Goal: Information Seeking & Learning: Learn about a topic

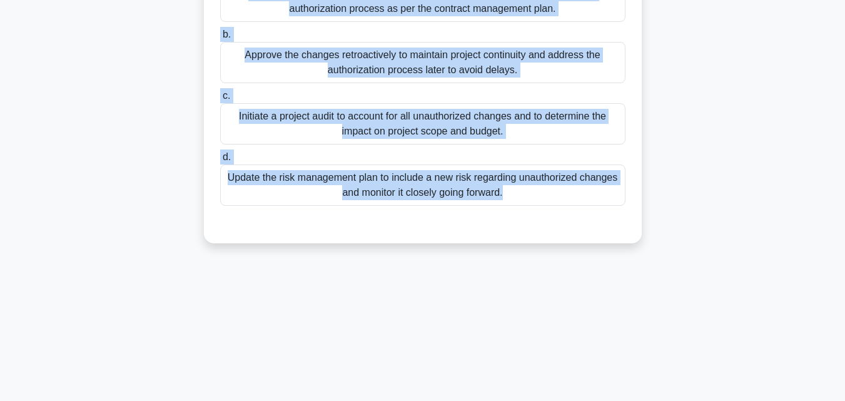
scroll to position [259, 0]
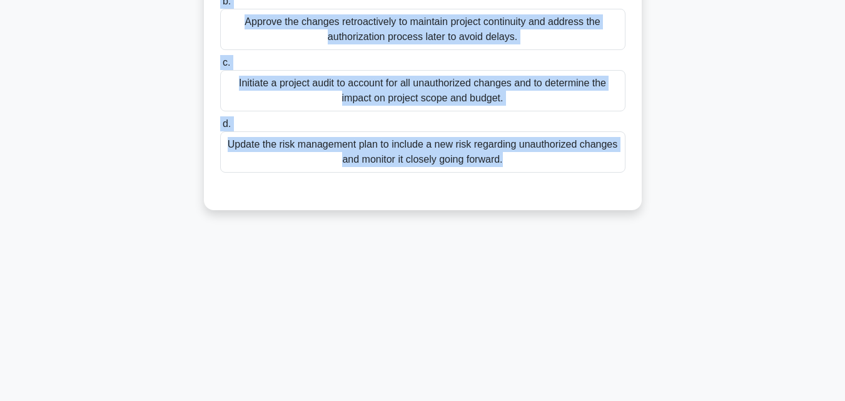
drag, startPoint x: 234, startPoint y: 93, endPoint x: 623, endPoint y: 301, distance: 440.9
click at [623, 301] on div "164:40 Stop PMP Intermediate 28/180 While reviewing the progress on your projec…" at bounding box center [422, 98] width 713 height 625
copy div "While reviewing the progress on your project, you notice several change orders …"
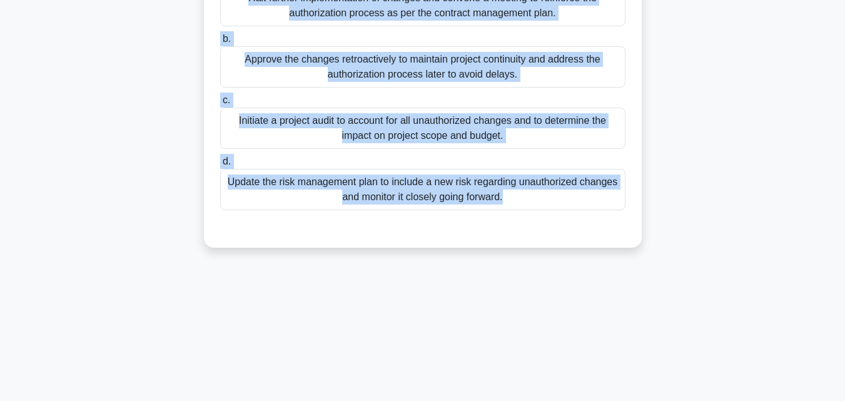
scroll to position [197, 0]
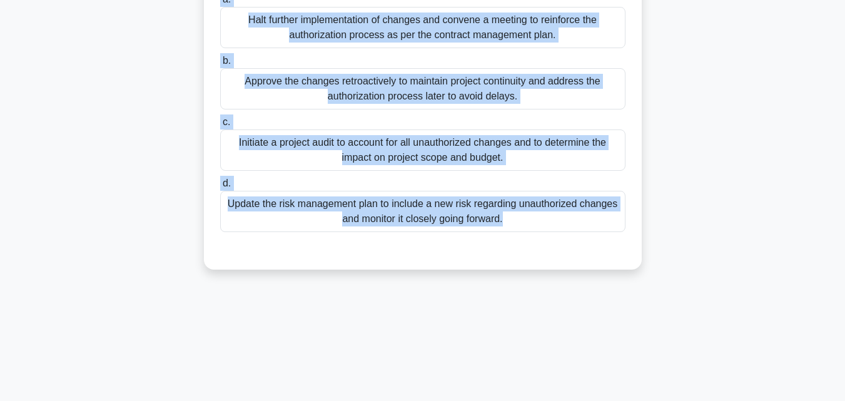
click at [476, 161] on div "Initiate a project audit to account for all unauthorized changes and to determi…" at bounding box center [422, 149] width 405 height 41
click at [220, 126] on input "c. Initiate a project audit to account for all unauthorized changes and to dete…" at bounding box center [220, 122] width 0 height 8
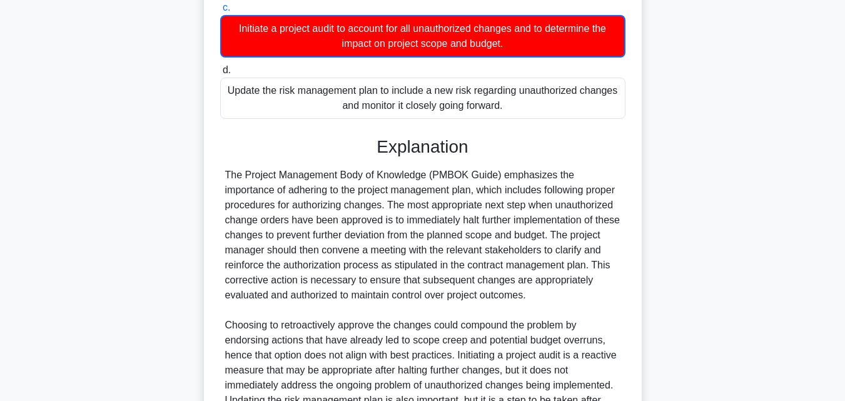
scroll to position [447, 0]
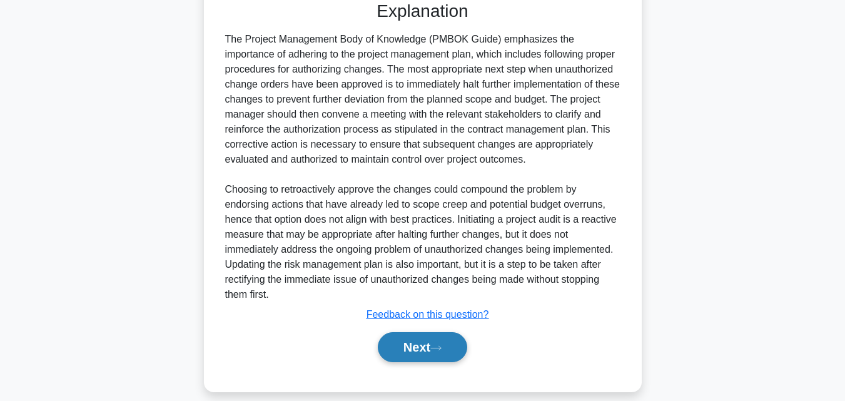
click at [433, 344] on button "Next" at bounding box center [422, 347] width 89 height 30
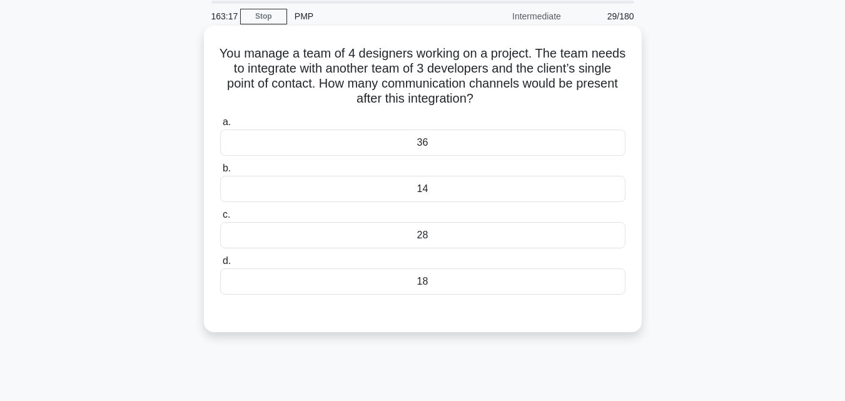
scroll to position [0, 0]
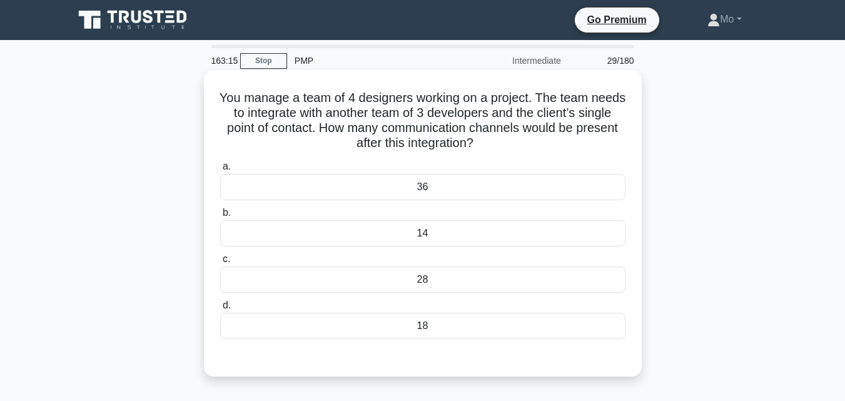
drag, startPoint x: 201, startPoint y: 89, endPoint x: 633, endPoint y: 327, distance: 493.1
click at [633, 327] on div "You manage a team of 4 designers working on a project. The team needs to integr…" at bounding box center [422, 233] width 713 height 321
copy div "You manage a team of 4 designers working on a project. The team needs to integr…"
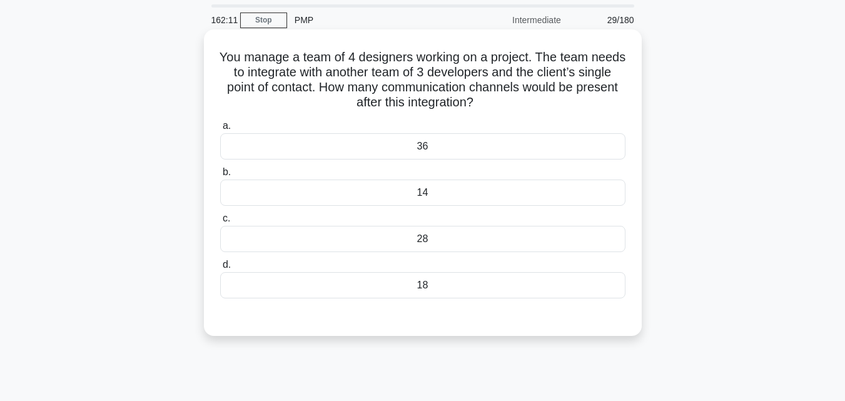
scroll to position [63, 0]
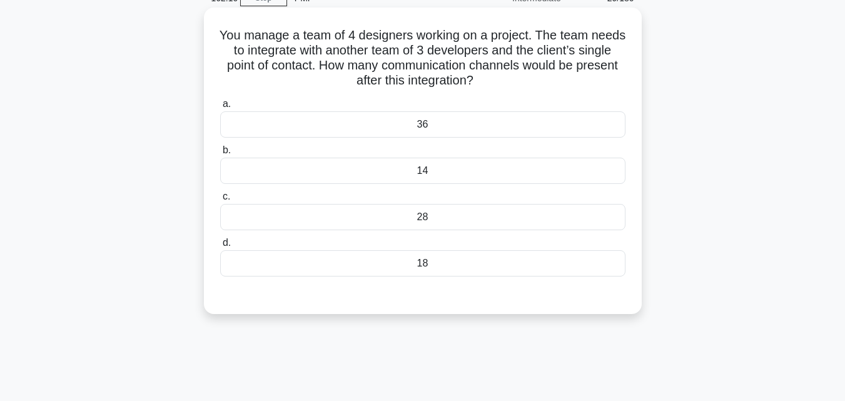
click at [428, 211] on div "28" at bounding box center [422, 217] width 405 height 26
click at [220, 201] on input "c. 28" at bounding box center [220, 197] width 0 height 8
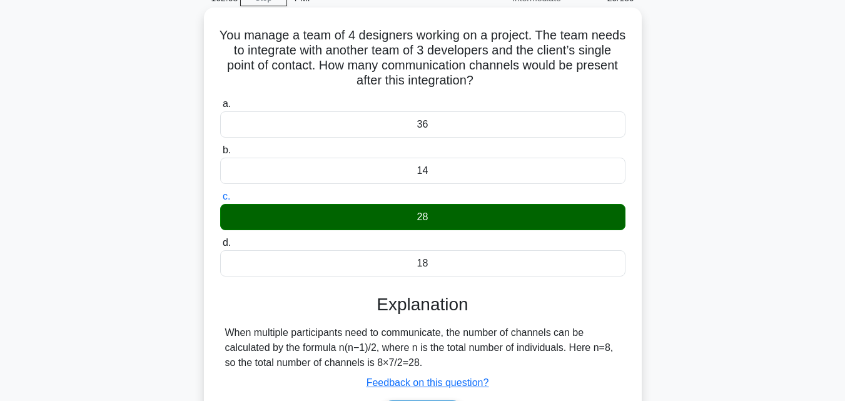
scroll to position [275, 0]
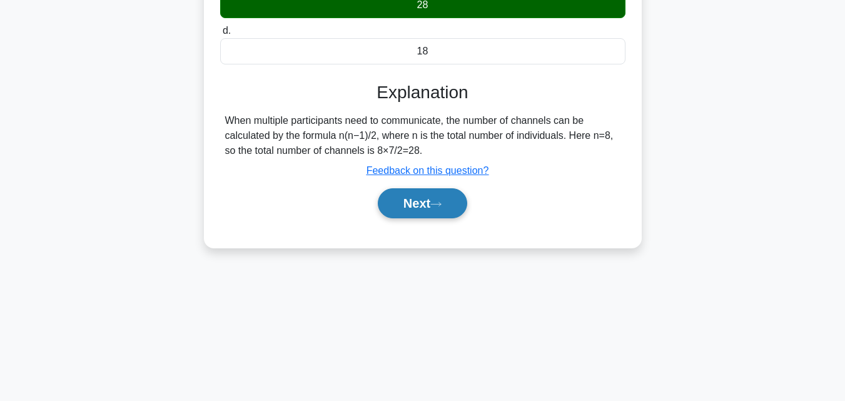
click at [431, 213] on button "Next" at bounding box center [422, 203] width 89 height 30
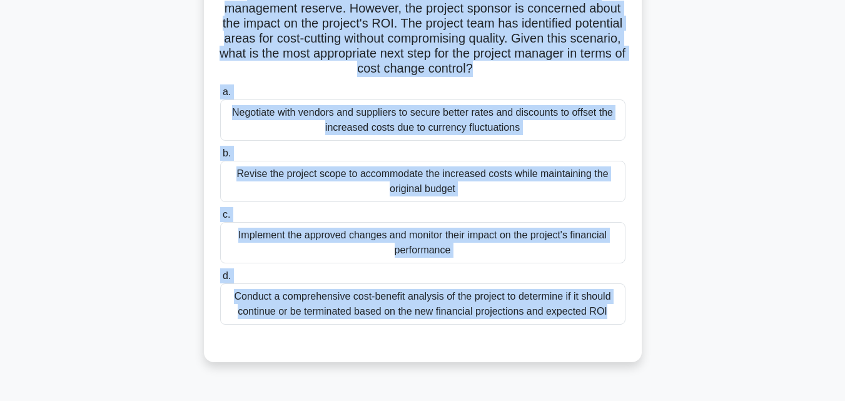
scroll to position [163, 0]
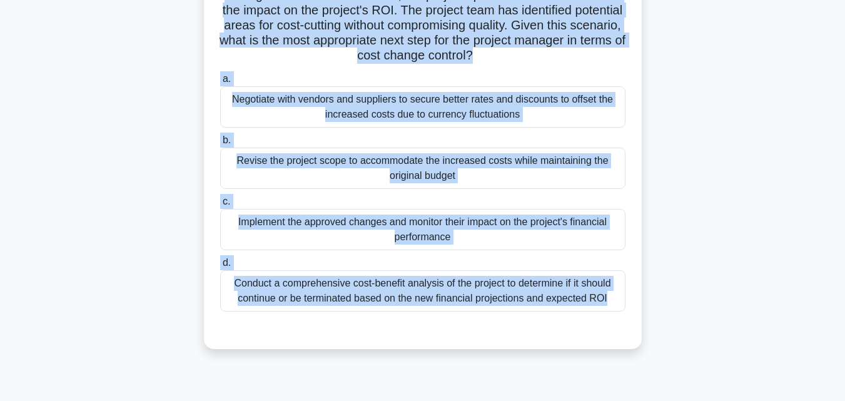
drag, startPoint x: 231, startPoint y: 76, endPoint x: 519, endPoint y: 316, distance: 374.3
click at [519, 316] on div "A multinational IT project is experiencing unexpected currency fluctuations, ca…" at bounding box center [423, 127] width 428 height 431
copy div "A multinational IT project is experiencing unexpected currency fluctuations, ca…"
click at [543, 348] on div "A multinational IT project is experiencing unexpected currency fluctuations, ca…" at bounding box center [423, 127] width 438 height 441
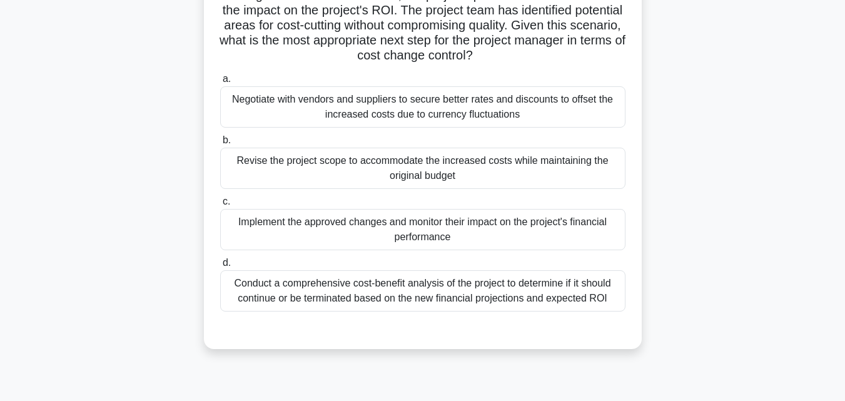
click at [525, 318] on div "a. Negotiate with vendors and suppliers to secure better rates and discounts to…" at bounding box center [423, 201] width 408 height 265
click at [517, 302] on div "Conduct a comprehensive cost-benefit analysis of the project to determine if it…" at bounding box center [422, 290] width 405 height 41
click at [220, 267] on input "d. Conduct a comprehensive cost-benefit analysis of the project to determine if…" at bounding box center [220, 263] width 0 height 8
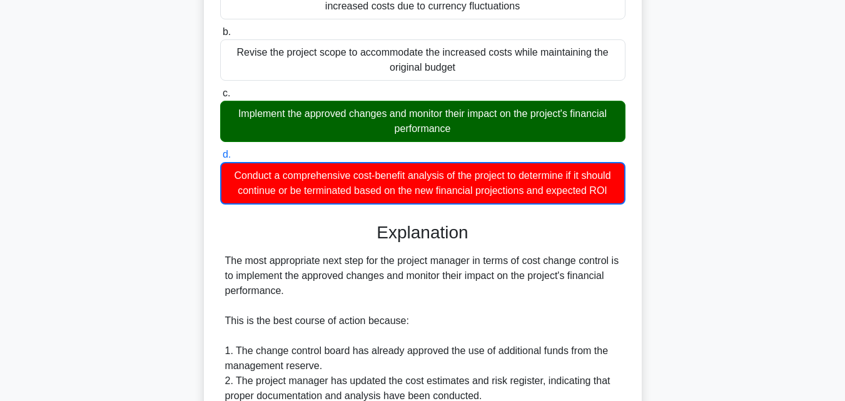
scroll to position [350, 0]
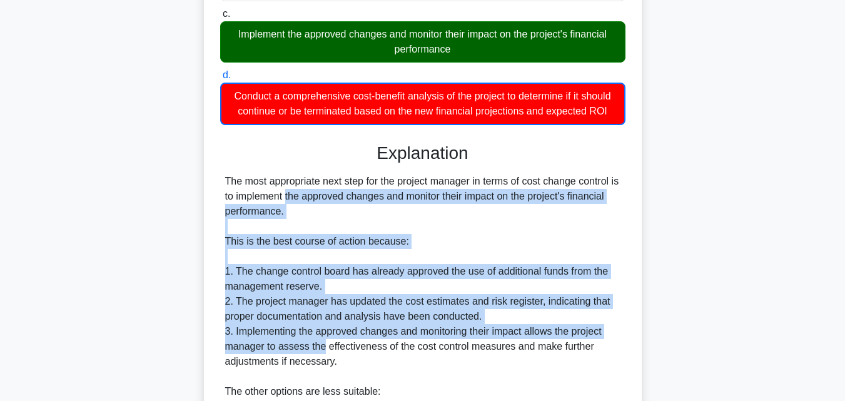
drag, startPoint x: 625, startPoint y: 184, endPoint x: 322, endPoint y: 351, distance: 346.2
click at [322, 351] on div "a. Negotiate with vendors and suppliers to secure better rates and discounts to…" at bounding box center [423, 335] width 408 height 908
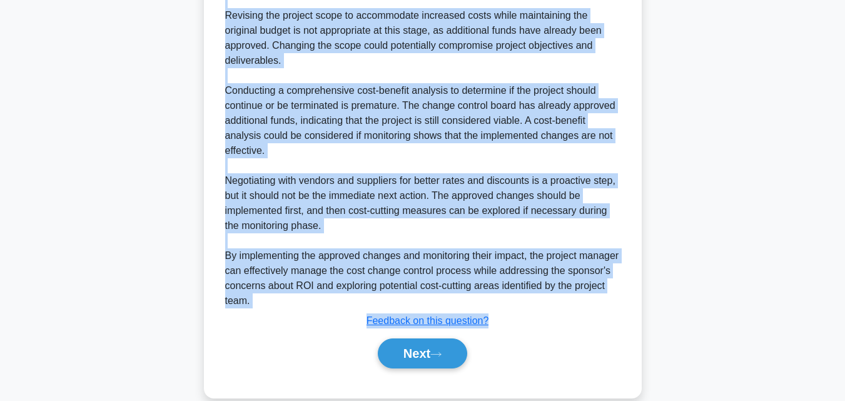
scroll to position [777, 0]
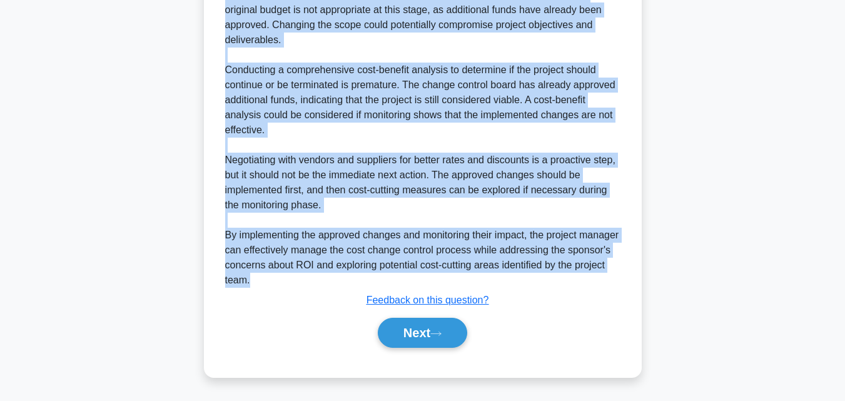
drag, startPoint x: 178, startPoint y: 186, endPoint x: 618, endPoint y: 283, distance: 450.3
copy div "The most appropriate next step for the project manager in terms of cost change …"
click at [459, 331] on button "Next" at bounding box center [422, 333] width 89 height 30
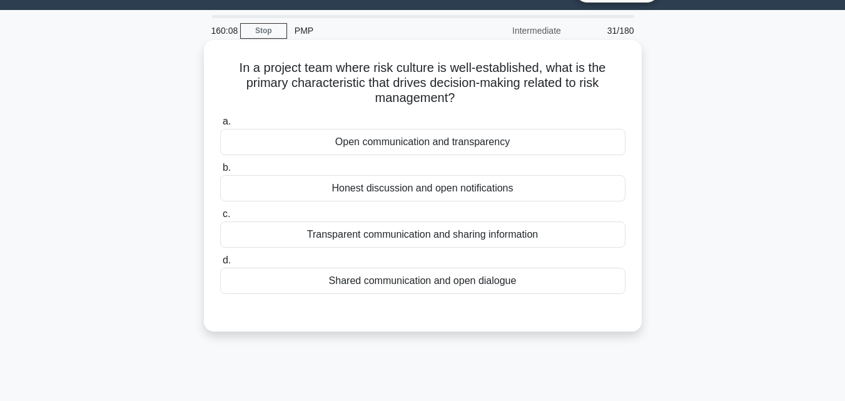
scroll to position [24, 0]
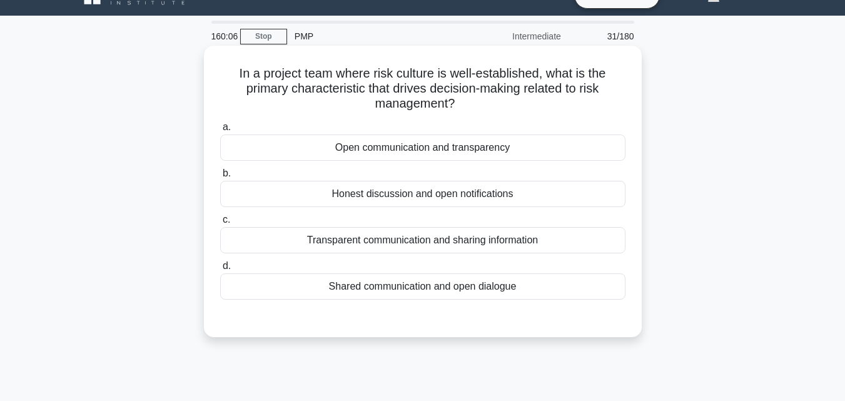
drag, startPoint x: 233, startPoint y: 69, endPoint x: 592, endPoint y: 298, distance: 424.8
click at [592, 298] on div "In a project team where risk culture is well-established, what is the primary c…" at bounding box center [423, 191] width 428 height 281
copy div "In a project team where risk culture is well-established, what is the primary c…"
click at [354, 138] on div "Open communication and transparency" at bounding box center [422, 147] width 405 height 26
click at [220, 131] on input "a. Open communication and transparency" at bounding box center [220, 127] width 0 height 8
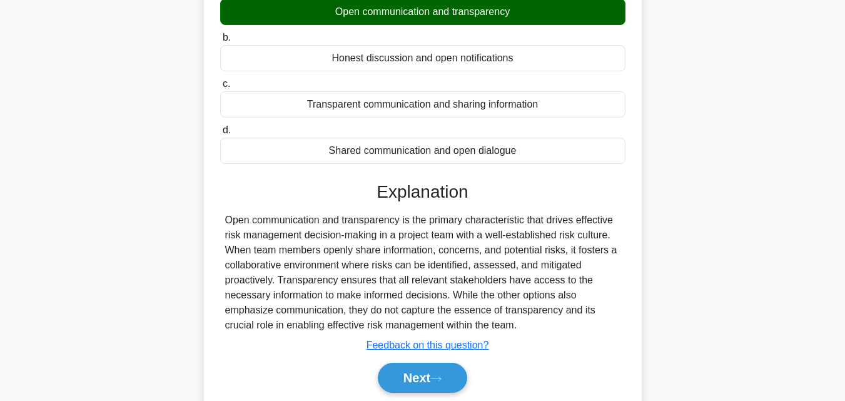
scroll to position [275, 0]
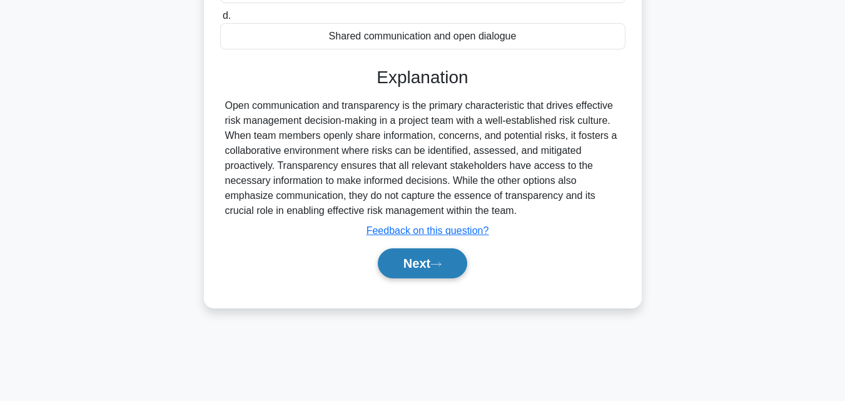
click at [430, 265] on button "Next" at bounding box center [422, 263] width 89 height 30
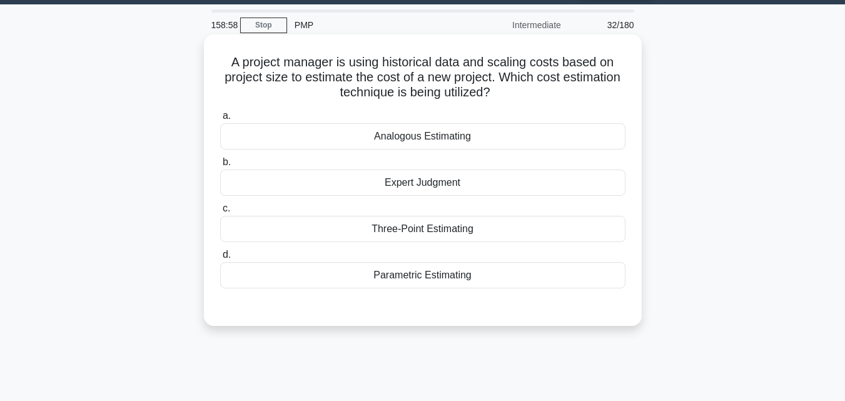
scroll to position [24, 0]
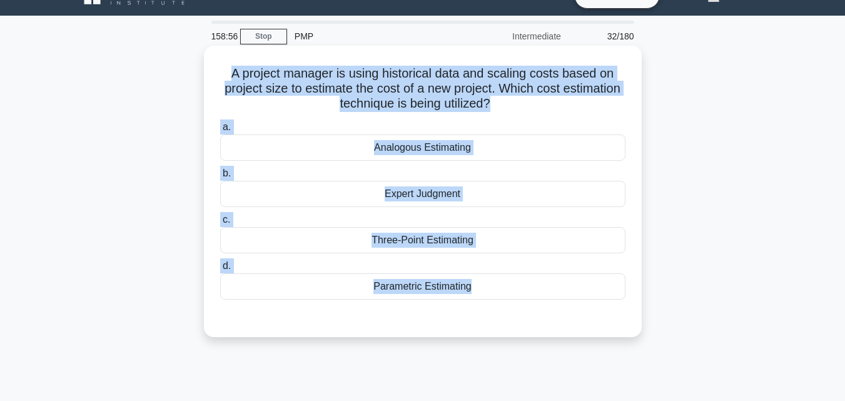
drag, startPoint x: 218, startPoint y: 73, endPoint x: 535, endPoint y: 307, distance: 394.3
click at [535, 307] on div "A project manager is using historical data and scaling costs based on project s…" at bounding box center [423, 191] width 428 height 281
copy div "A project manager is using historical data and scaling costs based on project s…"
click at [466, 288] on div "Parametric Estimating" at bounding box center [422, 286] width 405 height 26
click at [220, 270] on input "d. Parametric Estimating" at bounding box center [220, 266] width 0 height 8
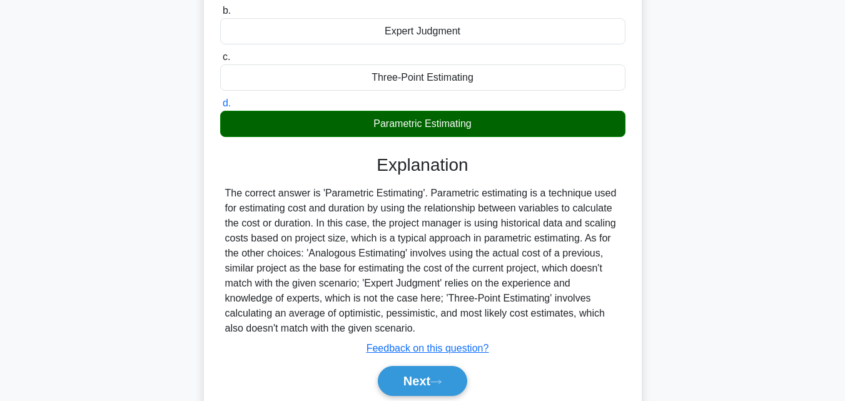
scroll to position [275, 0]
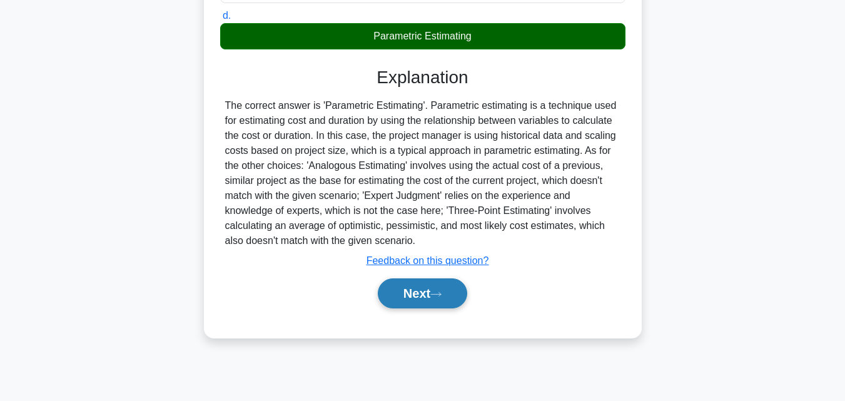
click at [420, 290] on button "Next" at bounding box center [422, 293] width 89 height 30
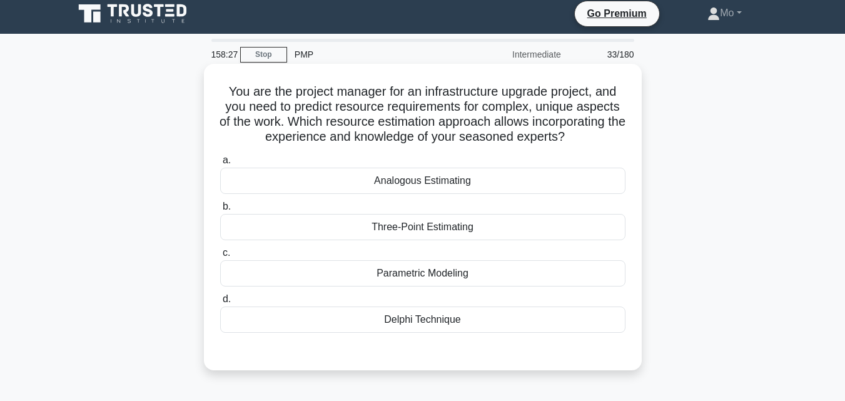
scroll to position [0, 0]
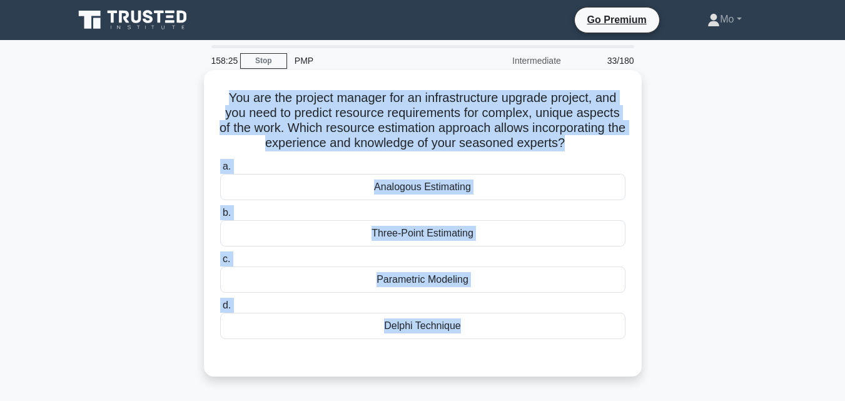
drag, startPoint x: 221, startPoint y: 101, endPoint x: 523, endPoint y: 351, distance: 392.1
click at [523, 351] on div "You are the project manager for an infrastructure upgrade project, and you need…" at bounding box center [423, 223] width 428 height 296
copy div "You are the project manager for an infrastructure upgrade project, and you need…"
click at [334, 330] on div "Delphi Technique" at bounding box center [422, 326] width 405 height 26
click at [220, 310] on input "d. Delphi Technique" at bounding box center [220, 305] width 0 height 8
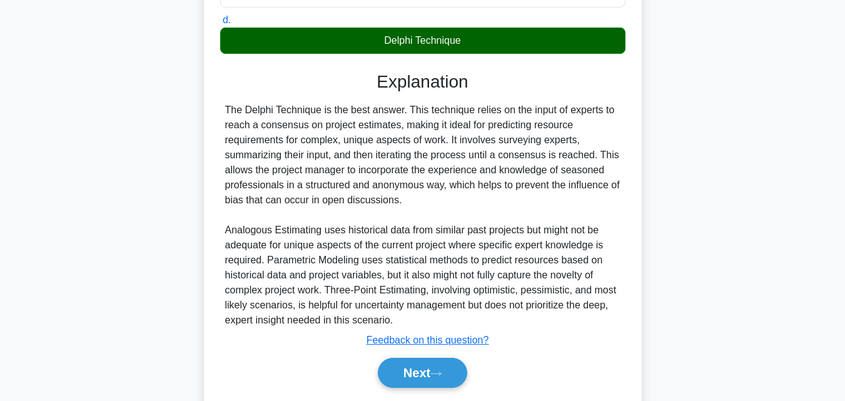
scroll to position [313, 0]
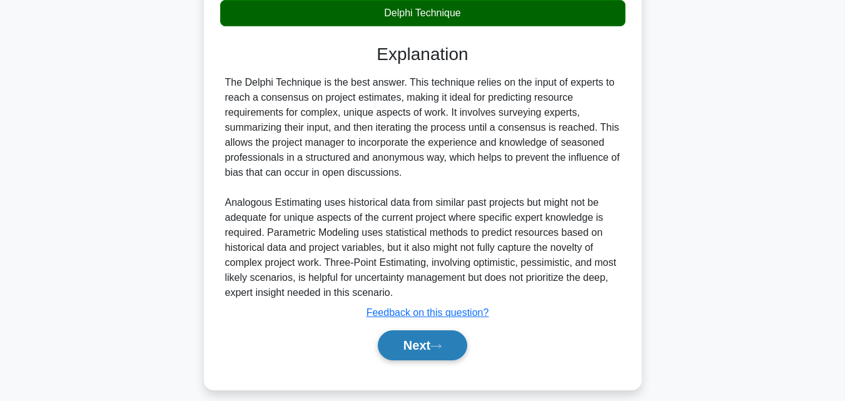
click at [416, 360] on button "Next" at bounding box center [422, 345] width 89 height 30
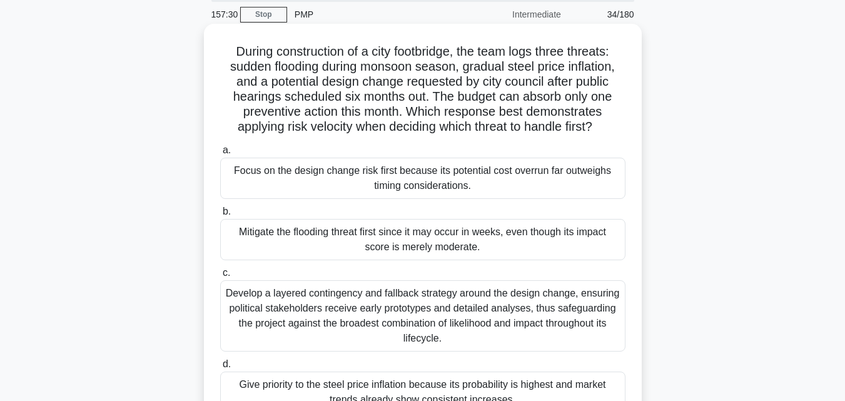
scroll to position [0, 0]
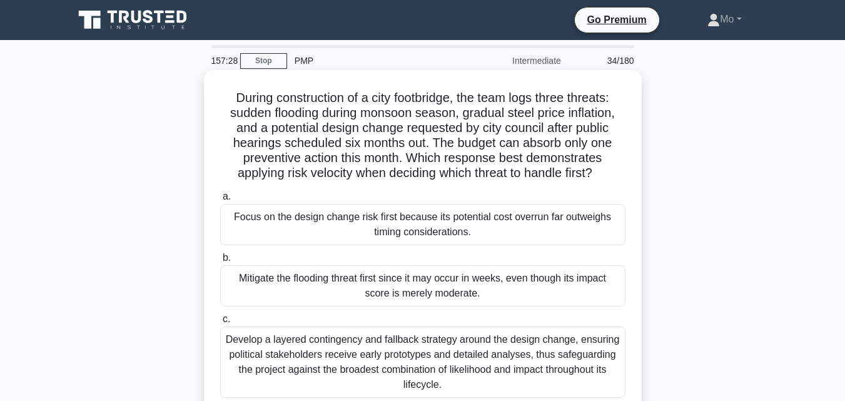
drag, startPoint x: 221, startPoint y: 103, endPoint x: 562, endPoint y: 381, distance: 440.0
click at [562, 381] on div "During construction of a city footbridge, the team logs three threats: sudden f…" at bounding box center [423, 283] width 428 height 416
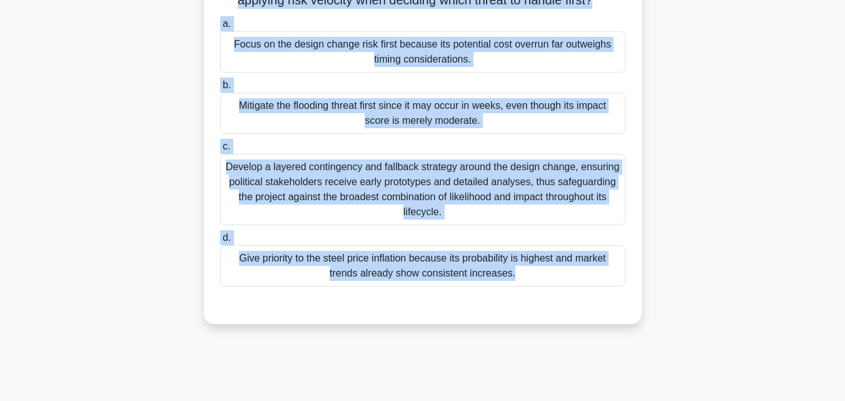
scroll to position [275, 0]
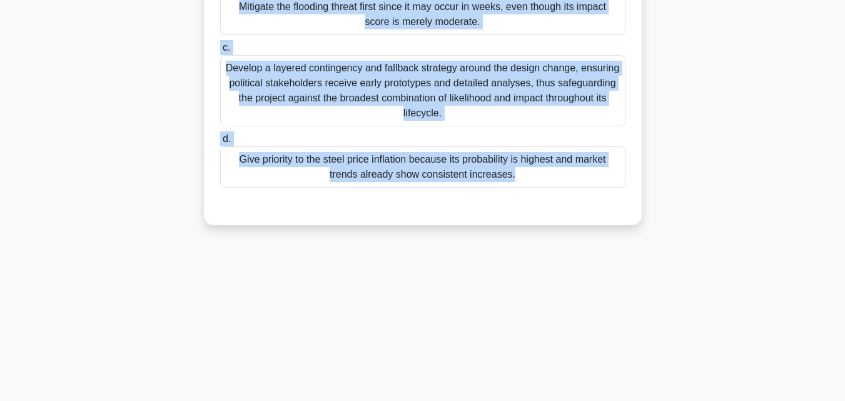
drag, startPoint x: 610, startPoint y: 357, endPoint x: 642, endPoint y: 377, distance: 38.2
click at [647, 400] on html "Go Premium Mo" at bounding box center [422, 62] width 845 height 675
copy div "During construction of a city footbridge, the team logs three threats: sudden f…"
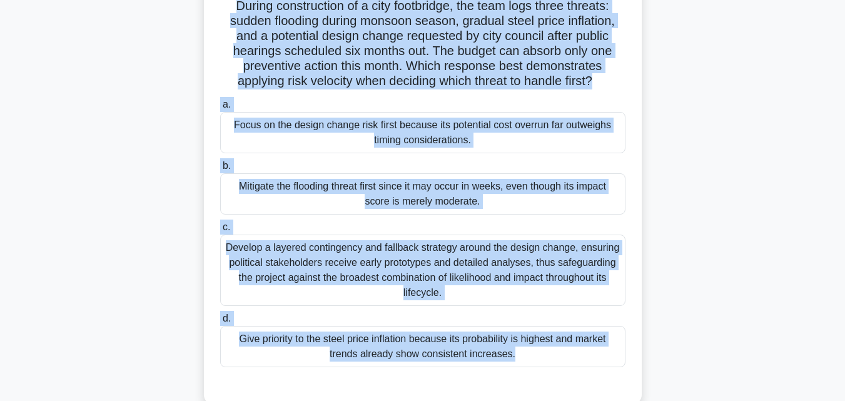
scroll to position [87, 0]
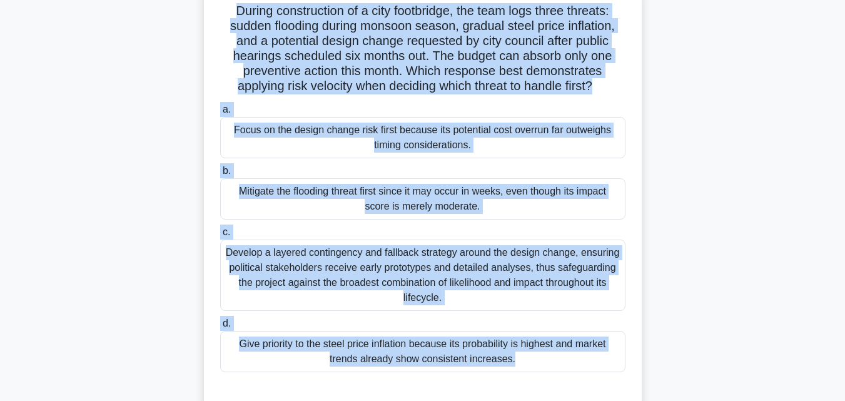
click at [322, 189] on div "Mitigate the flooding threat first since it may occur in weeks, even though its…" at bounding box center [422, 198] width 405 height 41
click at [220, 175] on input "b. Mitigate the flooding threat first since it may occur in weeks, even though …" at bounding box center [220, 171] width 0 height 8
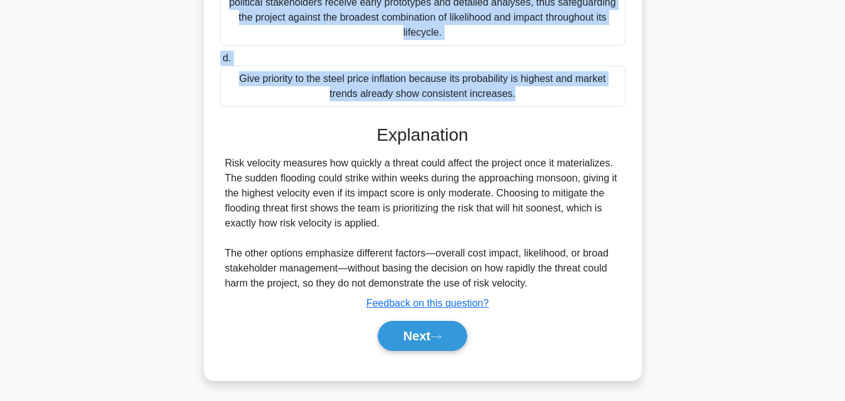
scroll to position [356, 0]
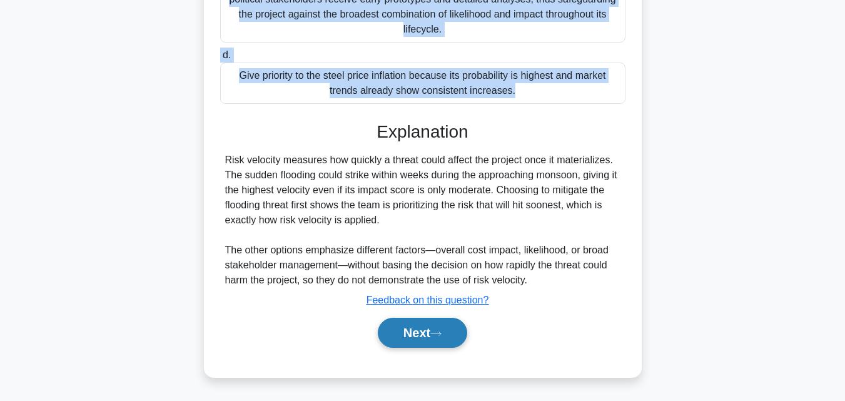
click at [414, 336] on button "Next" at bounding box center [422, 333] width 89 height 30
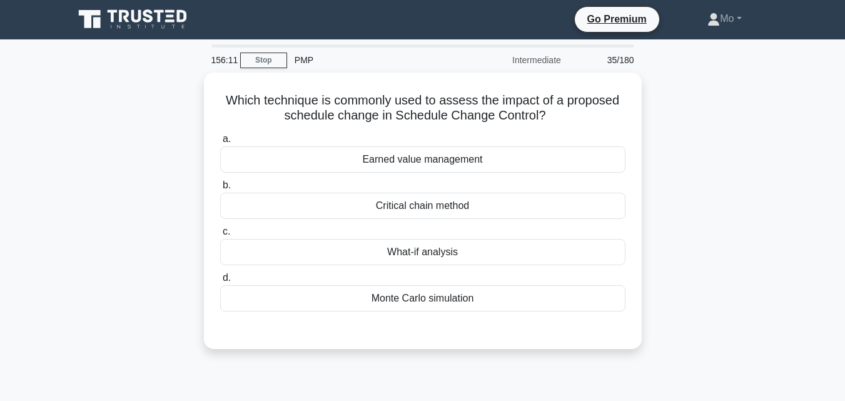
scroll to position [0, 0]
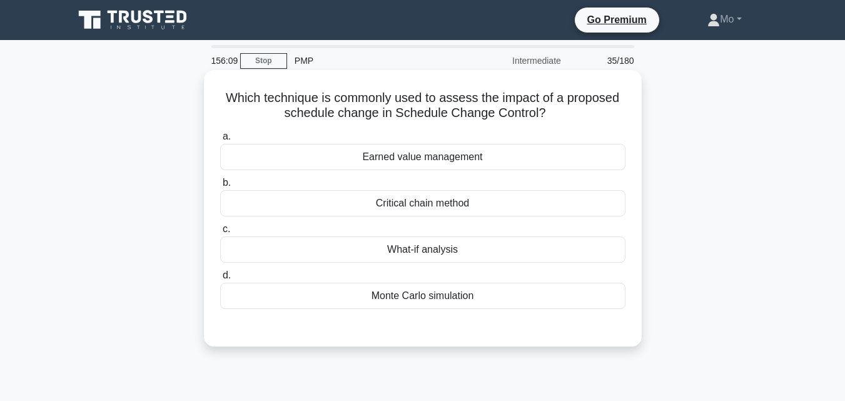
drag, startPoint x: 210, startPoint y: 93, endPoint x: 556, endPoint y: 291, distance: 398.9
click at [556, 291] on div "Which technique is commonly used to assess the impact of a proposed schedule ch…" at bounding box center [422, 218] width 713 height 291
copy div "Which technique is commonly used to assess the impact of a proposed schedule ch…"
click at [326, 249] on div "What-if analysis" at bounding box center [422, 249] width 405 height 26
click at [220, 233] on input "c. What-if analysis" at bounding box center [220, 229] width 0 height 8
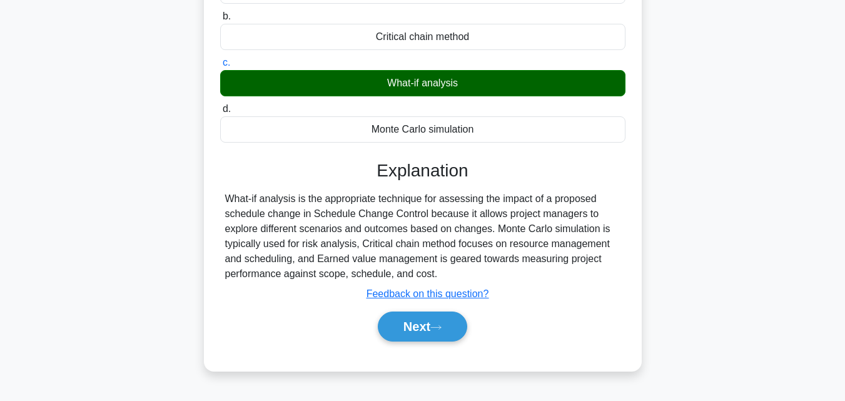
scroll to position [275, 0]
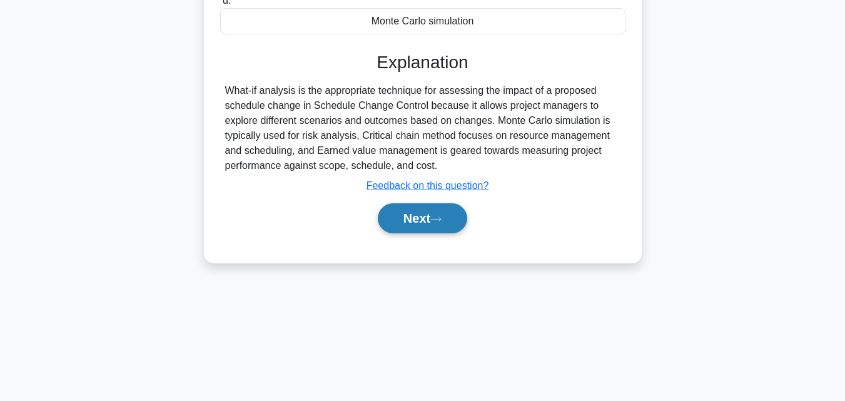
click at [420, 233] on button "Next" at bounding box center [422, 218] width 89 height 30
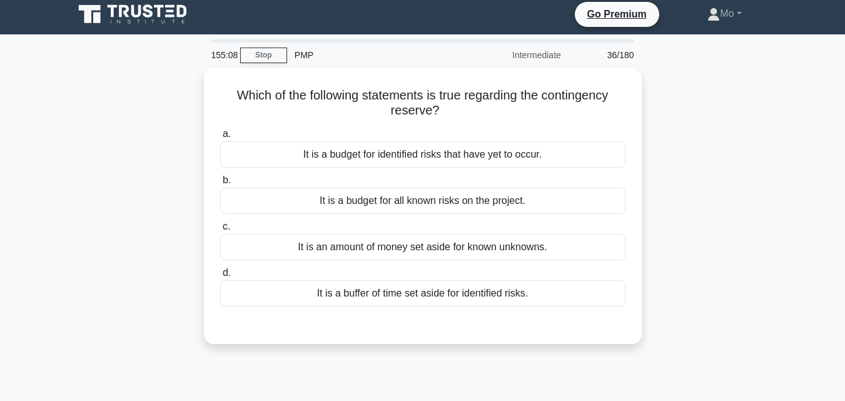
scroll to position [0, 0]
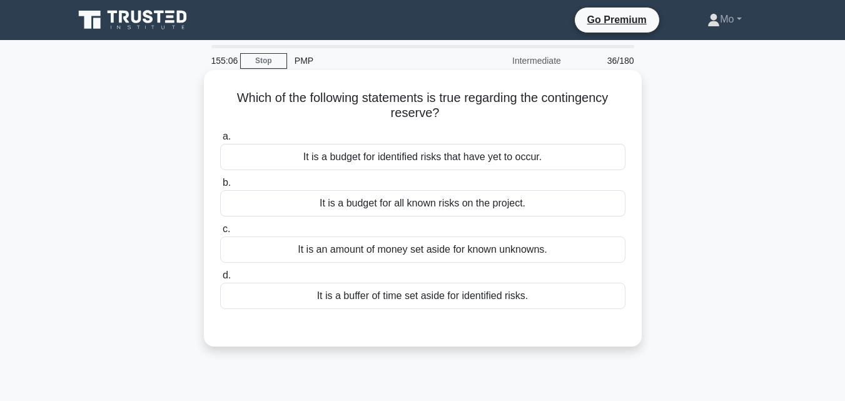
drag, startPoint x: 309, startPoint y: 77, endPoint x: 523, endPoint y: 306, distance: 314.1
click at [523, 306] on div "Which of the following statements is true regarding the contingency reserve? .s…" at bounding box center [423, 208] width 428 height 266
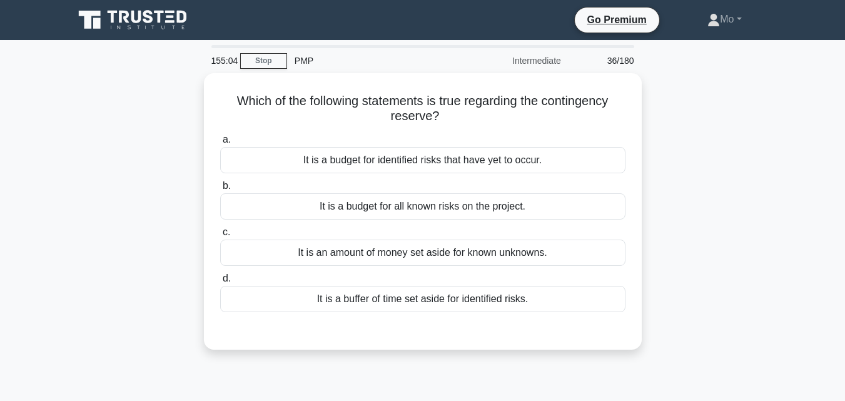
click at [181, 98] on div "Which of the following statements is true regarding the contingency reserve? .s…" at bounding box center [422, 218] width 713 height 291
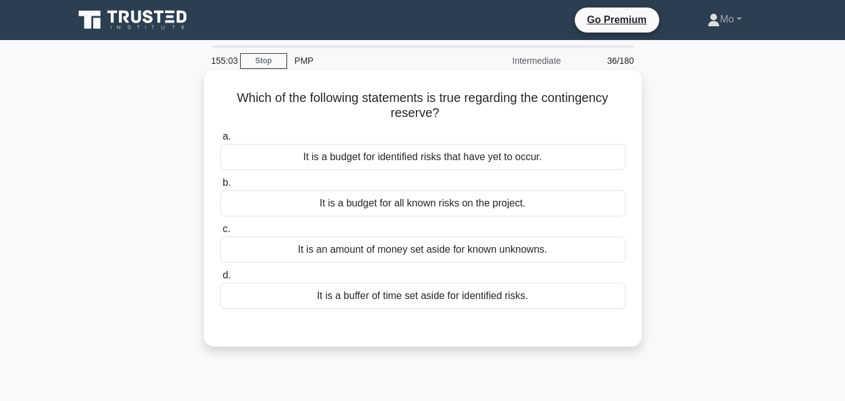
drag, startPoint x: 204, startPoint y: 97, endPoint x: 562, endPoint y: 307, distance: 415.4
click at [562, 307] on div "Which of the following statements is true regarding the contingency reserve? .s…" at bounding box center [423, 208] width 438 height 276
copy div "Which of the following statements is true regarding the contingency reserve? .s…"
click at [386, 257] on div "It is an amount of money set aside for known unknowns." at bounding box center [422, 249] width 405 height 26
click at [220, 233] on input "c. It is an amount of money set aside for known unknowns." at bounding box center [220, 229] width 0 height 8
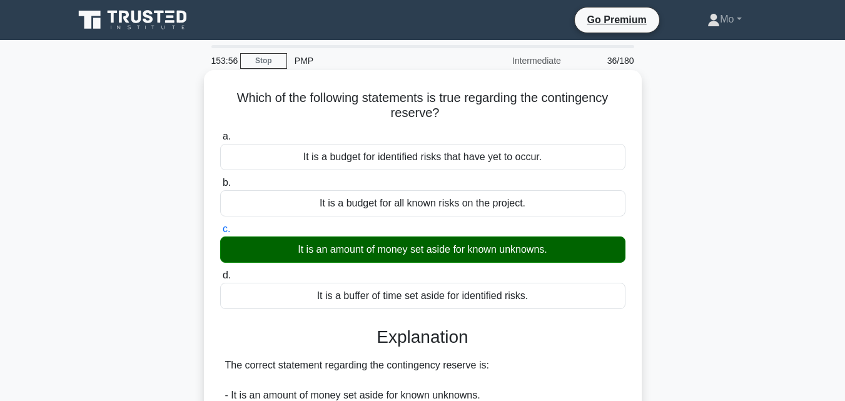
scroll to position [296, 0]
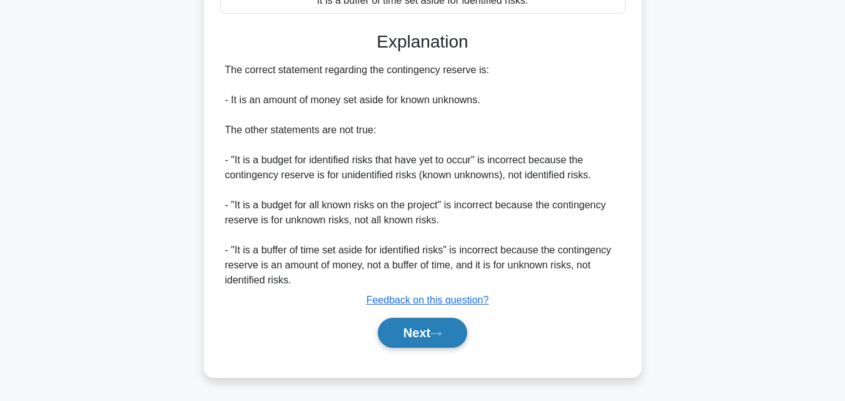
click at [415, 330] on button "Next" at bounding box center [422, 333] width 89 height 30
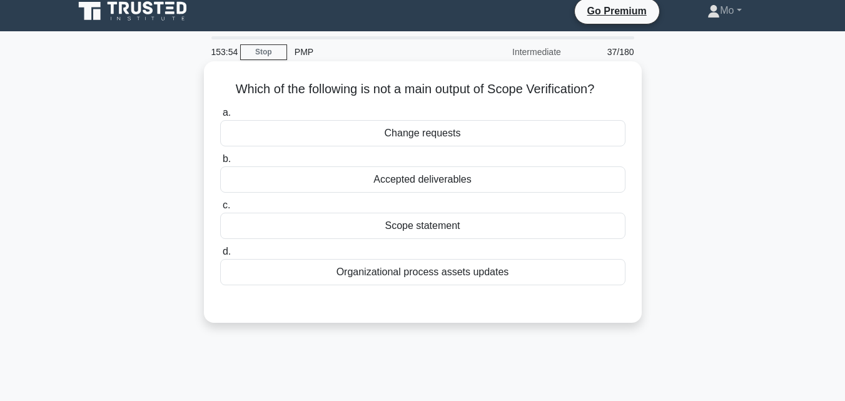
scroll to position [0, 0]
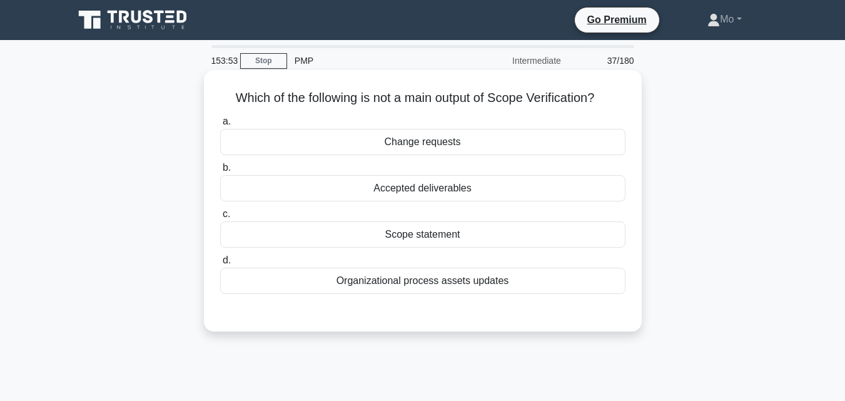
drag, startPoint x: 225, startPoint y: 89, endPoint x: 620, endPoint y: 293, distance: 444.1
click at [620, 293] on div "Which of the following is not a main output of Scope Verification? .spinner_0XT…" at bounding box center [423, 200] width 428 height 251
click at [438, 233] on div "Scope statement" at bounding box center [422, 234] width 405 height 26
click at [220, 218] on input "c. Scope statement" at bounding box center [220, 214] width 0 height 8
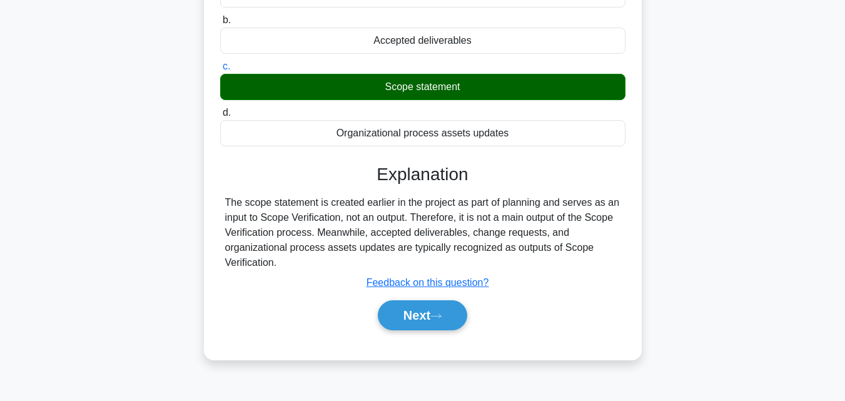
scroll to position [275, 0]
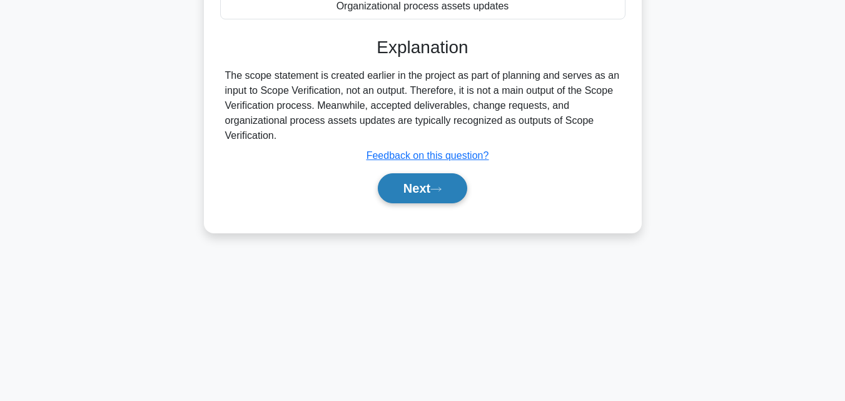
click at [417, 183] on button "Next" at bounding box center [422, 188] width 89 height 30
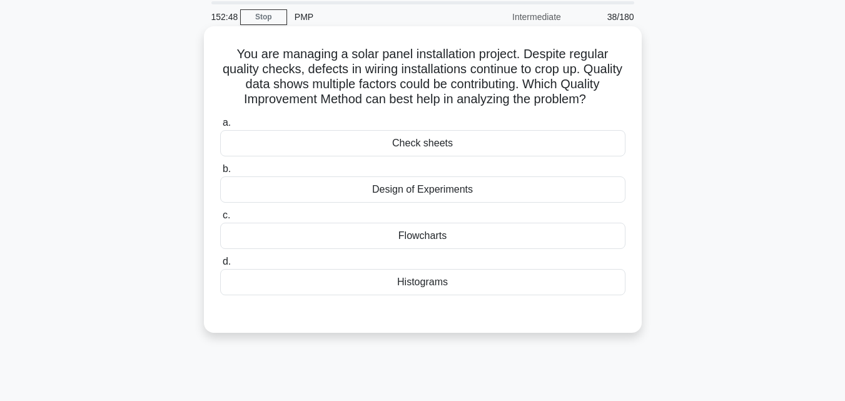
scroll to position [0, 0]
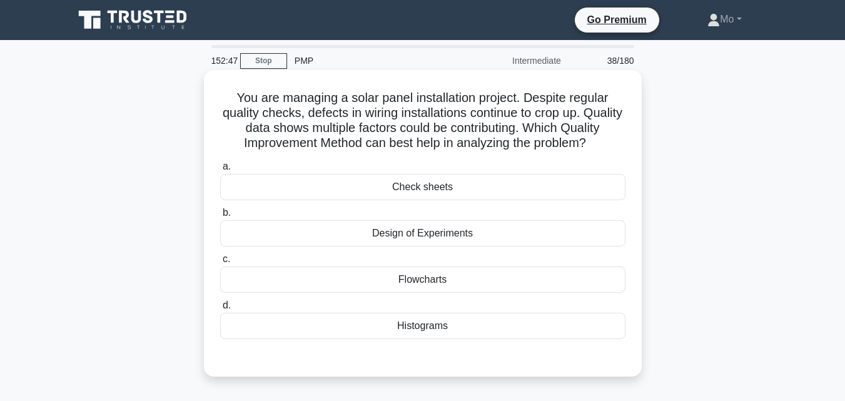
drag, startPoint x: 238, startPoint y: 96, endPoint x: 523, endPoint y: 340, distance: 374.8
click at [523, 340] on div "You are managing a solar panel installation project. Despite regular quality ch…" at bounding box center [423, 223] width 428 height 296
click at [460, 246] on div "Design of Experiments" at bounding box center [422, 233] width 405 height 26
click at [220, 217] on input "b. Design of Experiments" at bounding box center [220, 213] width 0 height 8
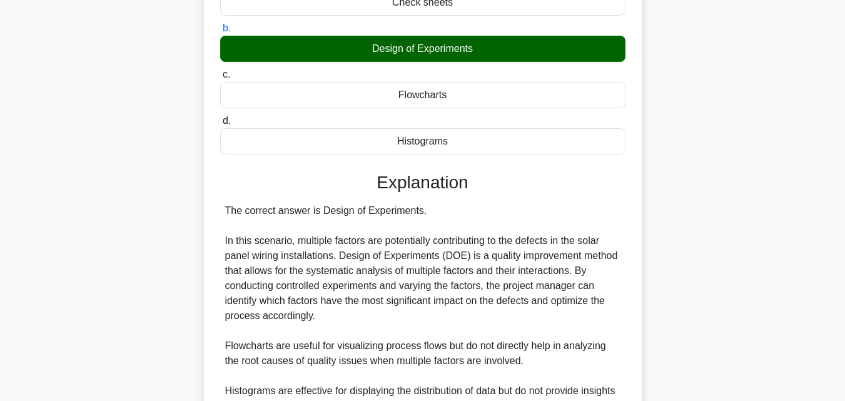
scroll to position [371, 0]
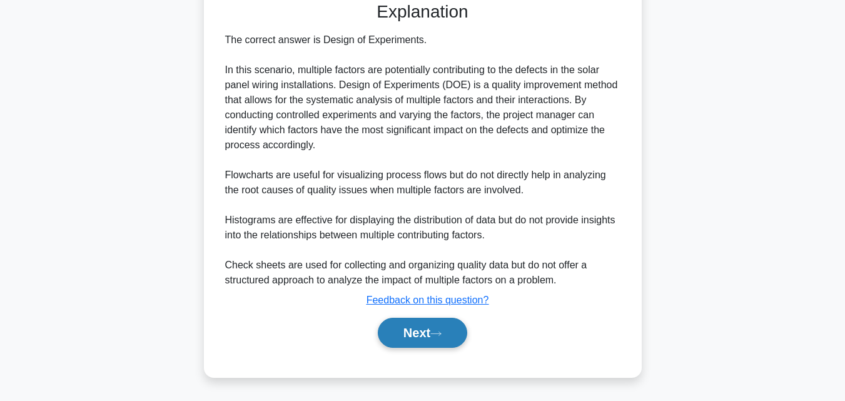
click at [406, 320] on button "Next" at bounding box center [422, 333] width 89 height 30
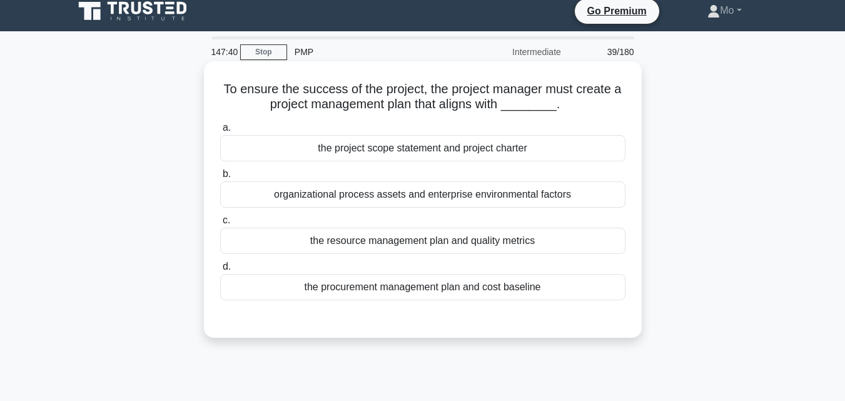
scroll to position [0, 0]
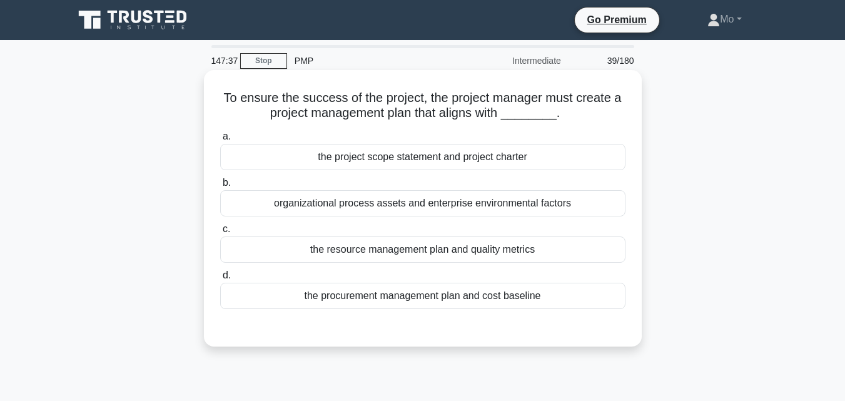
drag, startPoint x: 213, startPoint y: 101, endPoint x: 542, endPoint y: 301, distance: 385.0
click at [542, 301] on div "To ensure the success of the project, the project manager must create a project…" at bounding box center [423, 208] width 428 height 266
click at [373, 166] on div "the project scope statement and project charter" at bounding box center [422, 157] width 405 height 26
click at [220, 141] on input "a. the project scope statement and project charter" at bounding box center [220, 137] width 0 height 8
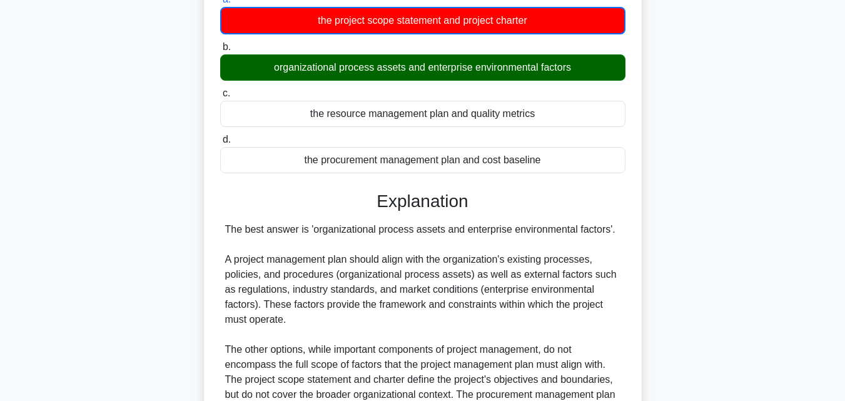
scroll to position [250, 0]
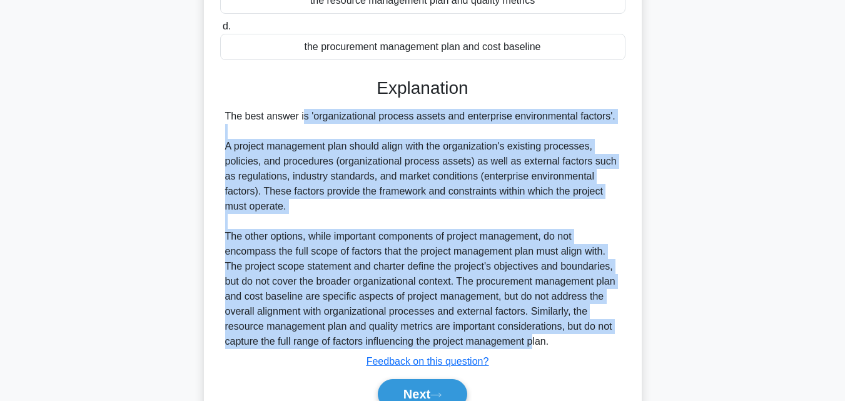
drag, startPoint x: 206, startPoint y: 111, endPoint x: 535, endPoint y: 348, distance: 405.0
click at [535, 348] on div "To ensure the success of the project, the project manager must create a project…" at bounding box center [423, 129] width 438 height 618
click at [535, 348] on div "The best answer is 'organizational process assets and enterprise environmental …" at bounding box center [422, 229] width 395 height 240
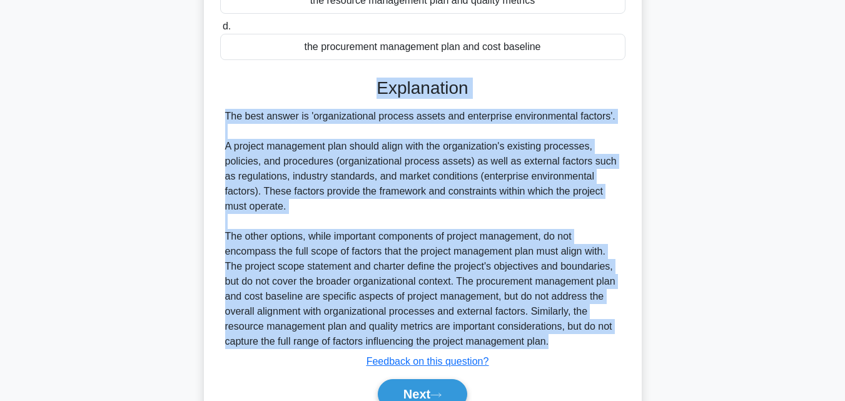
drag, startPoint x: 550, startPoint y: 342, endPoint x: 206, endPoint y: 96, distance: 423.2
click at [206, 96] on div "To ensure the success of the project, the project manager must create a project…" at bounding box center [423, 129] width 438 height 618
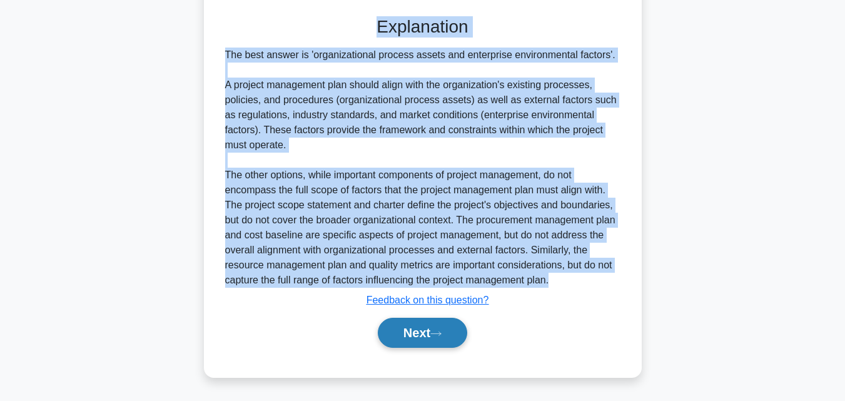
click at [449, 341] on button "Next" at bounding box center [422, 333] width 89 height 30
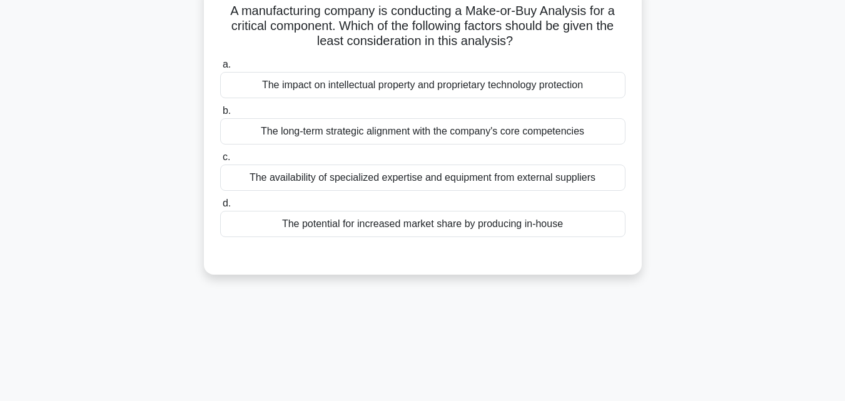
scroll to position [24, 0]
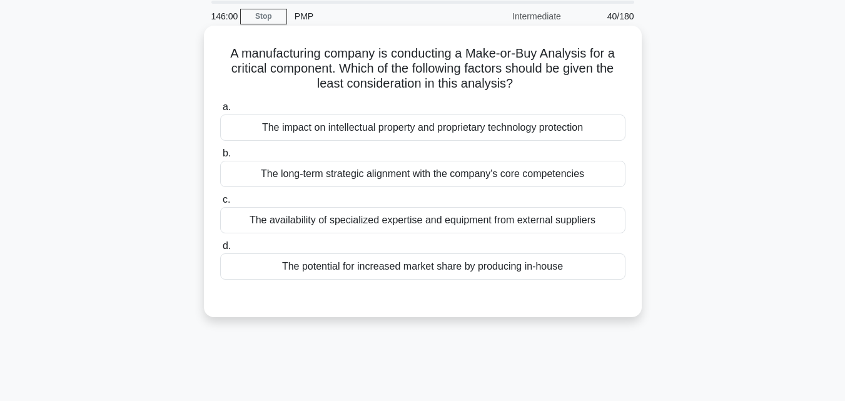
drag, startPoint x: 443, startPoint y: 326, endPoint x: 423, endPoint y: 307, distance: 27.4
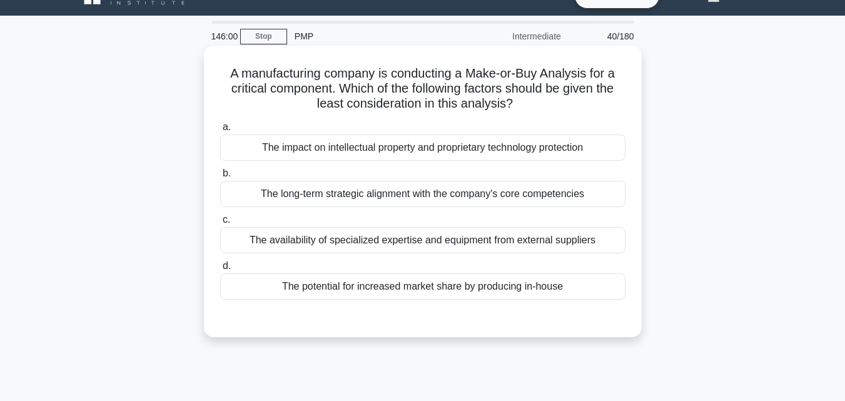
scroll to position [0, 0]
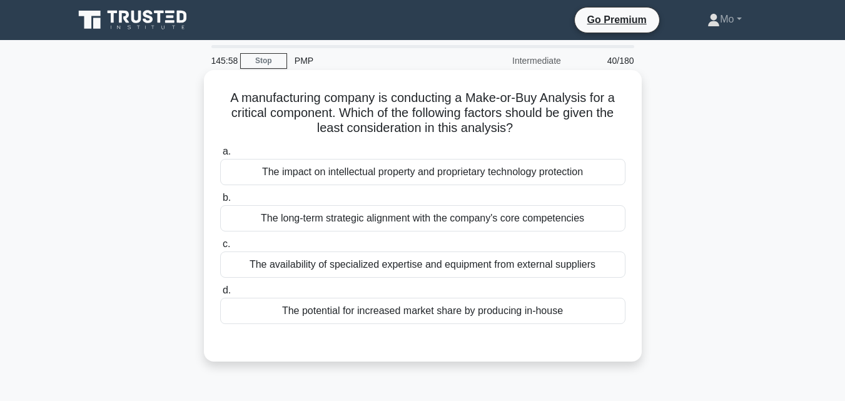
drag, startPoint x: 224, startPoint y: 97, endPoint x: 583, endPoint y: 318, distance: 421.4
click at [583, 318] on div "A manufacturing company is conducting a Make-or-Buy Analysis for a critical com…" at bounding box center [423, 215] width 428 height 281
click at [413, 311] on div "The potential for increased market share by producing in-house" at bounding box center [422, 311] width 405 height 26
click at [220, 295] on input "d. The potential for increased market share by producing in-house" at bounding box center [220, 290] width 0 height 8
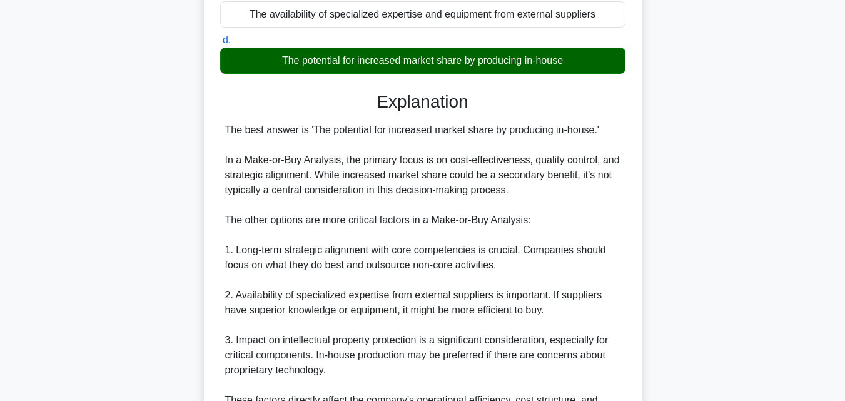
scroll to position [401, 0]
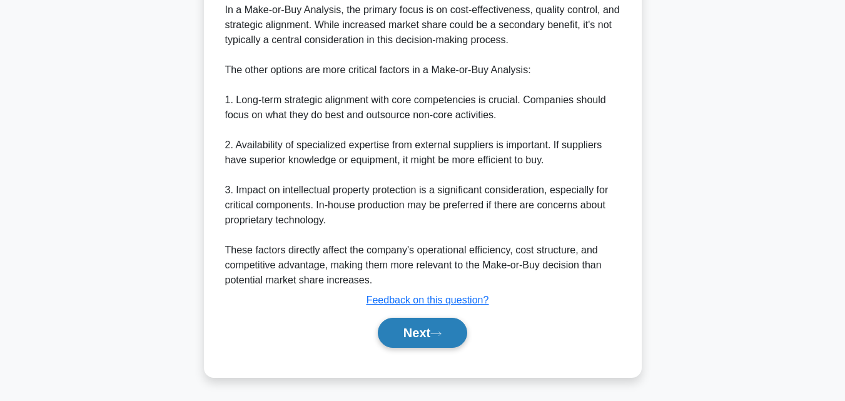
click at [433, 340] on button "Next" at bounding box center [422, 333] width 89 height 30
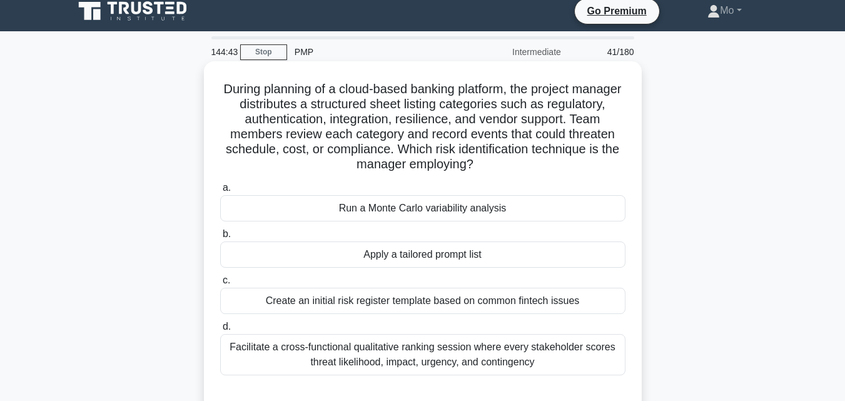
scroll to position [0, 0]
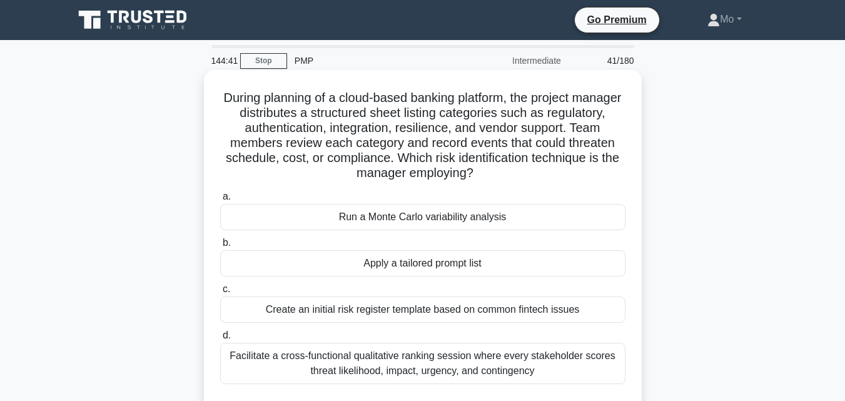
drag, startPoint x: 229, startPoint y: 93, endPoint x: 541, endPoint y: 375, distance: 421.0
click at [541, 375] on div "During planning of a cloud-based banking platform, the project manager distribu…" at bounding box center [423, 245] width 428 height 341
click at [373, 267] on div "Apply a tailored prompt list" at bounding box center [422, 263] width 405 height 26
click at [220, 247] on input "b. Apply a tailored prompt list" at bounding box center [220, 243] width 0 height 8
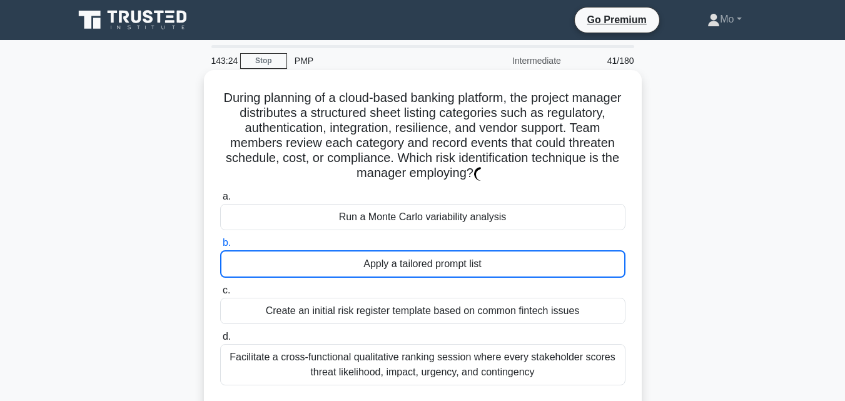
scroll to position [63, 0]
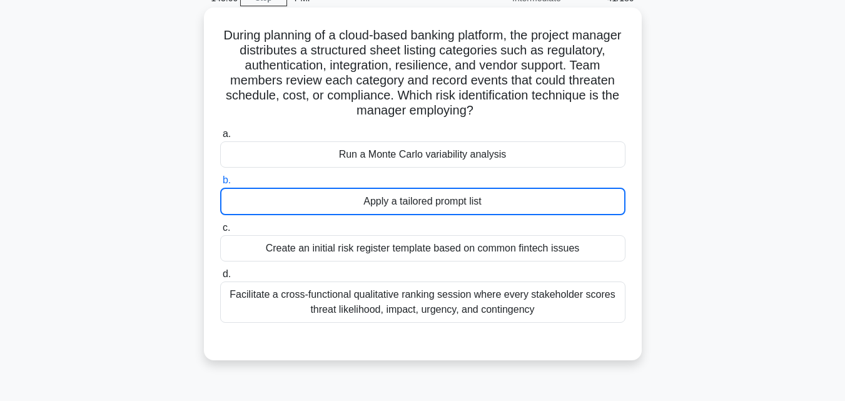
click at [468, 196] on div "Apply a tailored prompt list" at bounding box center [422, 202] width 405 height 28
click at [220, 184] on input "b. Apply a tailored prompt list" at bounding box center [220, 180] width 0 height 8
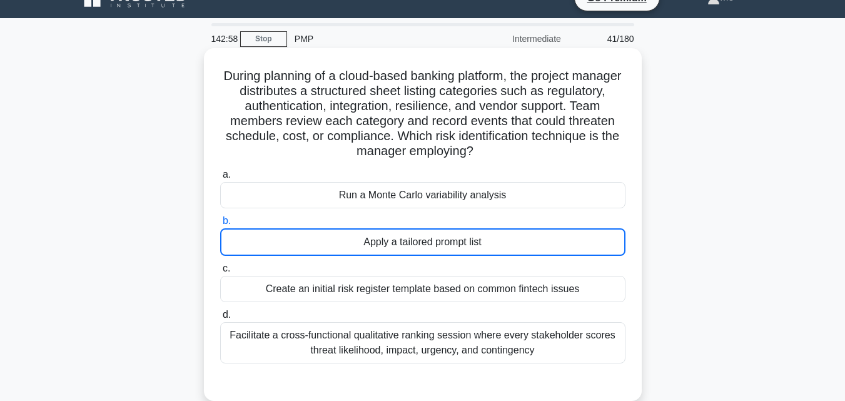
scroll to position [0, 0]
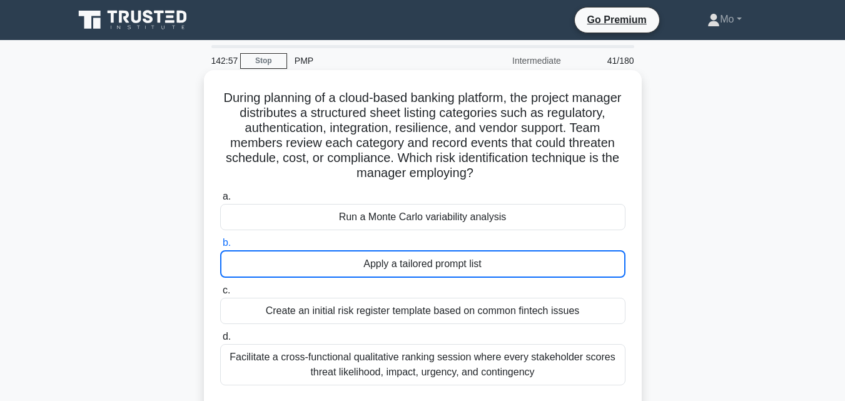
click at [423, 221] on div "Run a Monte Carlo variability analysis" at bounding box center [422, 217] width 405 height 26
click at [220, 201] on input "a. Run a Monte Carlo variability analysis" at bounding box center [220, 197] width 0 height 8
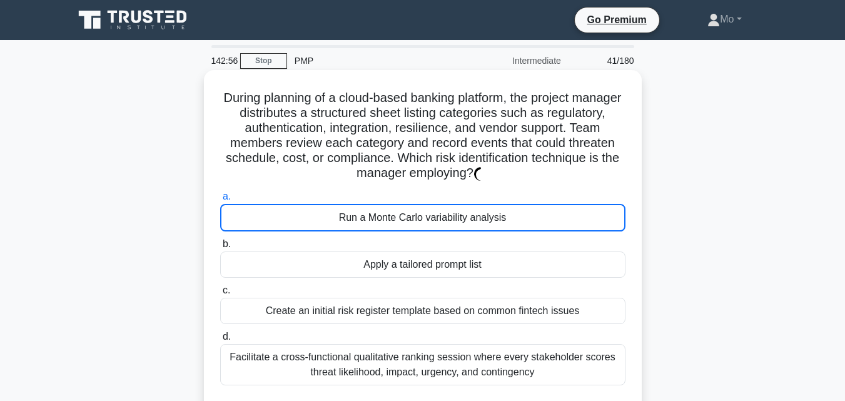
click at [437, 249] on label "b. Apply a tailored prompt list" at bounding box center [422, 256] width 405 height 41
click at [220, 248] on input "b. Apply a tailored prompt list" at bounding box center [220, 244] width 0 height 8
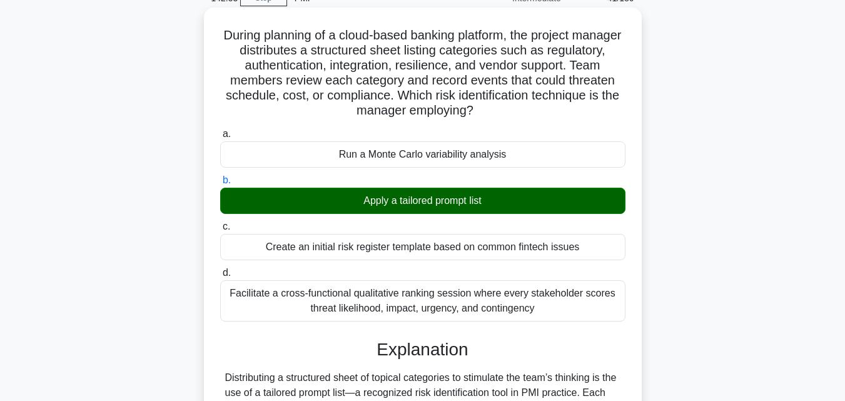
scroll to position [313, 0]
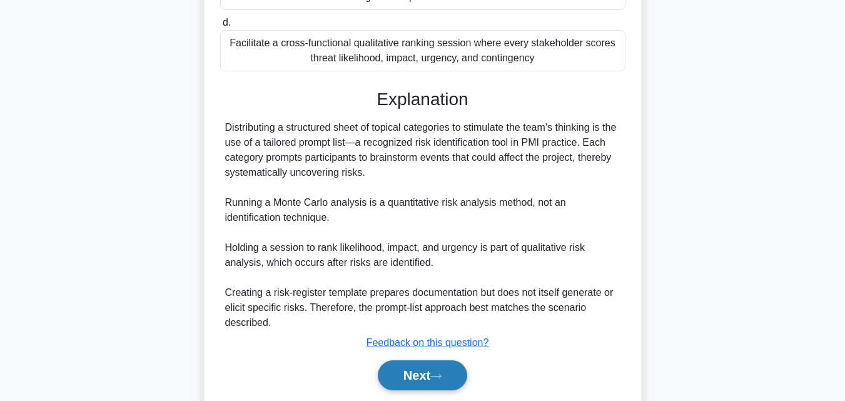
click at [443, 368] on button "Next" at bounding box center [422, 375] width 89 height 30
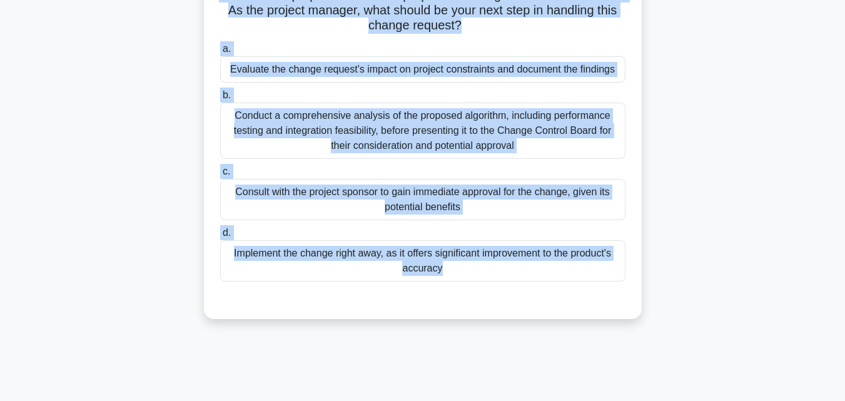
scroll to position [275, 0]
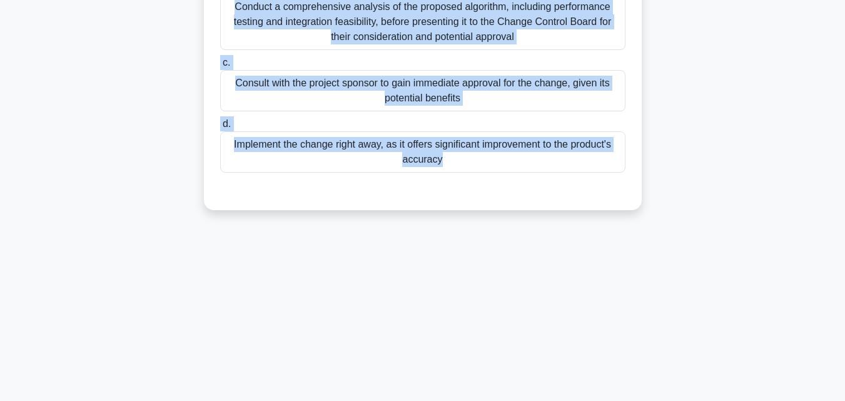
drag, startPoint x: 223, startPoint y: 17, endPoint x: 602, endPoint y: 348, distance: 502.5
click at [602, 348] on div "142:49 Stop PMP Intermediate 42/180 During a software development project, a te…" at bounding box center [422, 83] width 713 height 625
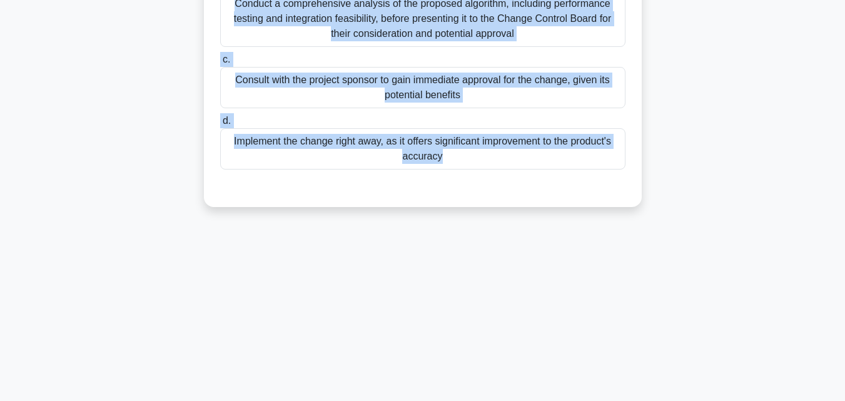
scroll to position [149, 0]
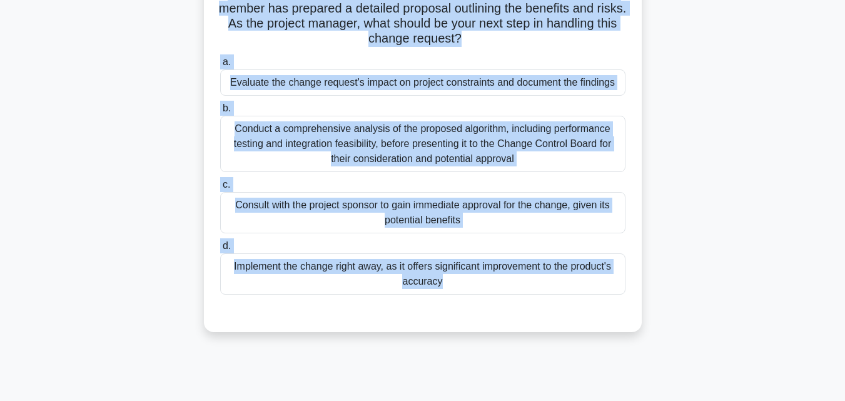
click at [315, 154] on div "Conduct a comprehensive analysis of the proposed algorithm, including performan…" at bounding box center [422, 144] width 405 height 56
click at [220, 113] on input "b. Conduct a comprehensive analysis of the proposed algorithm, including perfor…" at bounding box center [220, 108] width 0 height 8
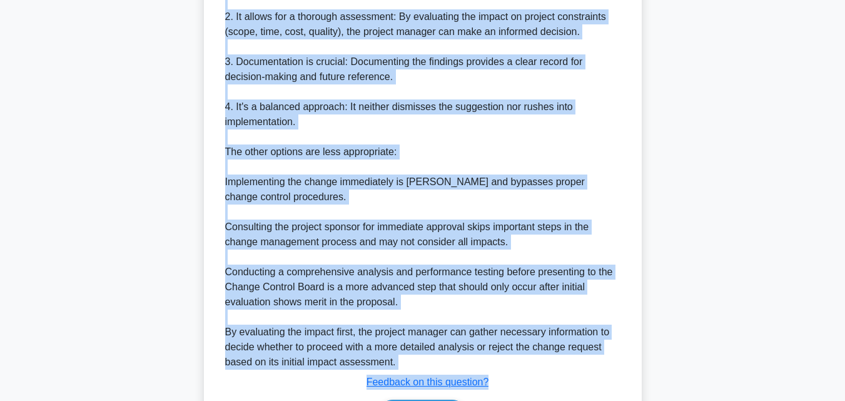
scroll to position [626, 0]
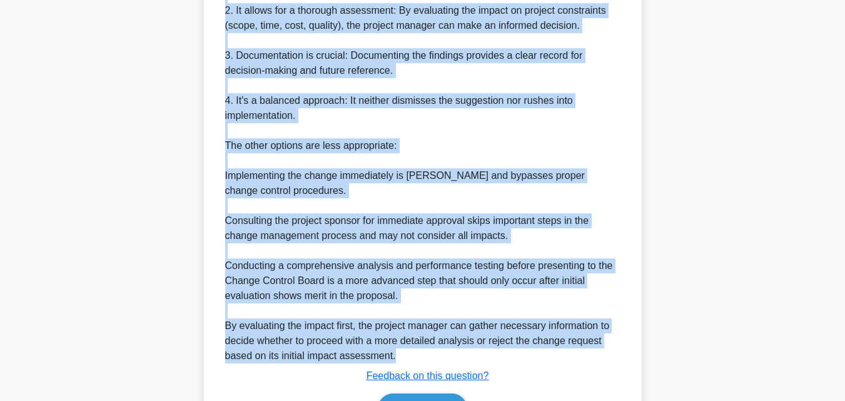
drag, startPoint x: 229, startPoint y: 104, endPoint x: 580, endPoint y: 371, distance: 441.3
click at [580, 371] on div "Explanation The best answer for a Project Management Professional is to evaluat…" at bounding box center [422, 133] width 405 height 592
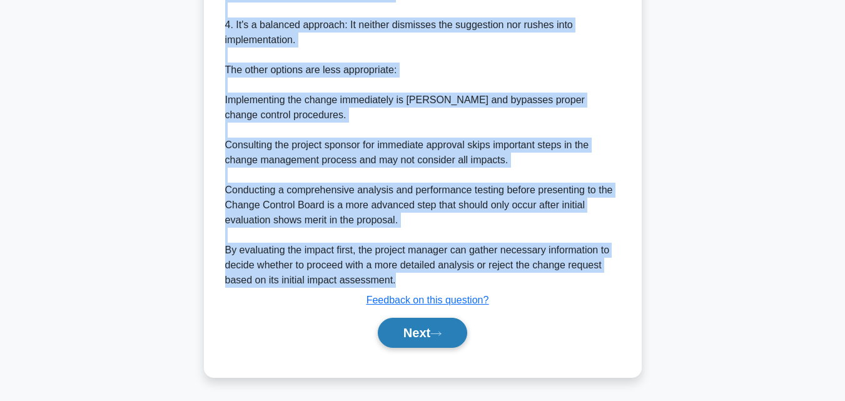
click at [440, 333] on icon at bounding box center [435, 333] width 11 height 7
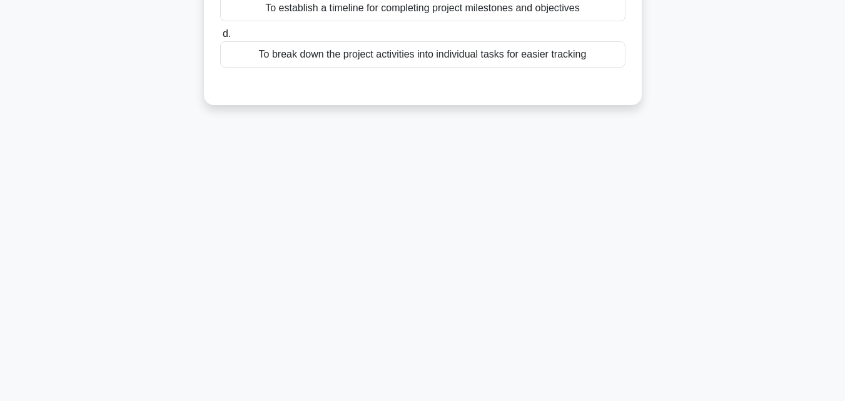
scroll to position [0, 0]
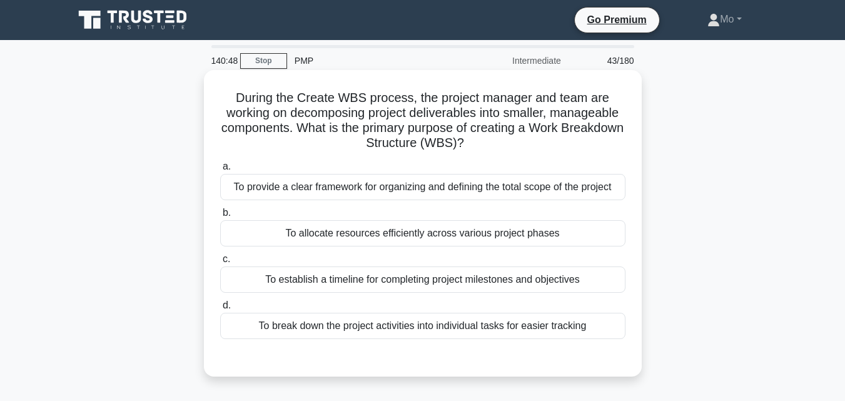
drag, startPoint x: 231, startPoint y: 104, endPoint x: 595, endPoint y: 338, distance: 433.1
click at [595, 338] on div "During the Create WBS process, the project manager and team are working on deco…" at bounding box center [423, 223] width 428 height 296
click at [340, 194] on div "To provide a clear framework for organizing and defining the total scope of the…" at bounding box center [422, 187] width 405 height 26
click at [220, 171] on input "a. To provide a clear framework for organizing and defining the total scope of …" at bounding box center [220, 167] width 0 height 8
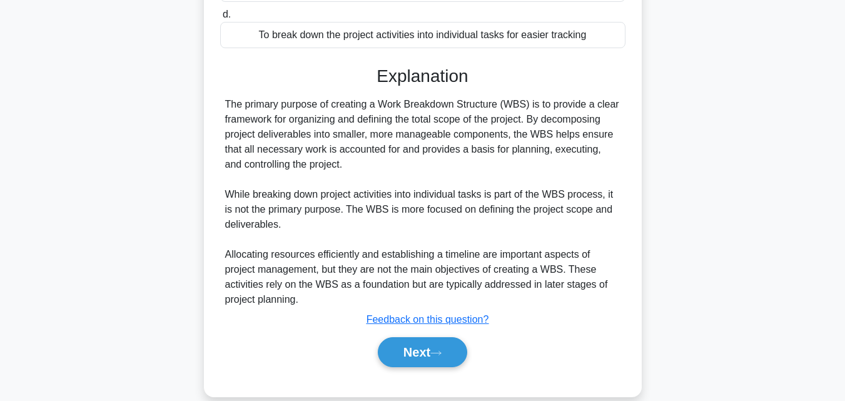
scroll to position [311, 0]
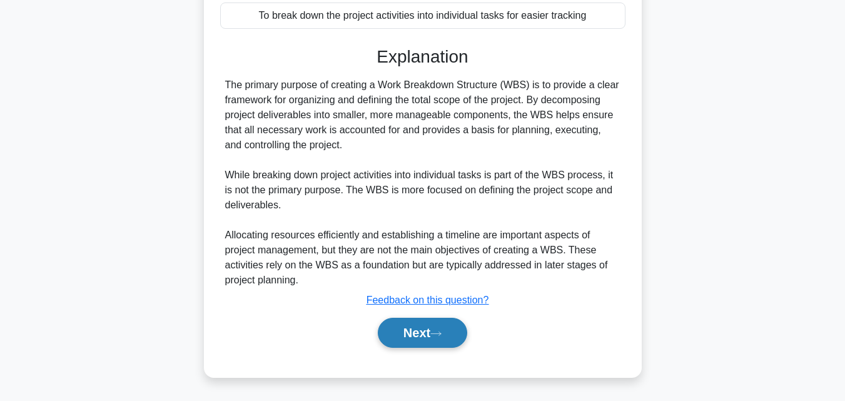
click at [425, 346] on button "Next" at bounding box center [422, 333] width 89 height 30
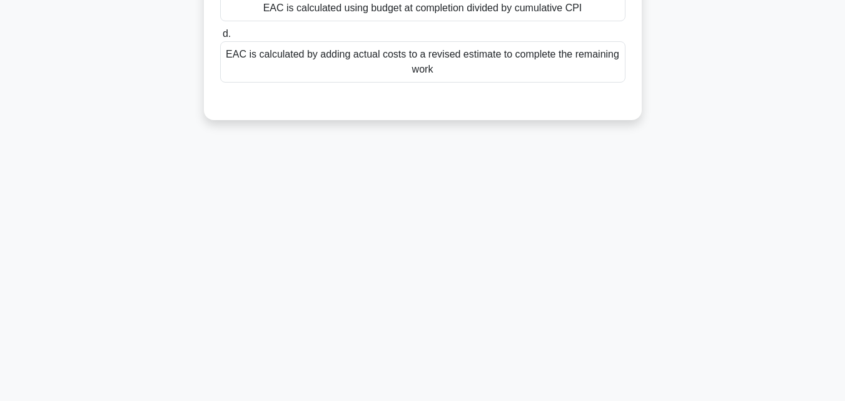
scroll to position [24, 0]
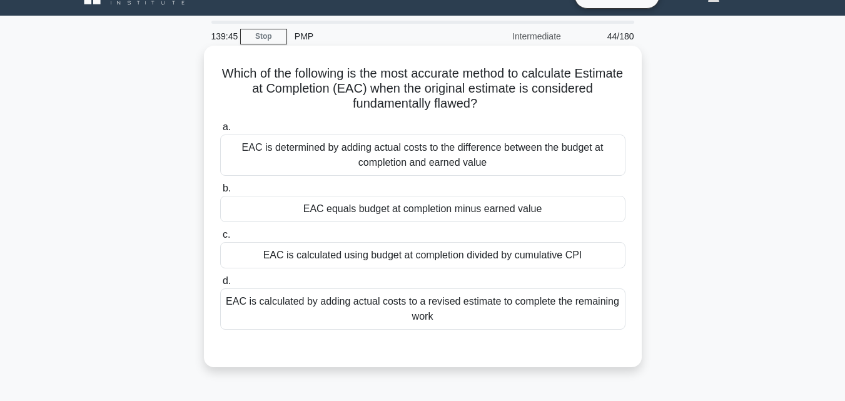
drag, startPoint x: 237, startPoint y: 65, endPoint x: 520, endPoint y: 323, distance: 383.3
click at [520, 323] on div "Which of the following is the most accurate method to calculate Estimate at Com…" at bounding box center [423, 206] width 428 height 311
click at [416, 313] on div "EAC is calculated by adding actual costs to a revised estimate to complete the …" at bounding box center [422, 308] width 405 height 41
click at [220, 285] on input "d. EAC is calculated by adding actual costs to a revised estimate to complete t…" at bounding box center [220, 281] width 0 height 8
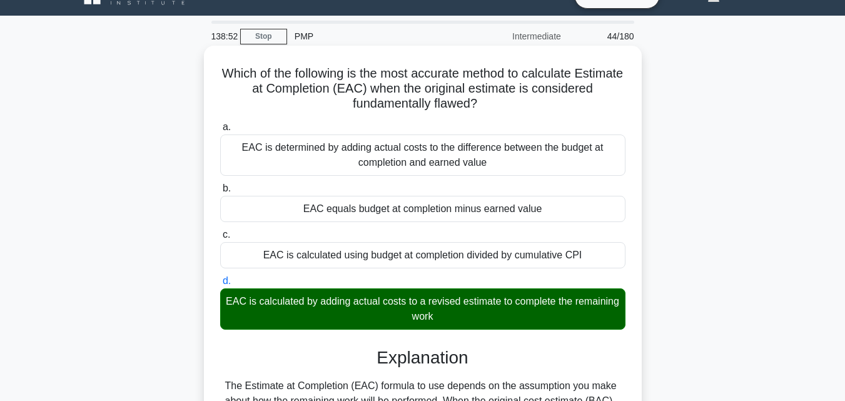
scroll to position [275, 0]
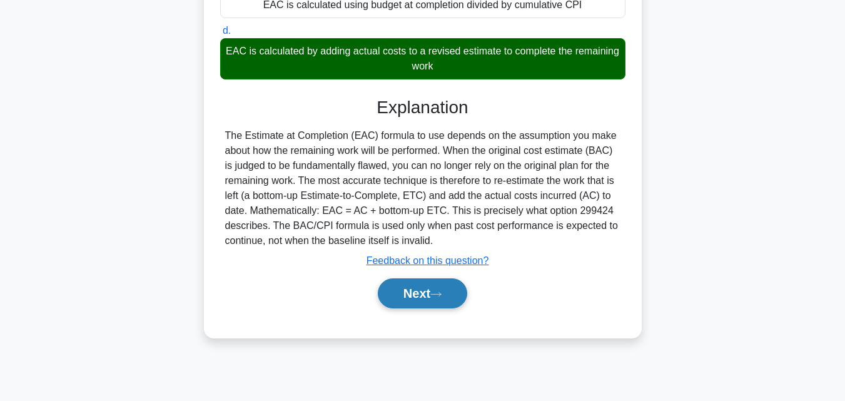
click at [427, 290] on button "Next" at bounding box center [422, 293] width 89 height 30
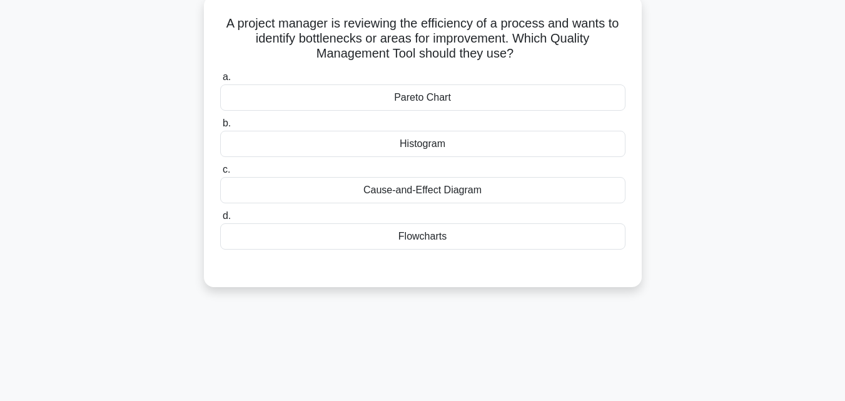
scroll to position [24, 0]
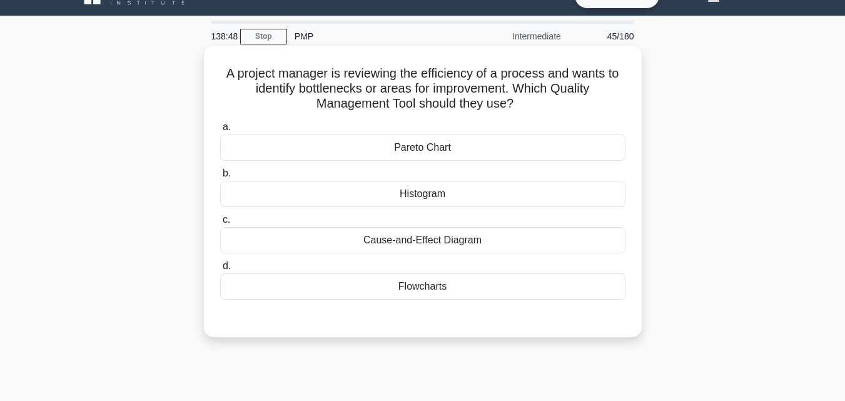
drag, startPoint x: 208, startPoint y: 68, endPoint x: 567, endPoint y: 291, distance: 421.8
click at [567, 291] on div "A project manager is reviewing the efficiency of a process and wants to identif…" at bounding box center [423, 191] width 428 height 281
click at [403, 280] on div "Flowcharts" at bounding box center [422, 286] width 405 height 26
click at [220, 270] on input "d. Flowcharts" at bounding box center [220, 266] width 0 height 8
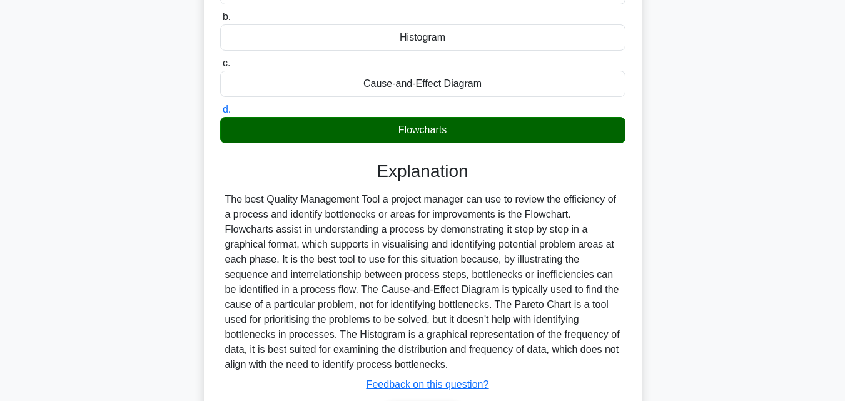
scroll to position [275, 0]
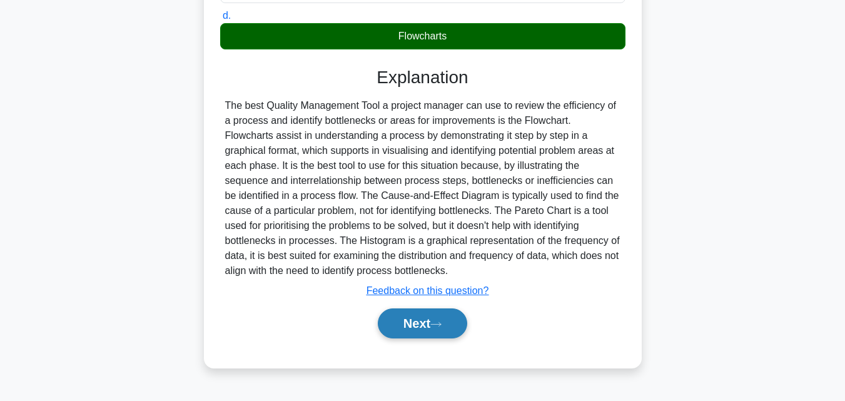
click at [437, 330] on button "Next" at bounding box center [422, 323] width 89 height 30
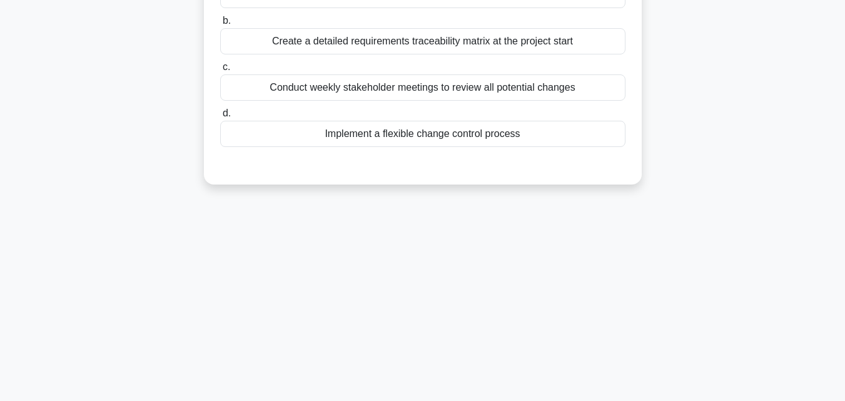
scroll to position [24, 0]
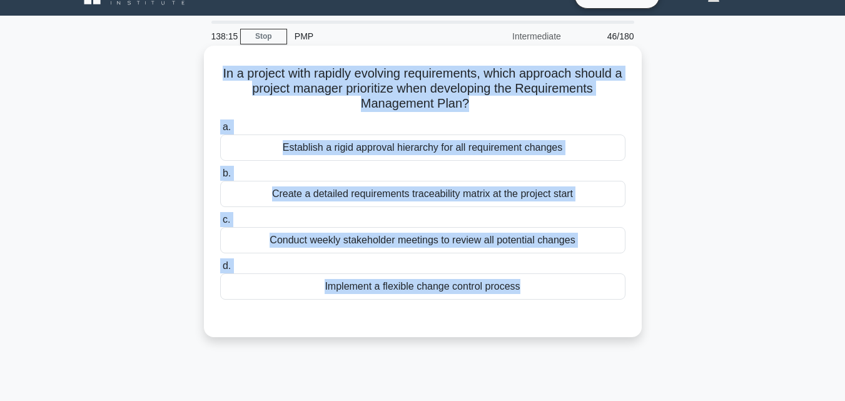
drag, startPoint x: 275, startPoint y: 60, endPoint x: 533, endPoint y: 311, distance: 359.5
click at [533, 311] on div "In a project with rapidly evolving requirements, which approach should a projec…" at bounding box center [423, 191] width 428 height 281
click at [443, 295] on div "Implement a flexible change control process" at bounding box center [422, 286] width 405 height 26
click at [220, 270] on input "d. Implement a flexible change control process" at bounding box center [220, 266] width 0 height 8
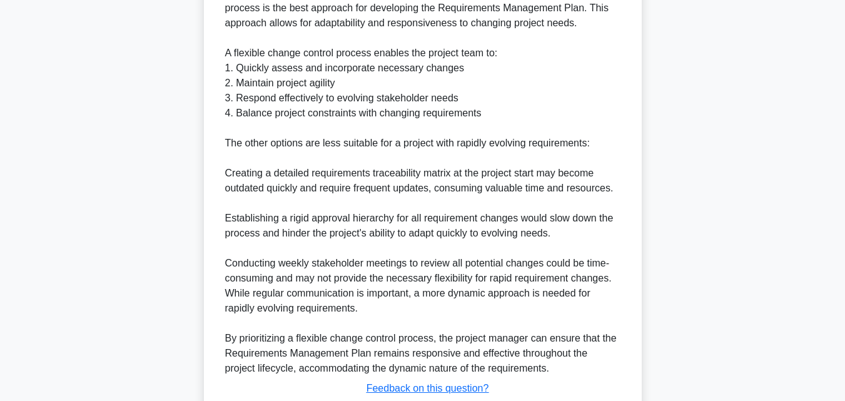
scroll to position [476, 0]
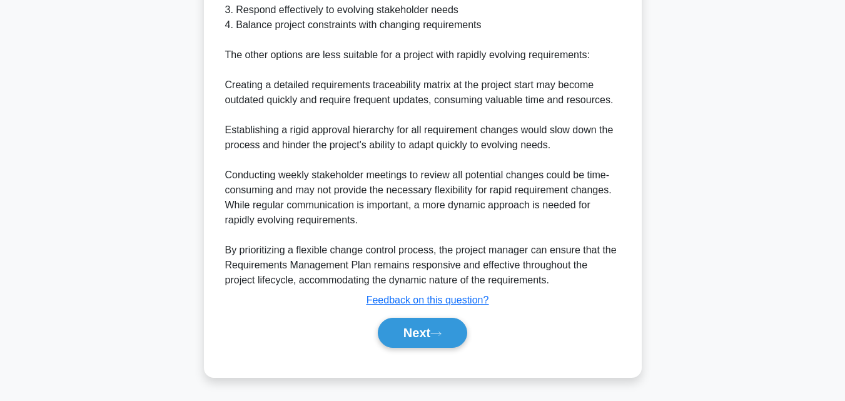
click at [442, 351] on div "Next" at bounding box center [422, 333] width 405 height 40
click at [441, 340] on button "Next" at bounding box center [422, 333] width 89 height 30
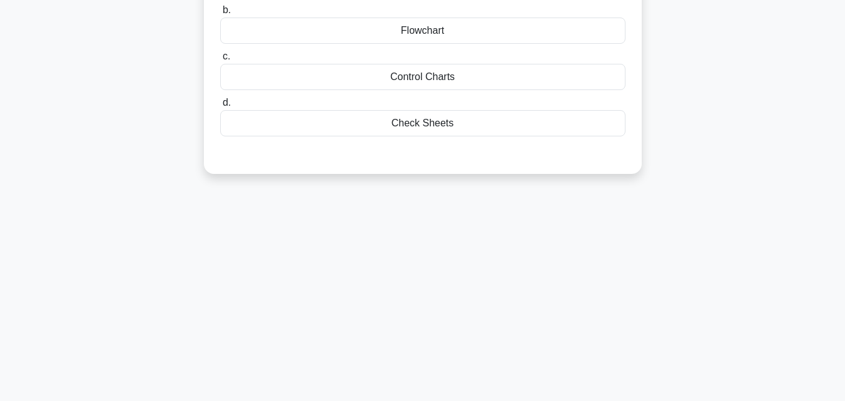
scroll to position [24, 0]
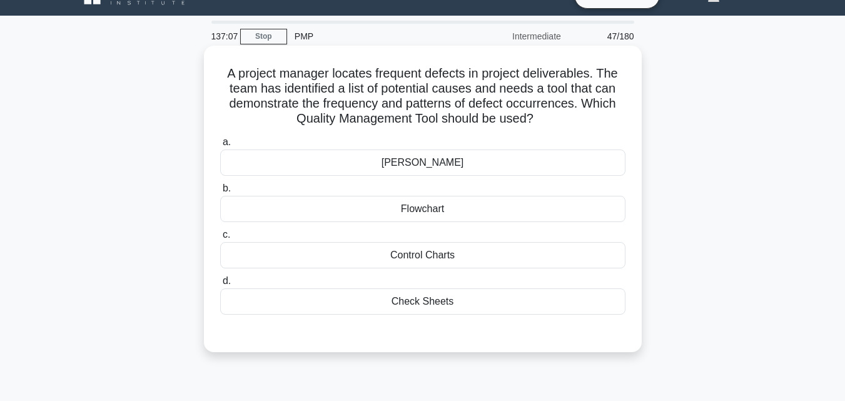
drag, startPoint x: 200, startPoint y: 74, endPoint x: 463, endPoint y: 307, distance: 351.3
click at [463, 307] on div "A project manager locates frequent defects in project deliverables. The team ha…" at bounding box center [422, 209] width 713 height 321
click at [365, 248] on div "Control Charts" at bounding box center [422, 255] width 405 height 26
click at [220, 239] on input "c. Control Charts" at bounding box center [220, 235] width 0 height 8
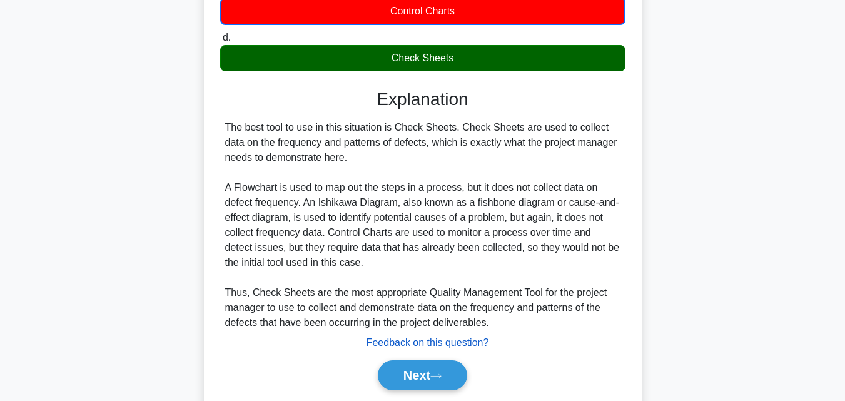
scroll to position [275, 0]
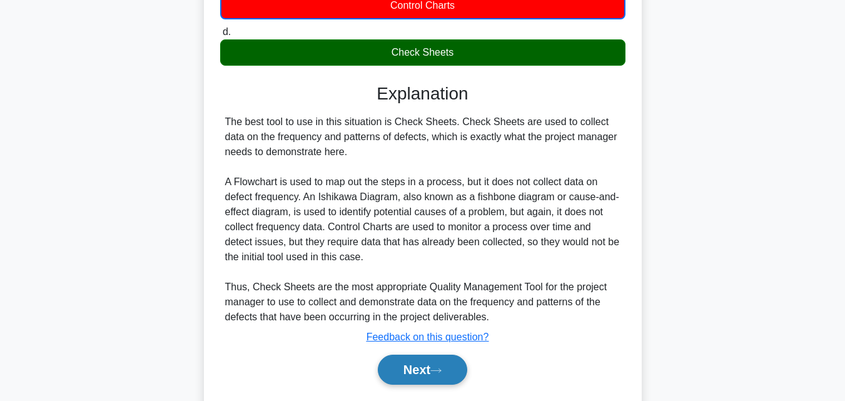
click at [433, 368] on button "Next" at bounding box center [422, 370] width 89 height 30
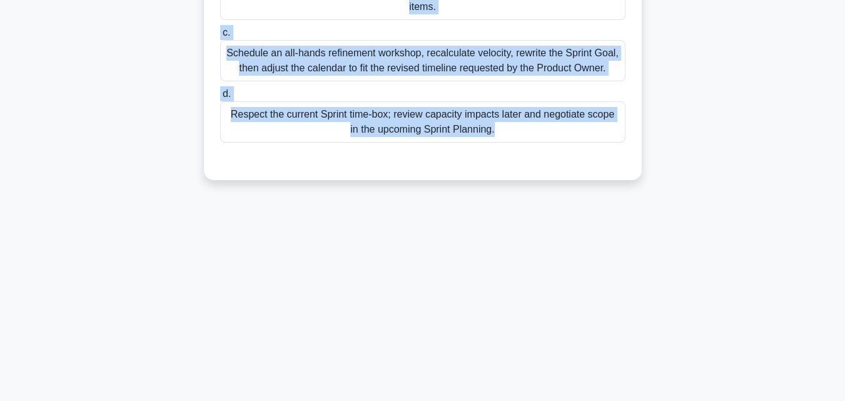
drag, startPoint x: 216, startPoint y: 93, endPoint x: 608, endPoint y: 301, distance: 443.9
click at [608, 301] on div "135:56 Stop PMP Intermediate 48/180 Halfway through a two-week Sprint, two seni…" at bounding box center [422, 83] width 713 height 625
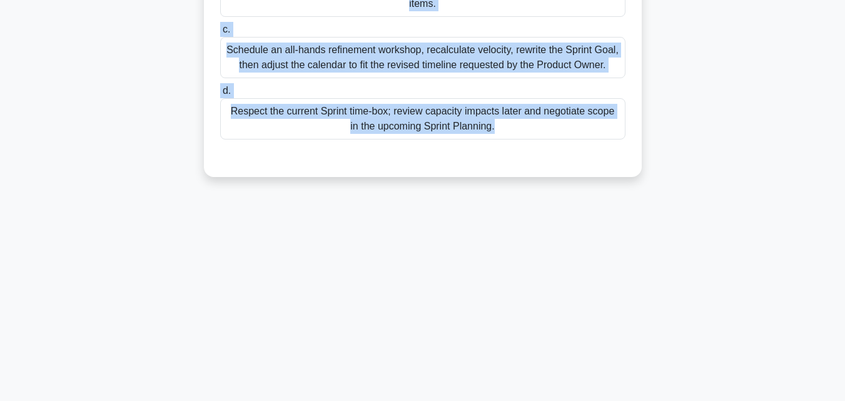
click at [430, 138] on div "Respect the current Sprint time-box; review capacity impacts later and negotiat…" at bounding box center [422, 118] width 405 height 41
click at [220, 95] on input "d. Respect the current Sprint time-box; review capacity impacts later and negot…" at bounding box center [220, 91] width 0 height 8
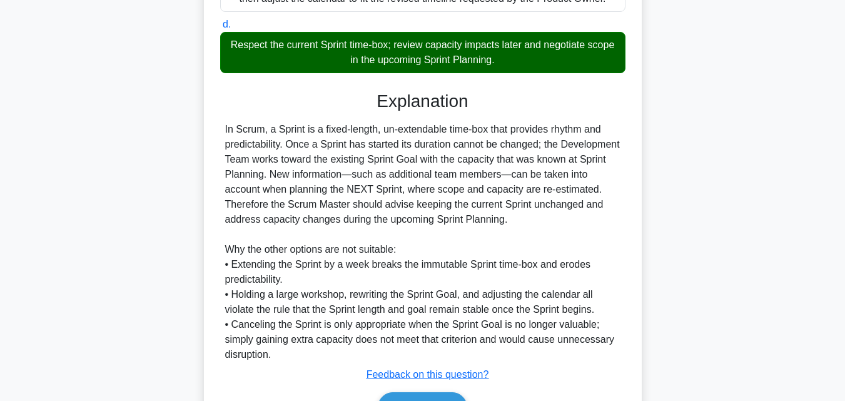
scroll to position [416, 0]
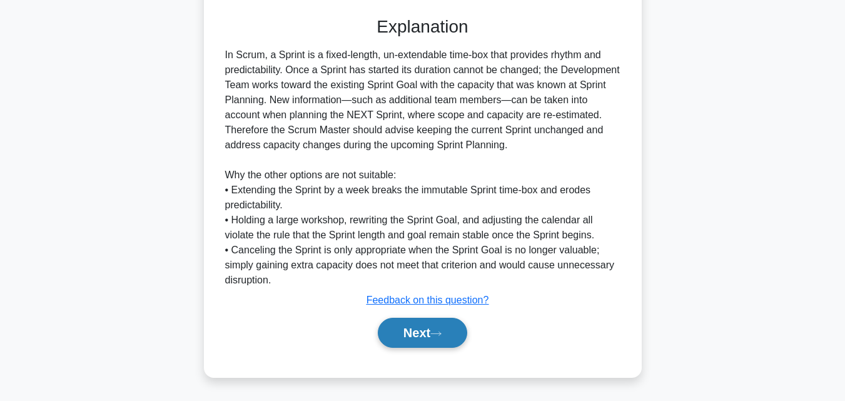
click at [441, 334] on icon at bounding box center [436, 333] width 10 height 4
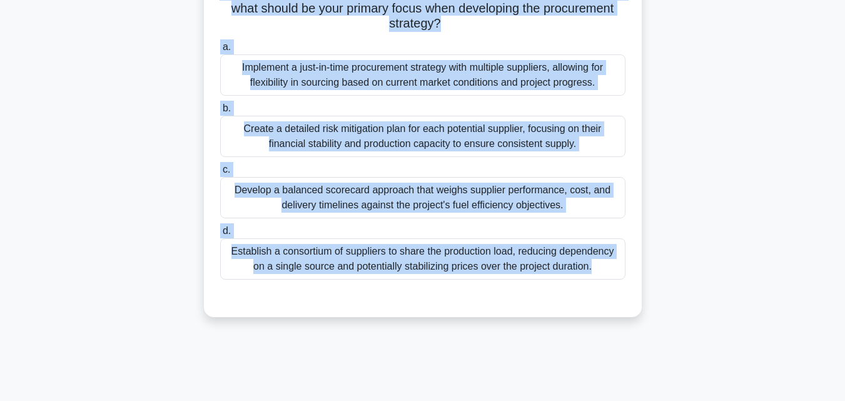
scroll to position [275, 0]
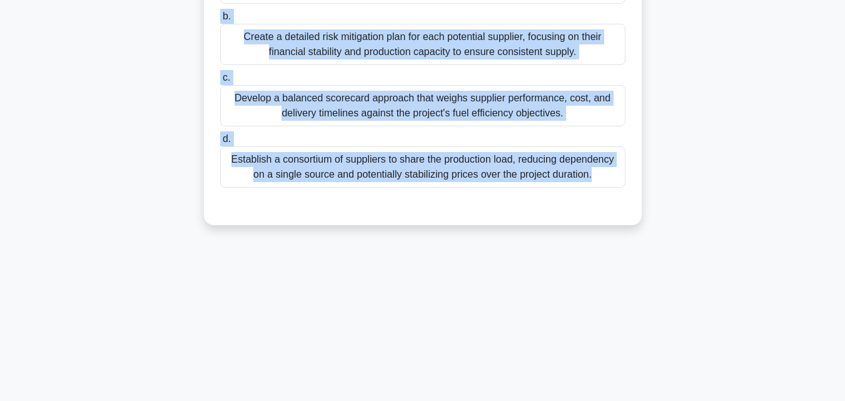
drag, startPoint x: 199, startPoint y: 89, endPoint x: 603, endPoint y: 420, distance: 521.2
click at [603, 400] on html "Go Premium Mo" at bounding box center [422, 62] width 845 height 675
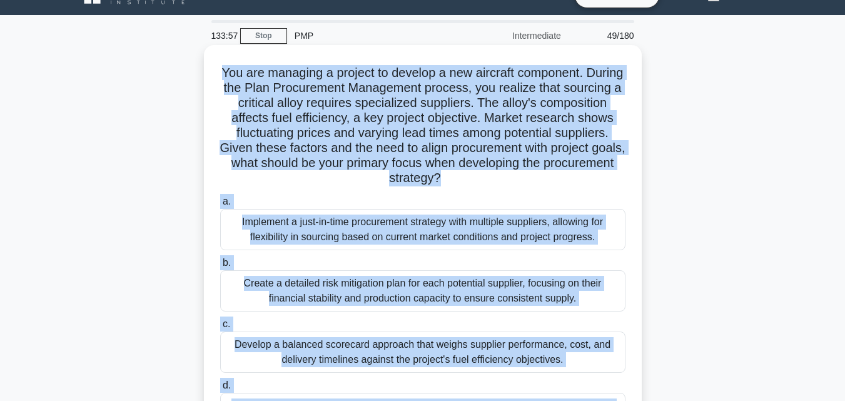
scroll to position [24, 0]
click at [373, 222] on div "Implement a just-in-time procurement strategy with multiple suppliers, allowing…" at bounding box center [422, 229] width 405 height 41
click at [220, 206] on input "a. Implement a just-in-time procurement strategy with multiple suppliers, allow…" at bounding box center [220, 202] width 0 height 8
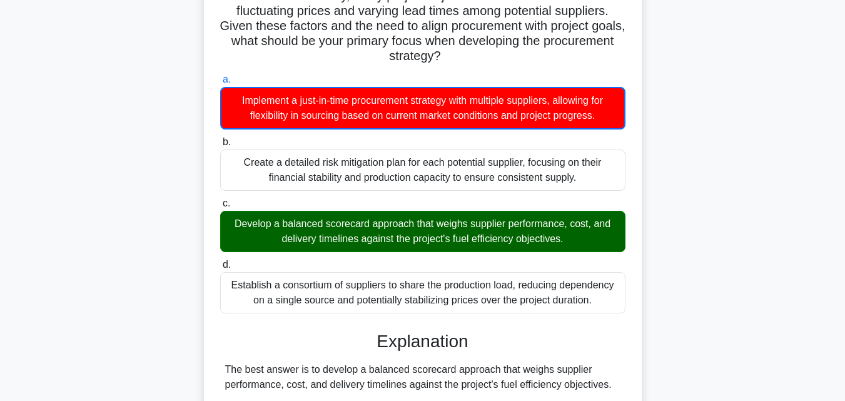
scroll to position [149, 0]
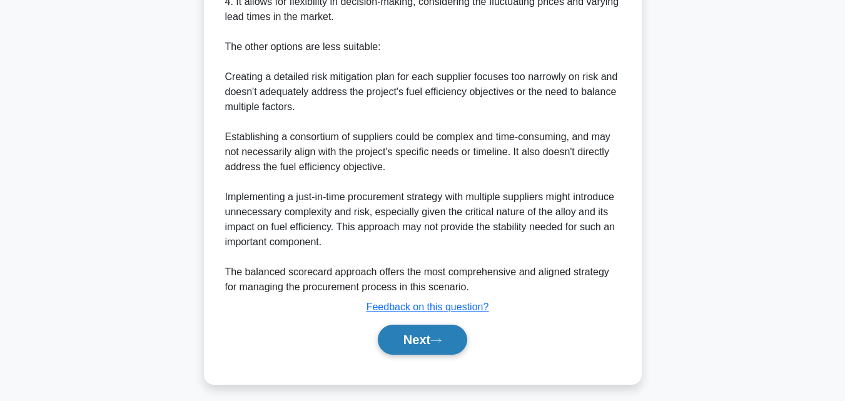
click at [397, 355] on button "Next" at bounding box center [422, 340] width 89 height 30
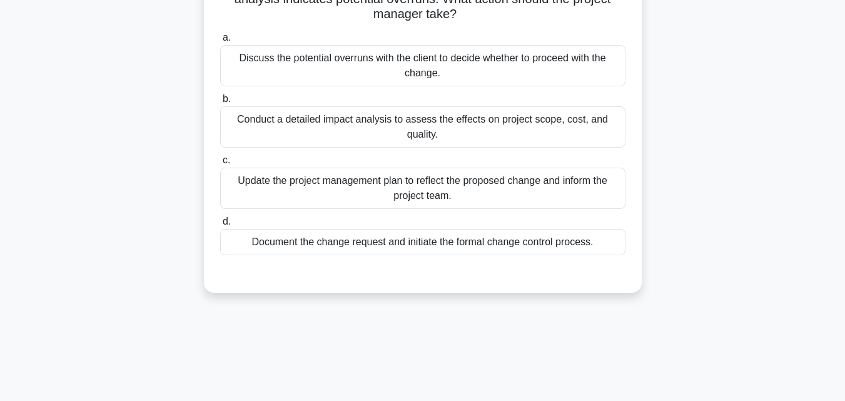
scroll to position [24, 0]
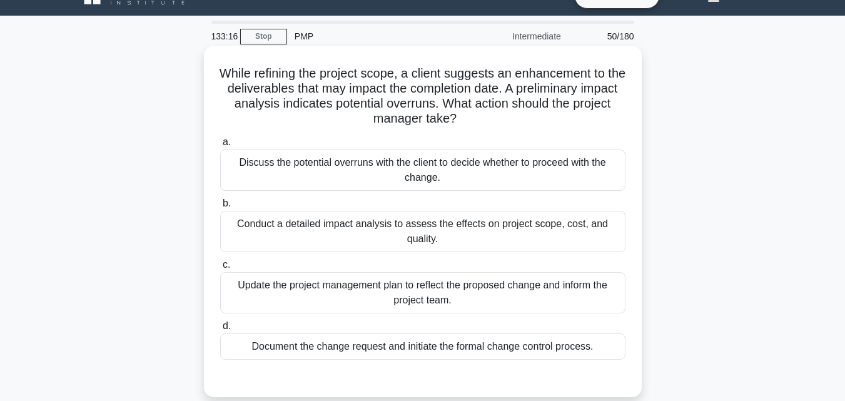
drag, startPoint x: 213, startPoint y: 67, endPoint x: 616, endPoint y: 348, distance: 490.9
click at [616, 348] on div "While refining the project scope, a client suggests an enhancement to the deliv…" at bounding box center [423, 221] width 428 height 341
click at [371, 236] on div "Conduct a detailed impact analysis to assess the effects on project scope, cost…" at bounding box center [422, 231] width 405 height 41
click at [220, 208] on input "b. Conduct a detailed impact analysis to assess the effects on project scope, c…" at bounding box center [220, 203] width 0 height 8
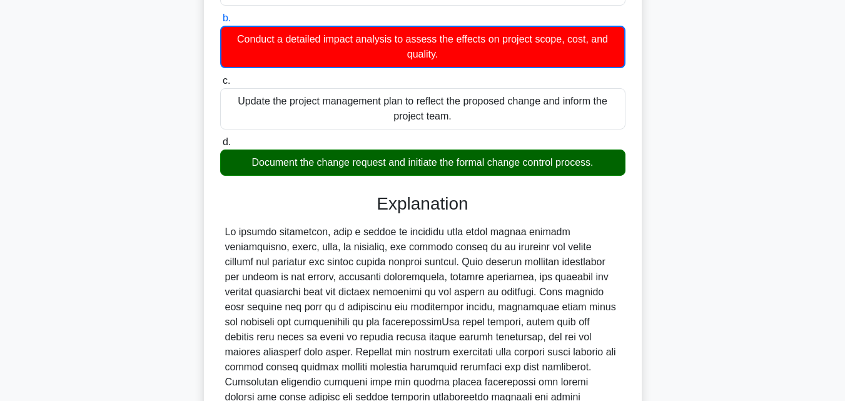
scroll to position [337, 0]
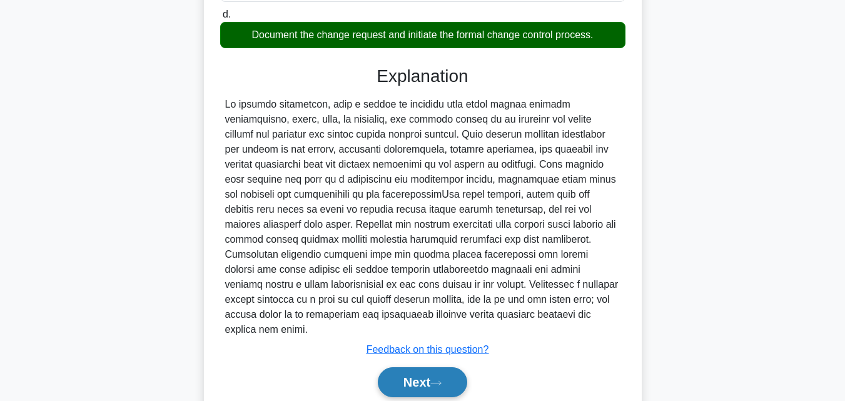
click at [410, 367] on button "Next" at bounding box center [422, 382] width 89 height 30
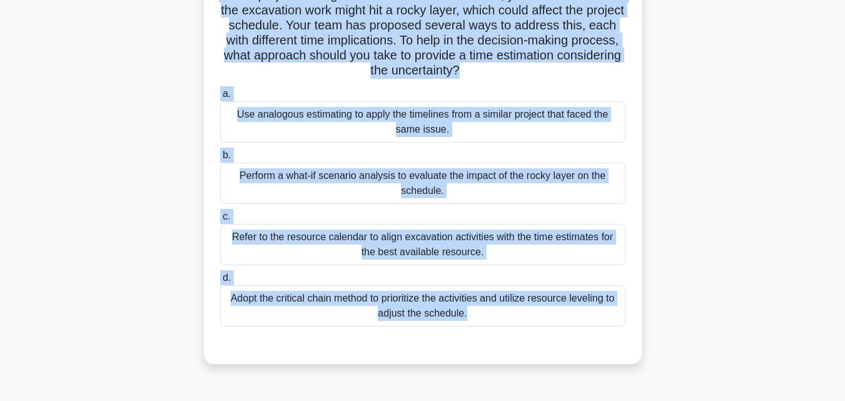
scroll to position [158, 0]
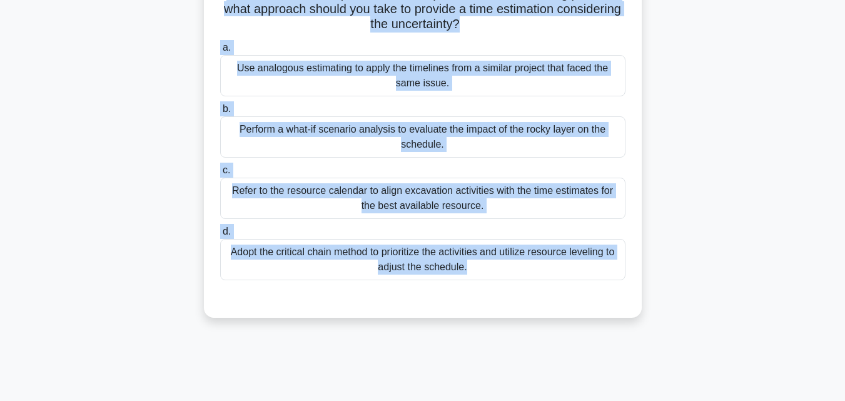
drag, startPoint x: 205, startPoint y: 71, endPoint x: 599, endPoint y: 388, distance: 505.7
click at [598, 394] on div "131:53 Stop PMP Intermediate 51/180 As the project manager of a new hotel const…" at bounding box center [422, 205] width 713 height 625
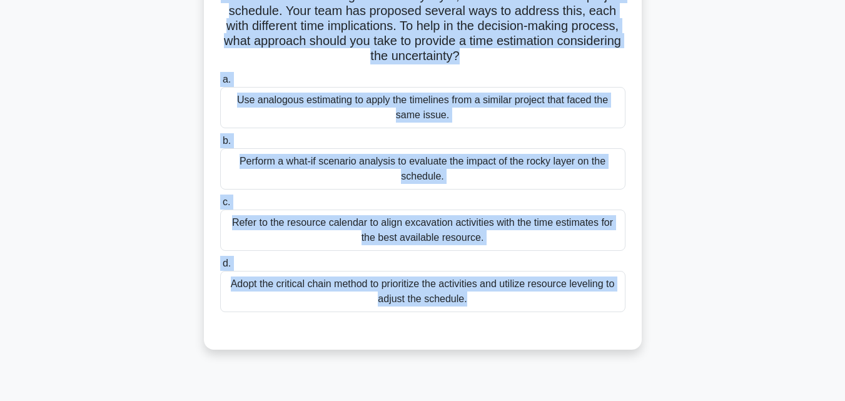
scroll to position [95, 0]
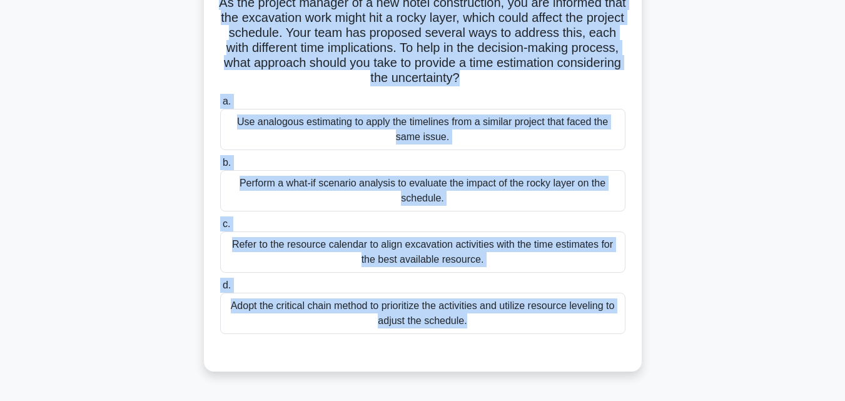
click at [387, 179] on div "Perform a what-if scenario analysis to evaluate the impact of the rocky layer o…" at bounding box center [422, 190] width 405 height 41
click at [220, 167] on input "b. Perform a what-if scenario analysis to evaluate the impact of the rocky laye…" at bounding box center [220, 163] width 0 height 8
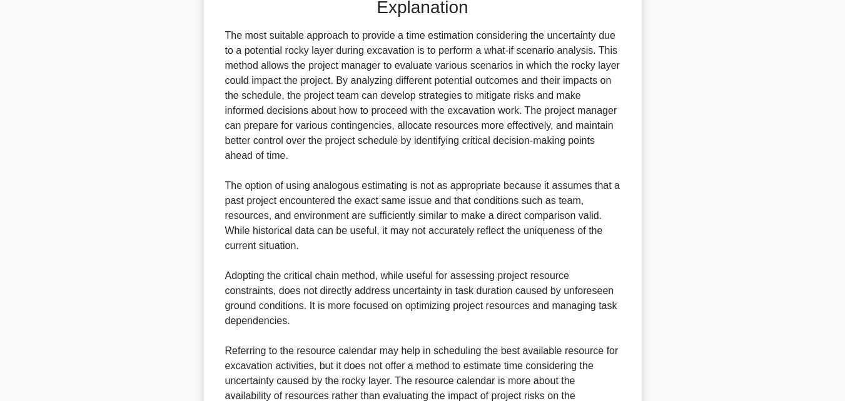
scroll to position [581, 0]
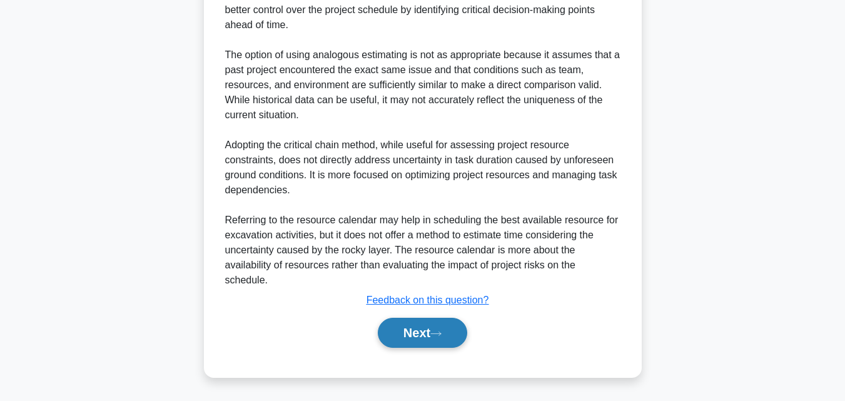
click at [424, 330] on button "Next" at bounding box center [422, 333] width 89 height 30
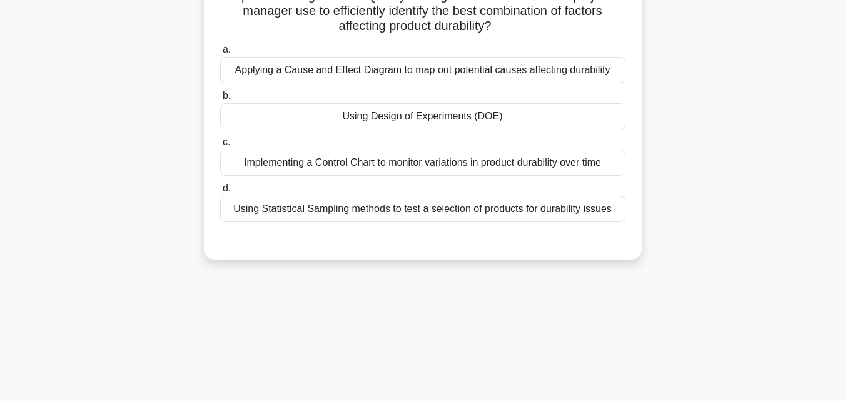
scroll to position [24, 0]
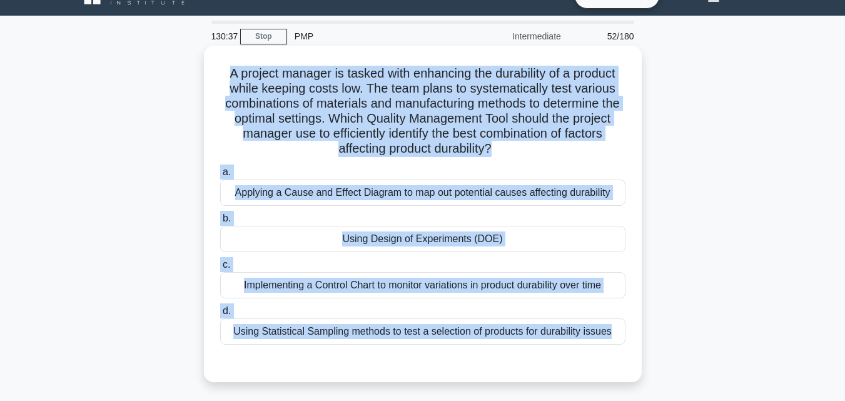
drag, startPoint x: 203, startPoint y: 64, endPoint x: 570, endPoint y: 351, distance: 465.9
click at [570, 351] on div "A project manager is tasked with enhancing the durability of a product while ke…" at bounding box center [422, 224] width 713 height 351
click at [451, 248] on div "Using Design of Experiments (DOE)" at bounding box center [422, 239] width 405 height 26
click at [220, 223] on input "b. Using Design of Experiments (DOE)" at bounding box center [220, 218] width 0 height 8
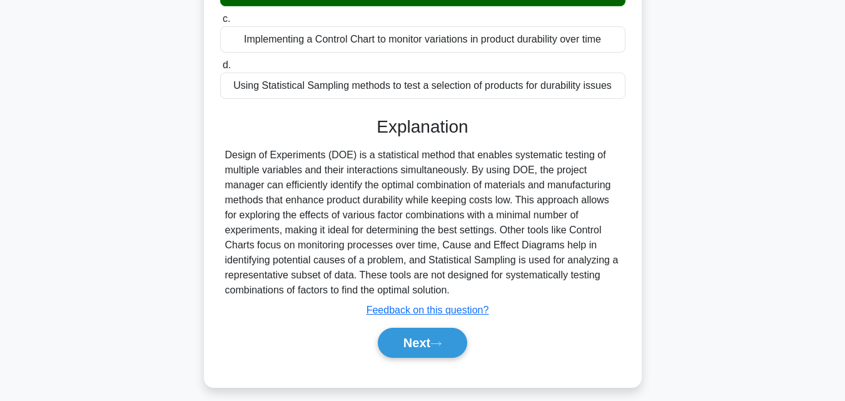
scroll to position [275, 0]
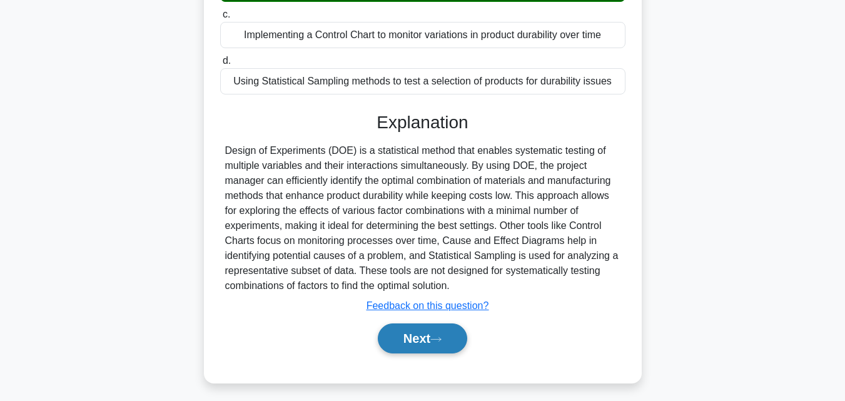
click at [413, 340] on button "Next" at bounding box center [422, 338] width 89 height 30
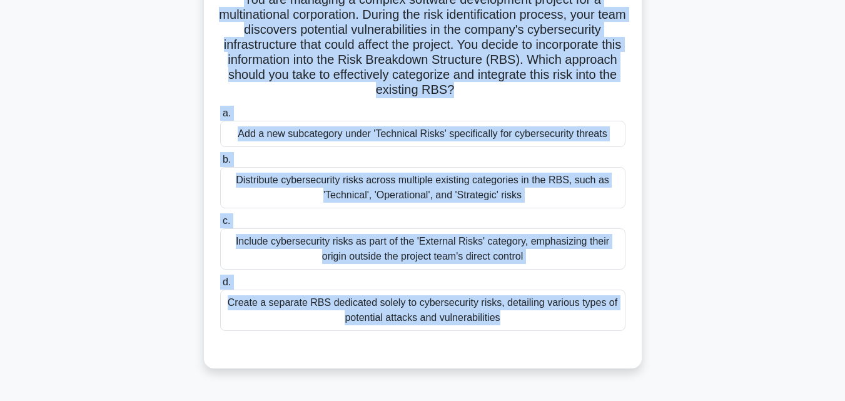
scroll to position [169, 0]
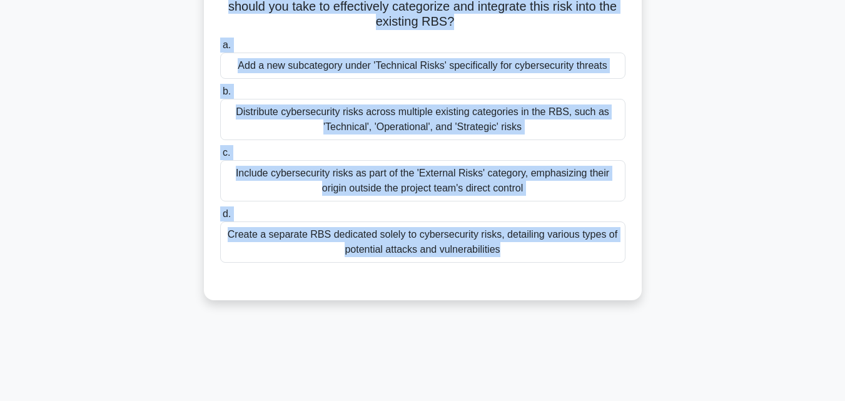
drag, startPoint x: 218, startPoint y: 86, endPoint x: 572, endPoint y: 320, distance: 424.0
click at [572, 320] on div "129:19 Stop PMP Intermediate 53/180 You are managing a complex software develop…" at bounding box center [422, 188] width 713 height 625
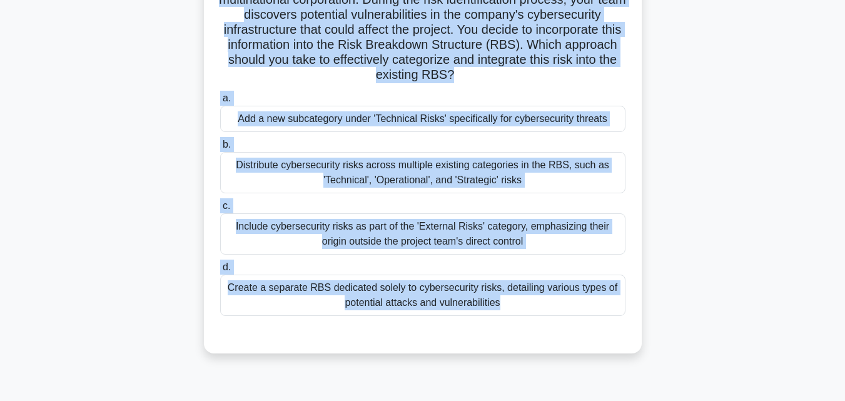
scroll to position [44, 0]
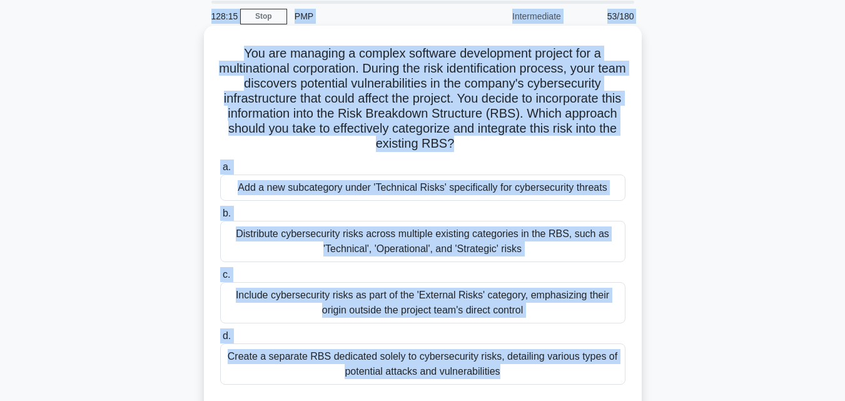
click at [413, 219] on label "b. Distribute cybersecurity risks across multiple existing categories in the RB…" at bounding box center [422, 234] width 405 height 56
click at [220, 218] on input "b. Distribute cybersecurity risks across multiple existing categories in the RB…" at bounding box center [220, 213] width 0 height 8
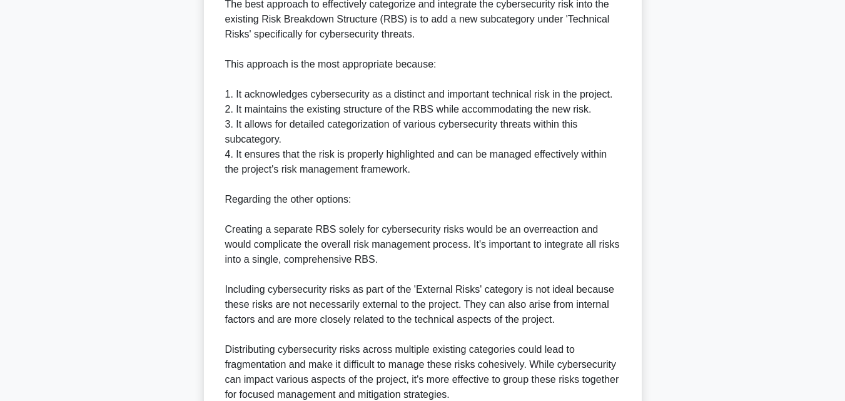
scroll to position [597, 0]
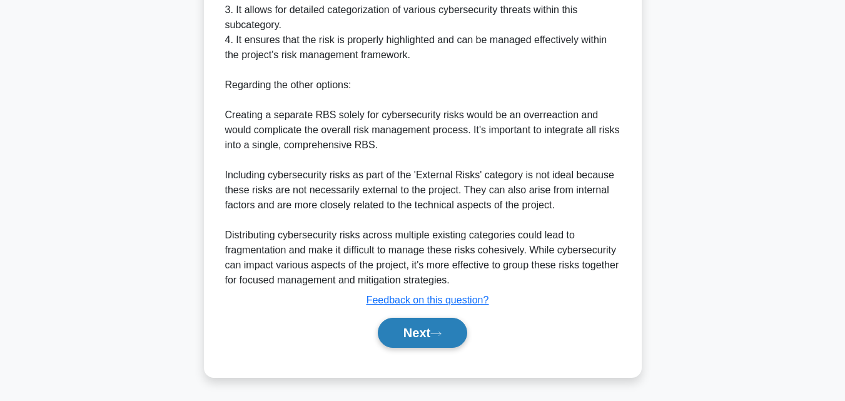
click at [426, 338] on button "Next" at bounding box center [422, 333] width 89 height 30
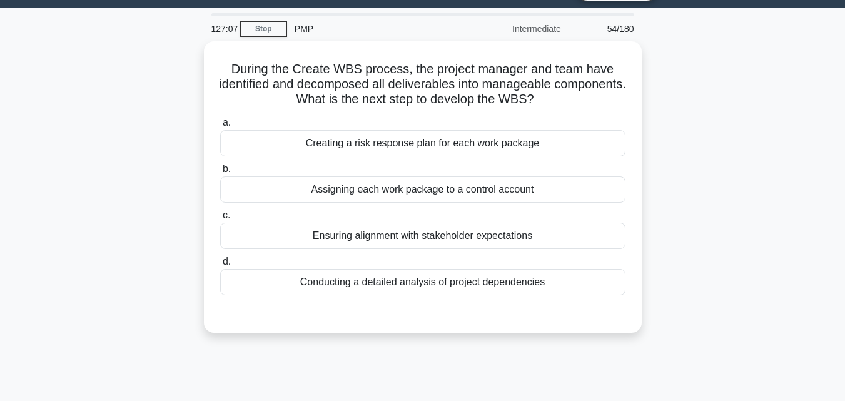
scroll to position [24, 0]
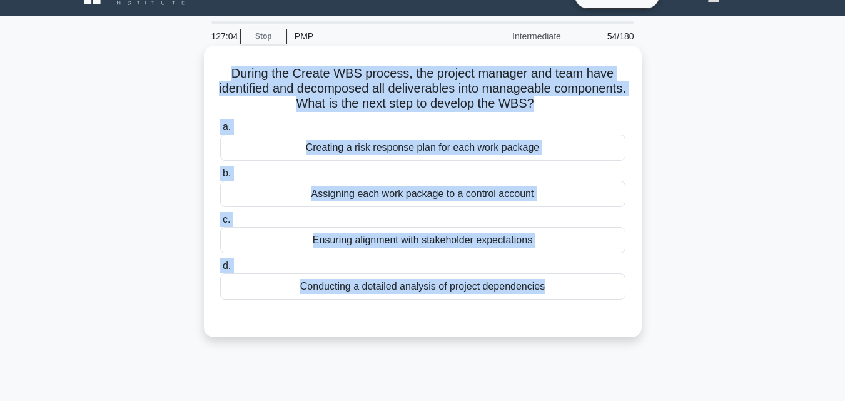
drag, startPoint x: 199, startPoint y: 66, endPoint x: 552, endPoint y: 303, distance: 424.9
click at [552, 303] on div "During the Create WBS process, the project manager and team have identified and…" at bounding box center [422, 202] width 713 height 306
click at [508, 202] on div "Assigning each work package to a control account" at bounding box center [422, 194] width 405 height 26
click at [220, 178] on input "b. Assigning each work package to a control account" at bounding box center [220, 173] width 0 height 8
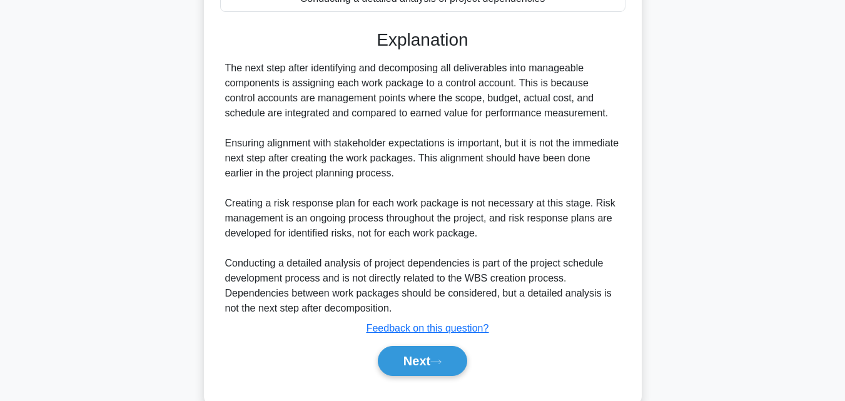
scroll to position [341, 0]
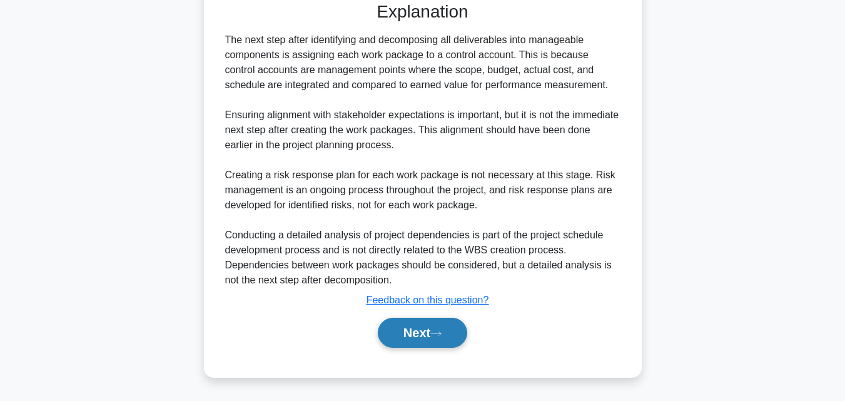
click at [425, 333] on button "Next" at bounding box center [422, 333] width 89 height 30
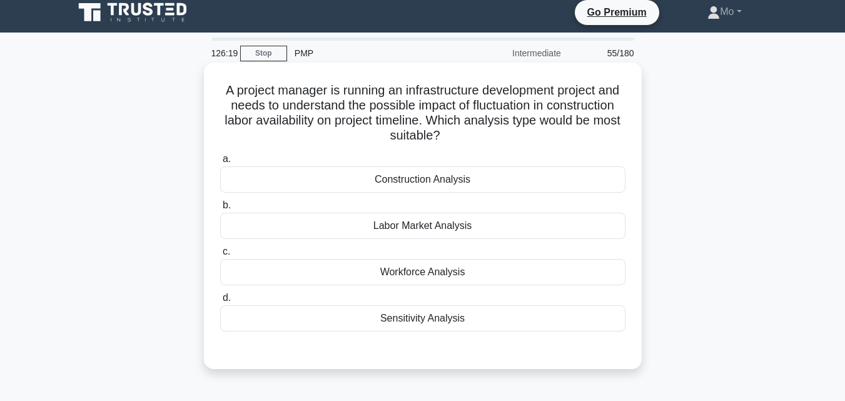
scroll to position [0, 0]
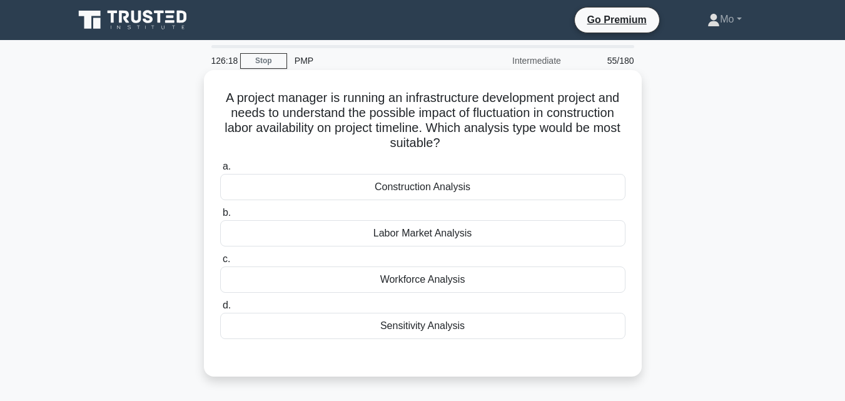
drag, startPoint x: 221, startPoint y: 99, endPoint x: 497, endPoint y: 317, distance: 352.2
click at [497, 317] on div "A project manager is running an infrastructure development project and needs to…" at bounding box center [423, 223] width 428 height 296
click at [453, 316] on div "Sensitivity Analysis" at bounding box center [422, 326] width 405 height 26
click at [220, 310] on input "d. Sensitivity Analysis" at bounding box center [220, 305] width 0 height 8
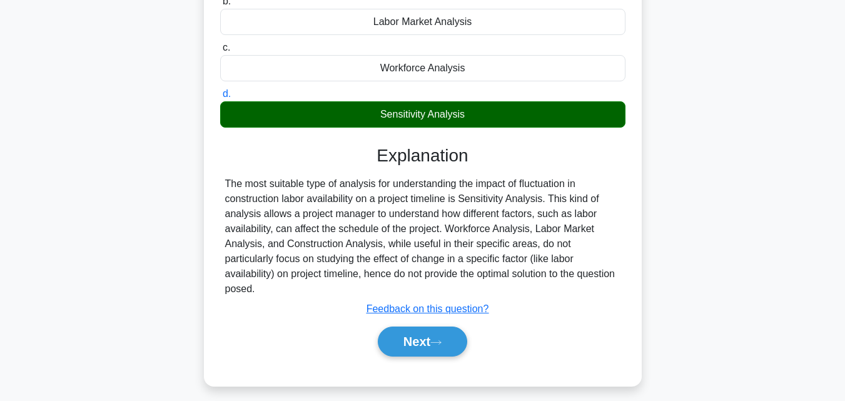
scroll to position [250, 0]
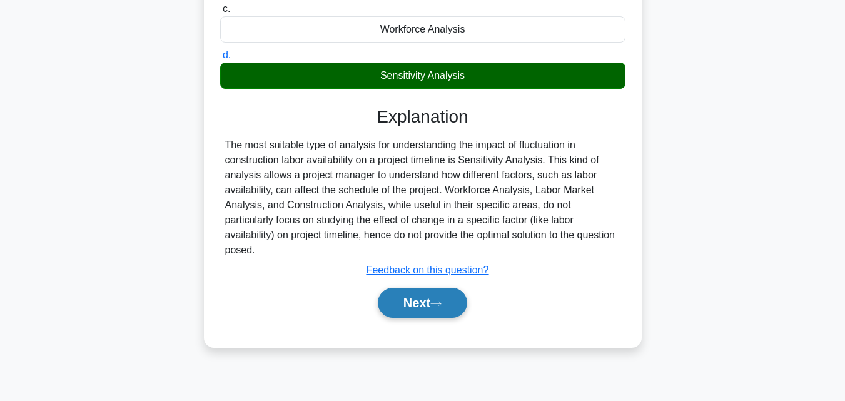
click at [391, 298] on button "Next" at bounding box center [422, 303] width 89 height 30
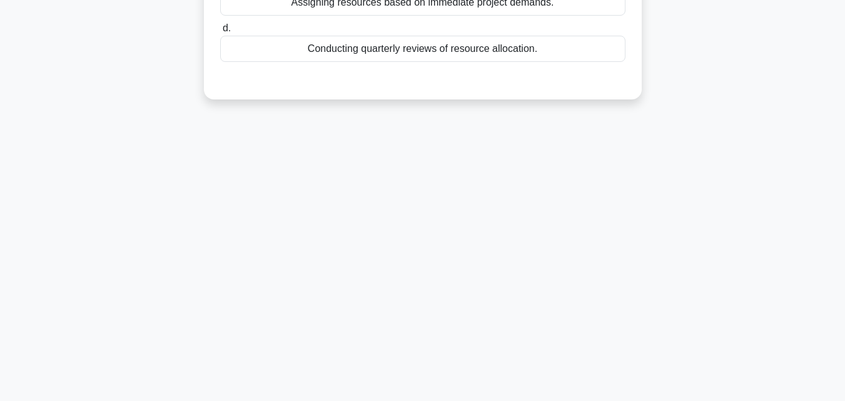
scroll to position [0, 0]
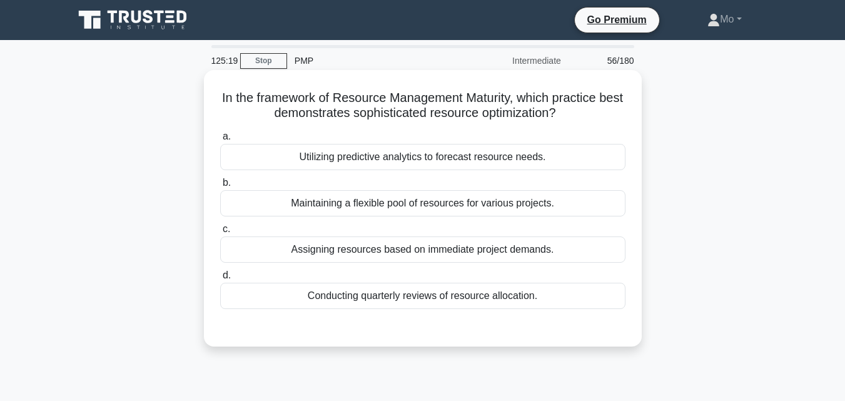
drag, startPoint x: 224, startPoint y: 96, endPoint x: 637, endPoint y: 300, distance: 460.6
click at [637, 300] on div "In the framework of Resource Management Maturity, which practice best demonstra…" at bounding box center [423, 208] width 438 height 276
click at [371, 151] on div "Utilizing predictive analytics to forecast resource needs." at bounding box center [422, 157] width 405 height 26
click at [220, 141] on input "a. Utilizing predictive analytics to forecast resource needs." at bounding box center [220, 137] width 0 height 8
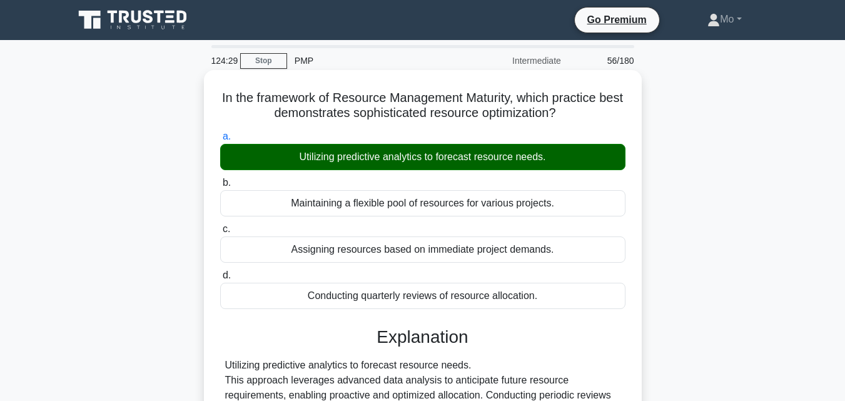
scroll to position [250, 0]
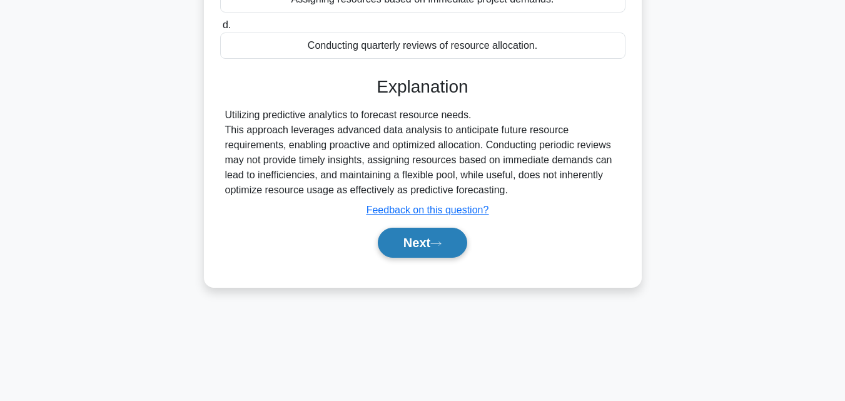
click at [445, 254] on button "Next" at bounding box center [422, 243] width 89 height 30
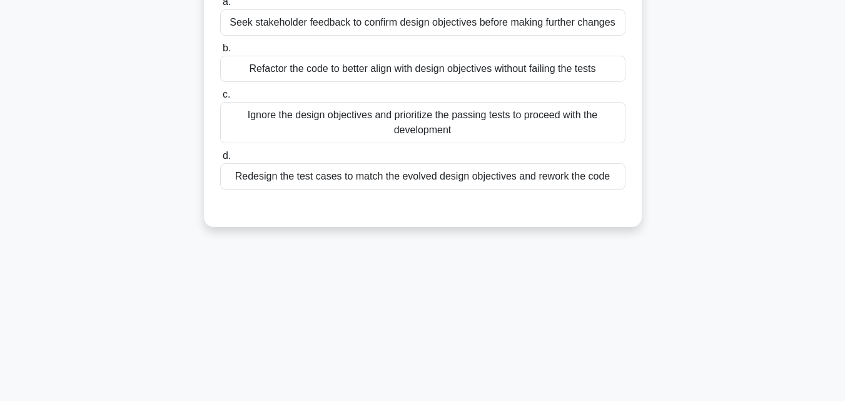
scroll to position [0, 0]
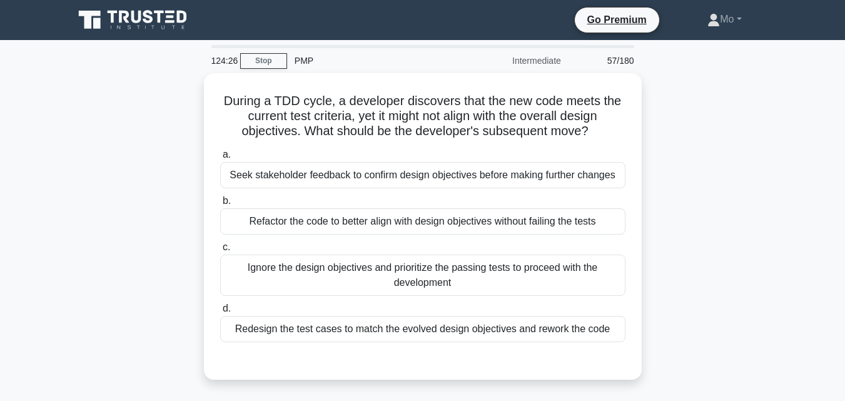
drag, startPoint x: 211, startPoint y: 98, endPoint x: 657, endPoint y: 345, distance: 510.0
click at [657, 345] on div "During a TDD cycle, a developer discovers that the new code meets the current t…" at bounding box center [422, 233] width 713 height 321
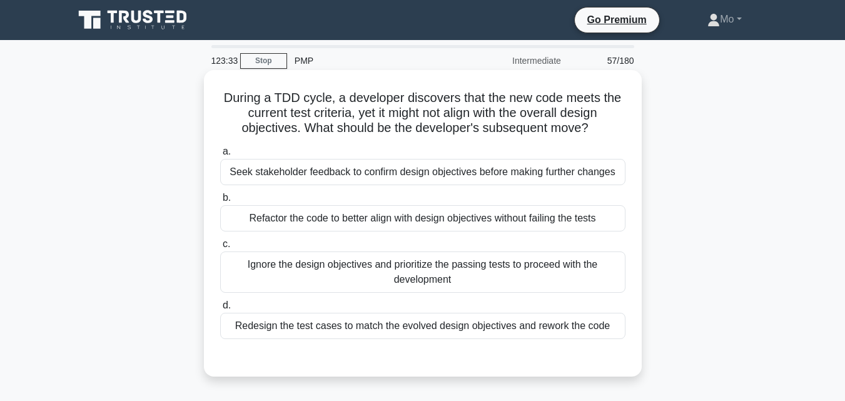
click at [315, 233] on div "a. Seek stakeholder feedback to confirm design objectives before making further…" at bounding box center [423, 241] width 420 height 200
click at [315, 198] on label "b. Refactor the code to better align with design objectives without failing the…" at bounding box center [422, 210] width 405 height 41
click at [220, 198] on input "b. Refactor the code to better align with design objectives without failing the…" at bounding box center [220, 198] width 0 height 8
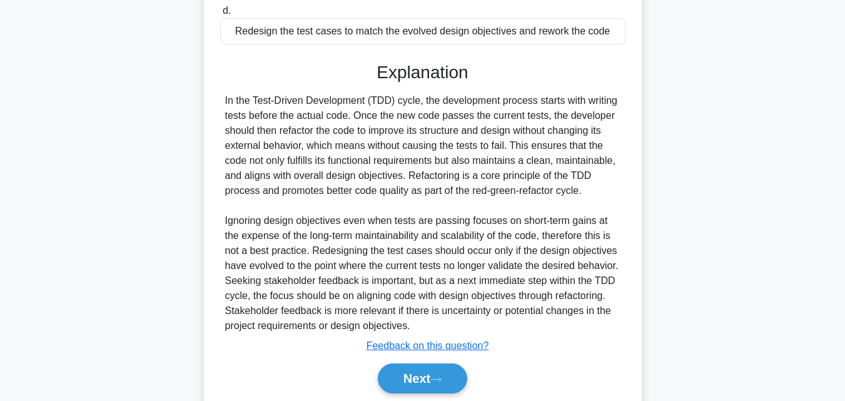
scroll to position [341, 0]
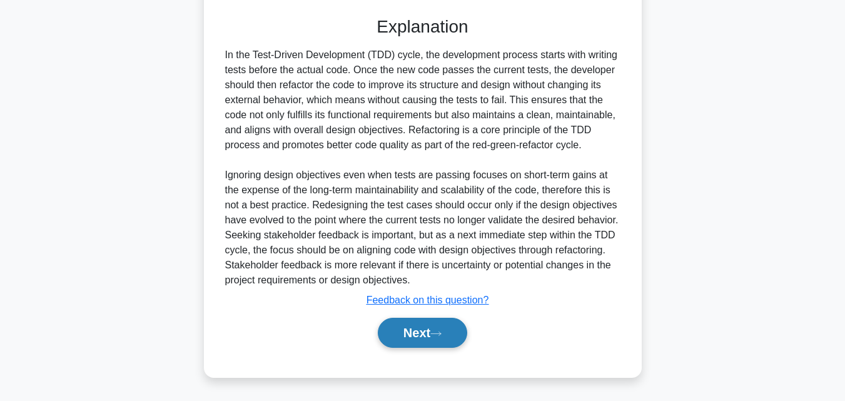
click at [426, 332] on button "Next" at bounding box center [422, 333] width 89 height 30
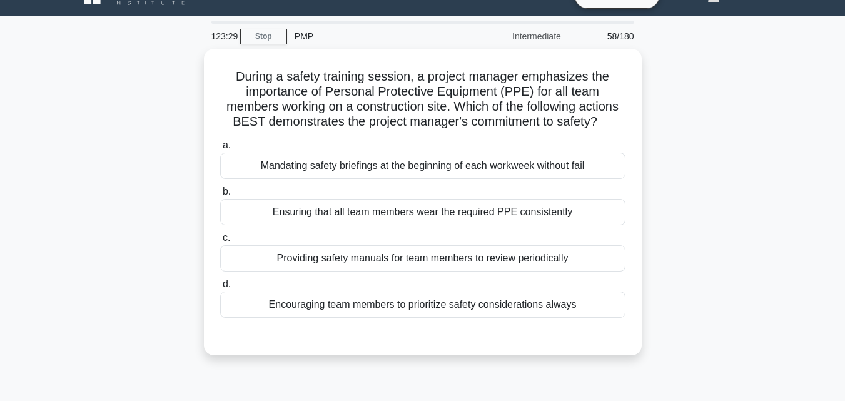
scroll to position [0, 0]
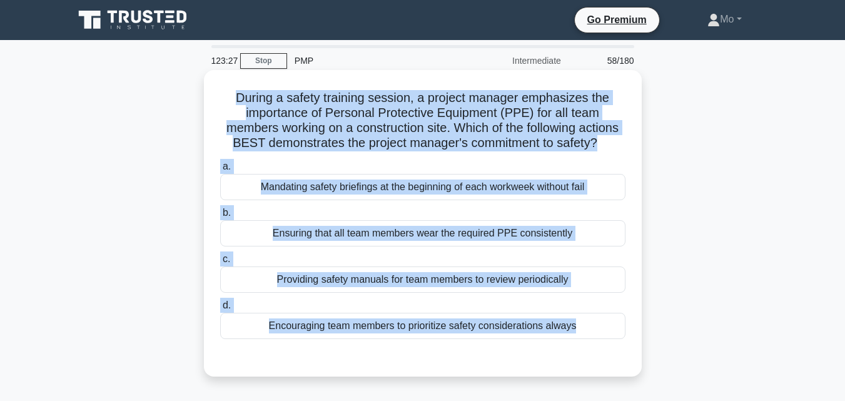
drag, startPoint x: 224, startPoint y: 95, endPoint x: 570, endPoint y: 370, distance: 442.4
click at [570, 370] on div "During a safety training session, a project manager emphasizes the importance o…" at bounding box center [423, 223] width 428 height 296
click at [325, 246] on div "Ensuring that all team members wear the required PPE consistently" at bounding box center [422, 233] width 405 height 26
click at [220, 217] on input "b. Ensuring that all team members wear the required PPE consistently" at bounding box center [220, 213] width 0 height 8
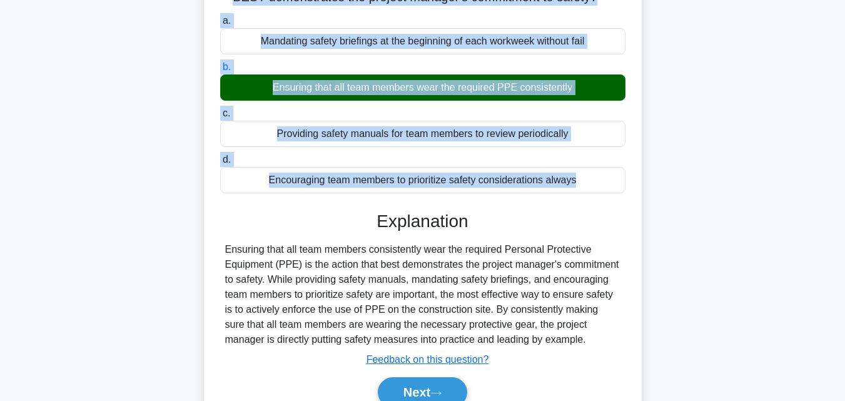
scroll to position [250, 0]
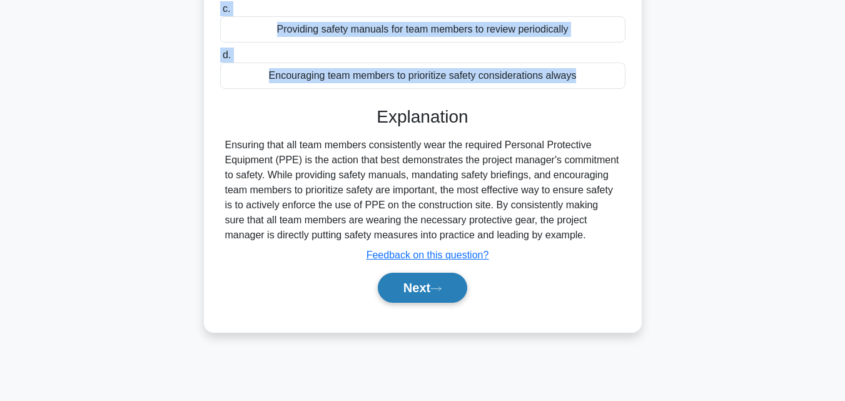
click at [435, 291] on button "Next" at bounding box center [422, 288] width 89 height 30
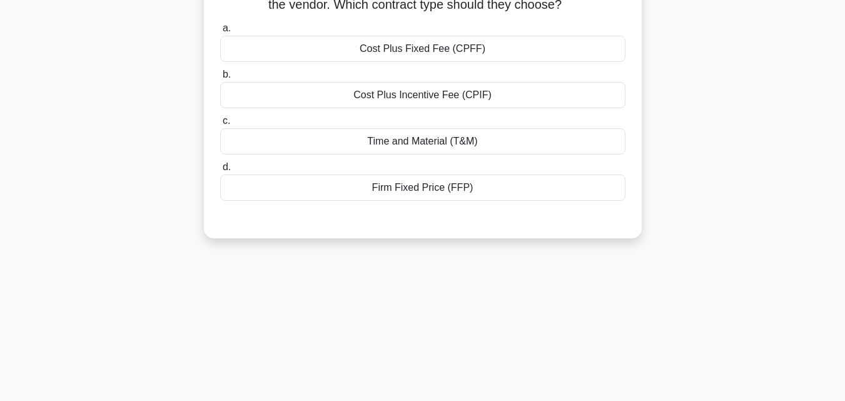
scroll to position [0, 0]
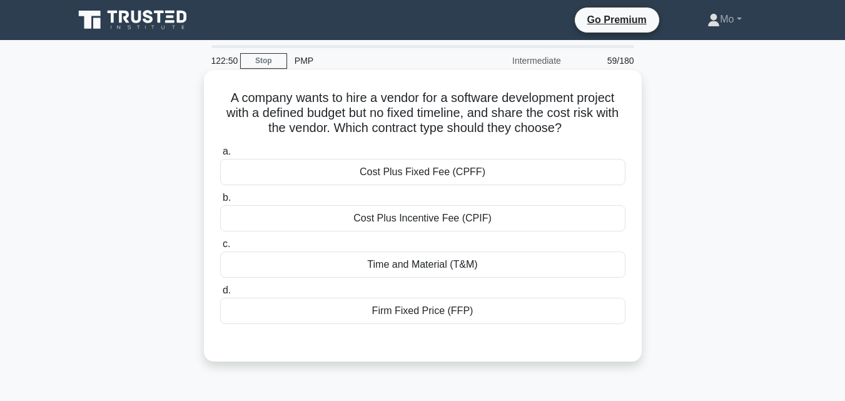
drag, startPoint x: 216, startPoint y: 103, endPoint x: 542, endPoint y: 316, distance: 389.5
click at [542, 316] on div "A company wants to hire a vendor for a software development project with a defi…" at bounding box center [423, 215] width 428 height 281
click at [420, 221] on div "Cost Plus Incentive Fee (CPIF)" at bounding box center [422, 218] width 405 height 26
click at [220, 202] on input "b. Cost Plus Incentive Fee (CPIF)" at bounding box center [220, 198] width 0 height 8
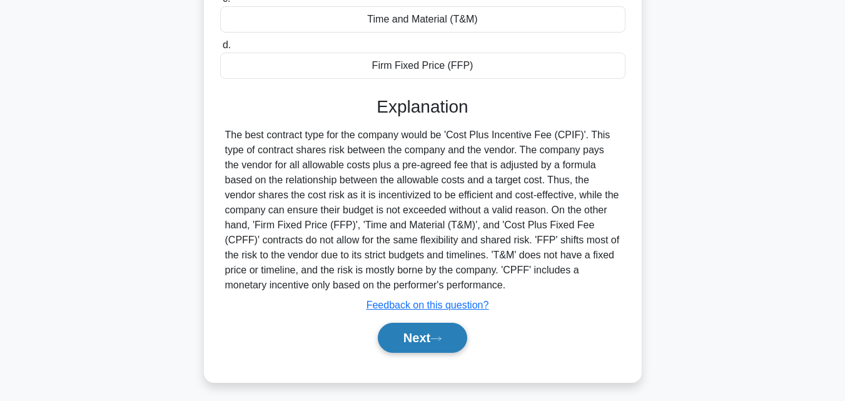
scroll to position [250, 0]
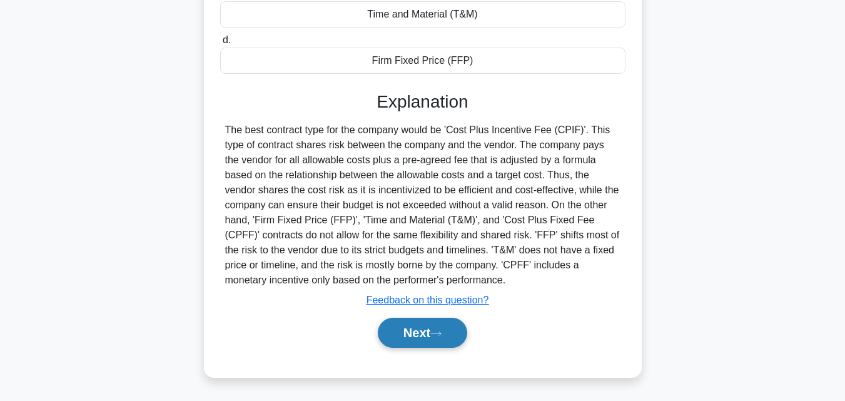
click at [431, 323] on button "Next" at bounding box center [422, 333] width 89 height 30
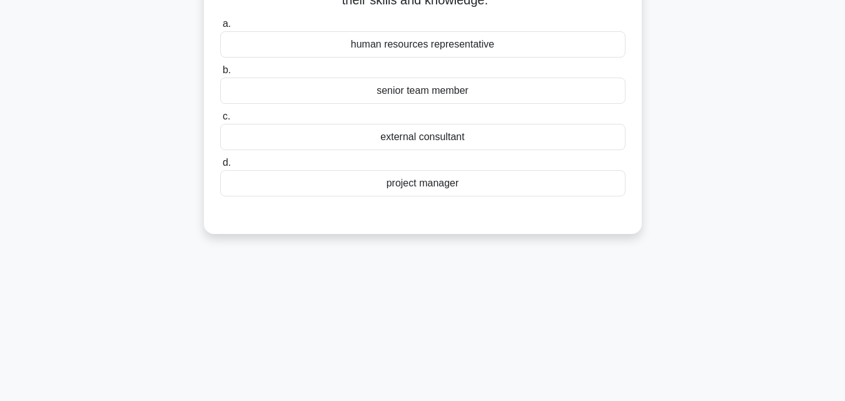
scroll to position [0, 0]
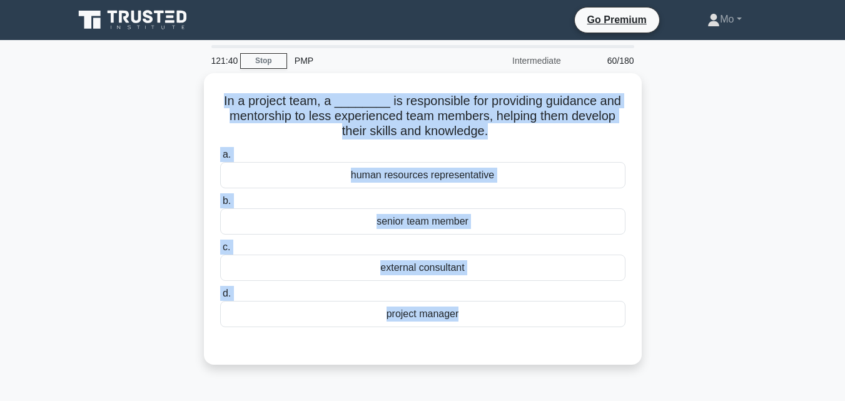
drag, startPoint x: 203, startPoint y: 90, endPoint x: 533, endPoint y: 376, distance: 437.1
click at [533, 376] on div "In a project team, a ________ is responsible for providing guidance and mentors…" at bounding box center [422, 226] width 713 height 306
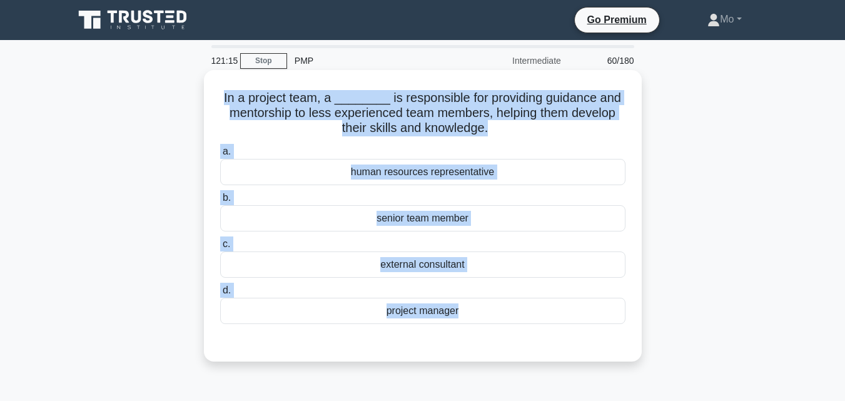
click at [457, 308] on div "project manager" at bounding box center [422, 311] width 405 height 26
click at [220, 295] on input "d. project manager" at bounding box center [220, 290] width 0 height 8
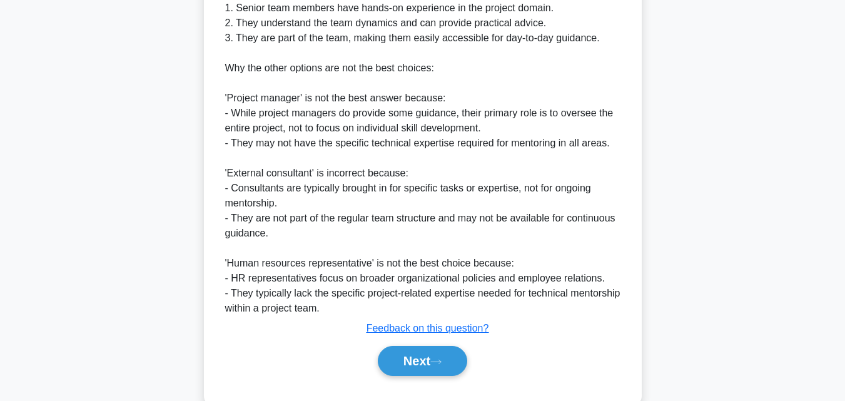
scroll to position [500, 0]
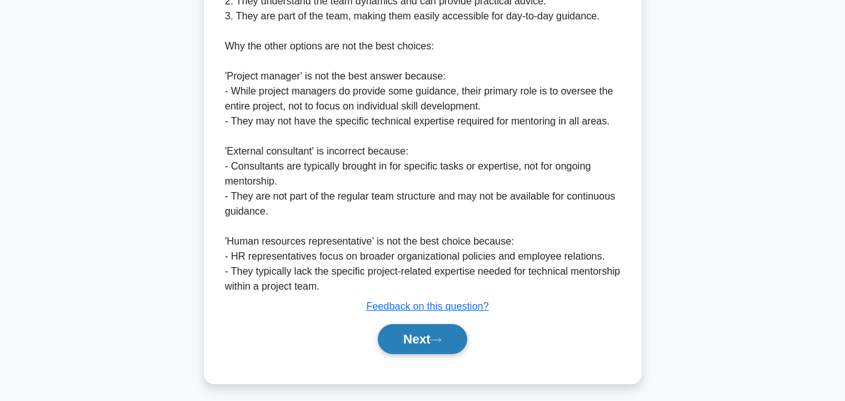
click at [409, 347] on button "Next" at bounding box center [422, 339] width 89 height 30
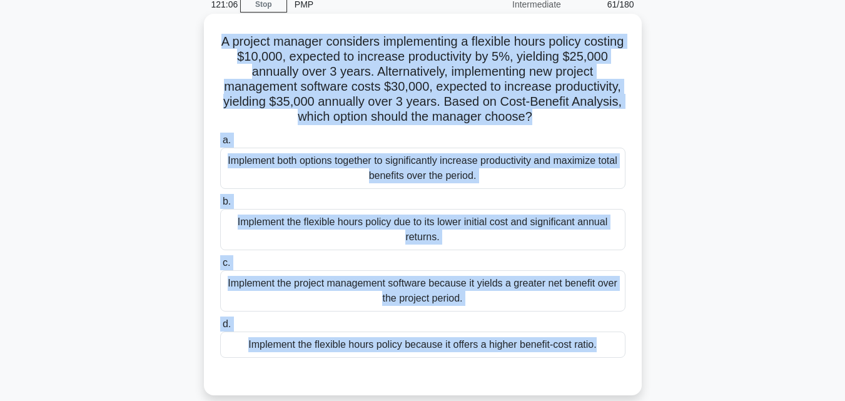
scroll to position [72, 0]
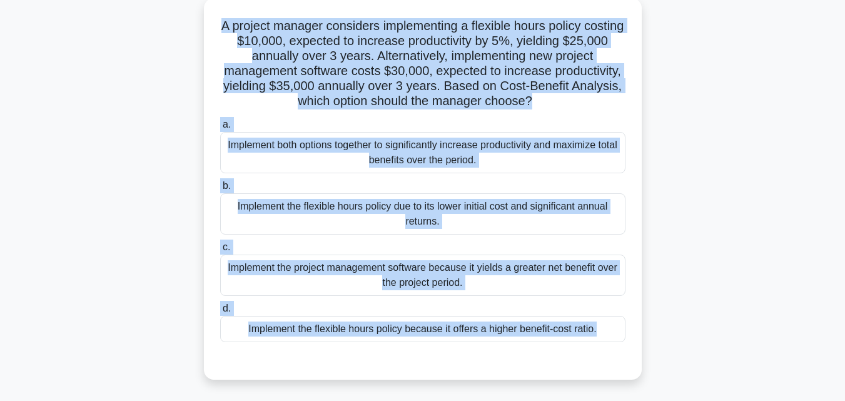
drag, startPoint x: 234, startPoint y: 70, endPoint x: 615, endPoint y: 368, distance: 483.8
click at [615, 368] on div "A project manager considers implementing a flexible hours policy costing $10,00…" at bounding box center [423, 188] width 428 height 371
click at [426, 329] on div "Implement the flexible hours policy because it offers a higher benefit-cost rat…" at bounding box center [422, 329] width 405 height 26
click at [220, 313] on input "d. Implement the flexible hours policy because it offers a higher benefit-cost …" at bounding box center [220, 309] width 0 height 8
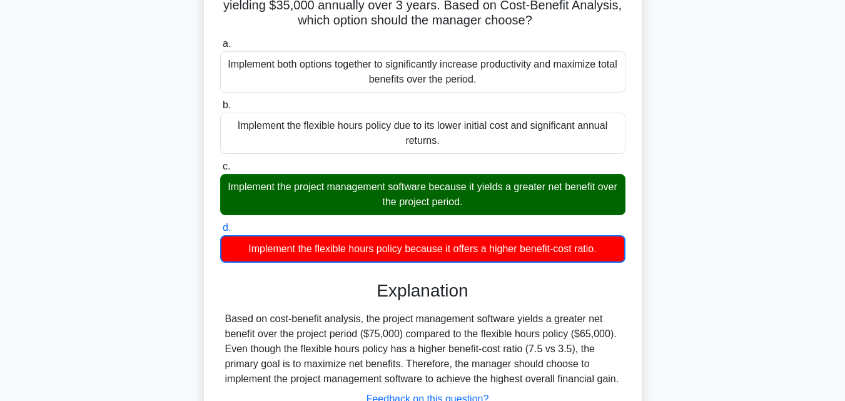
scroll to position [259, 0]
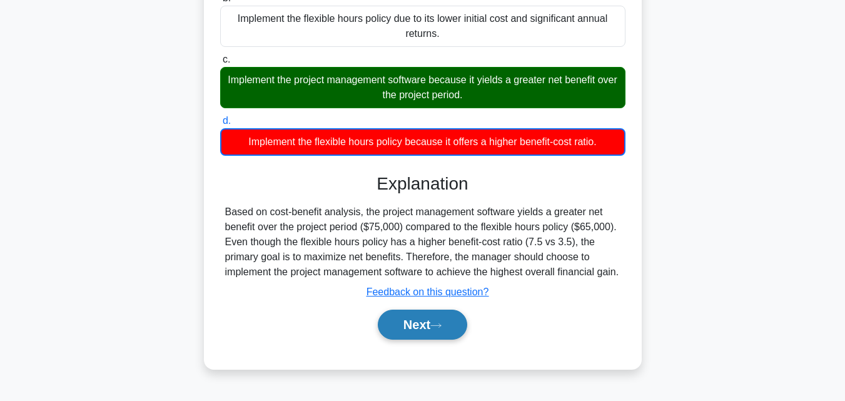
click at [410, 324] on button "Next" at bounding box center [422, 325] width 89 height 30
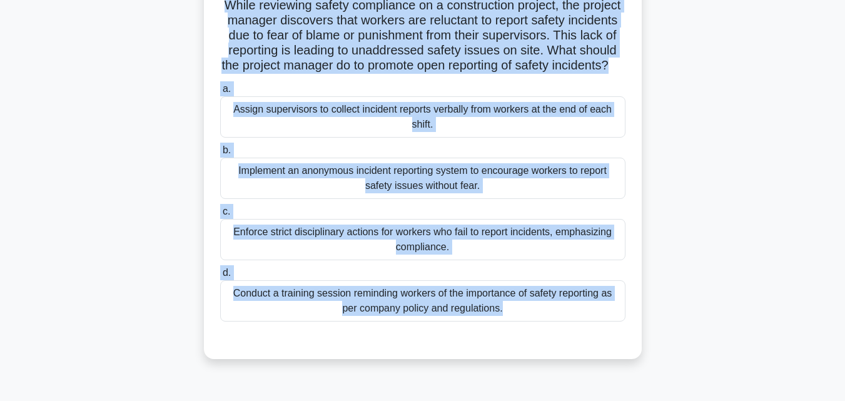
scroll to position [168, 0]
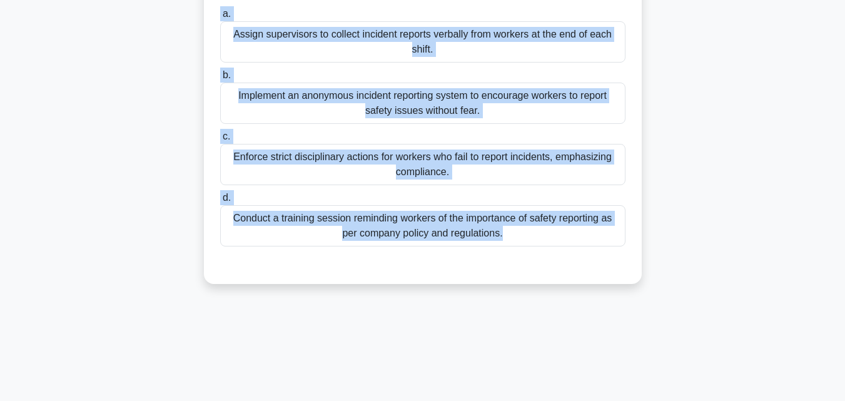
drag, startPoint x: 210, startPoint y: 83, endPoint x: 628, endPoint y: 258, distance: 453.5
click at [628, 258] on div "While reviewing safety compliance on a construction project, the project manage…" at bounding box center [423, 92] width 428 height 371
click at [403, 116] on div "Implement an anonymous incident reporting system to encourage workers to report…" at bounding box center [422, 103] width 405 height 41
click at [220, 79] on input "b. Implement an anonymous incident reporting system to encourage workers to rep…" at bounding box center [220, 75] width 0 height 8
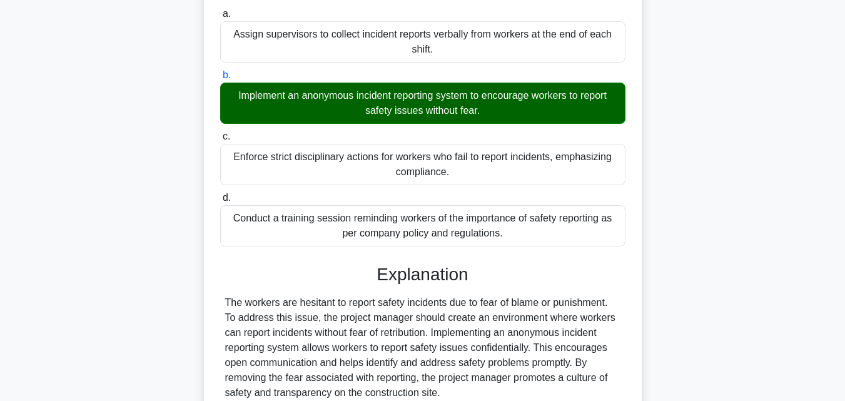
scroll to position [296, 0]
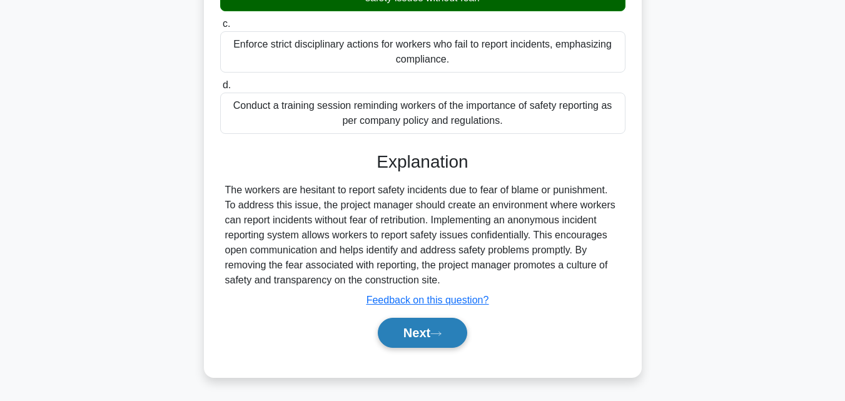
click at [414, 333] on button "Next" at bounding box center [422, 333] width 89 height 30
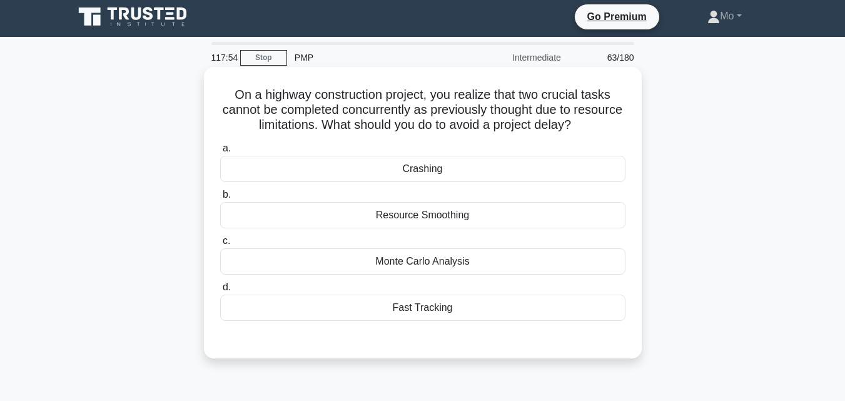
scroll to position [0, 0]
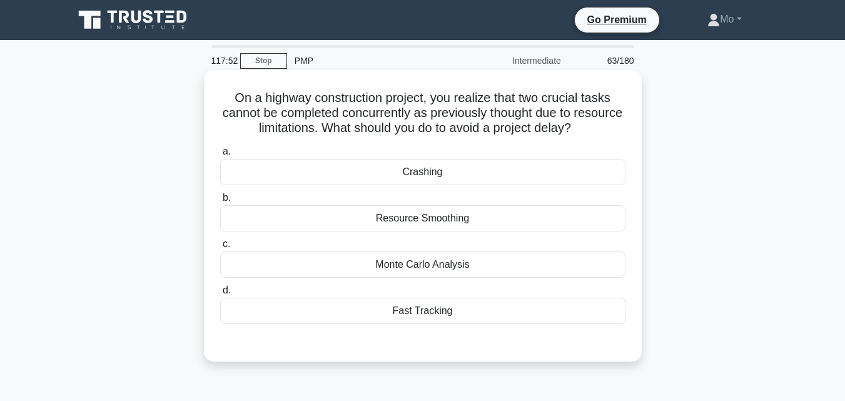
drag, startPoint x: 224, startPoint y: 92, endPoint x: 621, endPoint y: 317, distance: 456.4
click at [621, 317] on div "On a highway construction project, you realize that two crucial tasks cannot be…" at bounding box center [423, 215] width 428 height 281
click at [402, 219] on div "Resource Smoothing" at bounding box center [422, 218] width 405 height 26
click at [220, 202] on input "b. Resource Smoothing" at bounding box center [220, 198] width 0 height 8
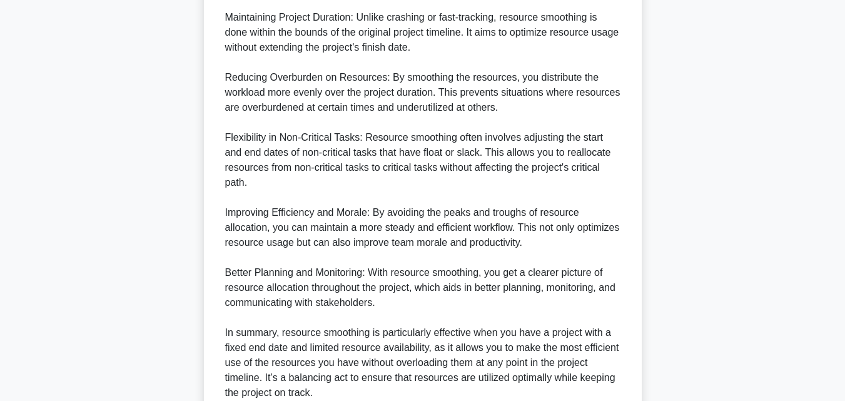
scroll to position [625, 0]
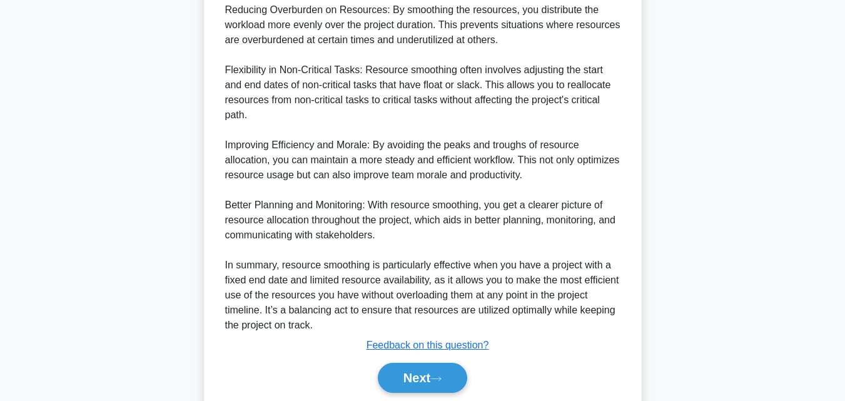
click at [408, 370] on button "Next" at bounding box center [422, 378] width 89 height 30
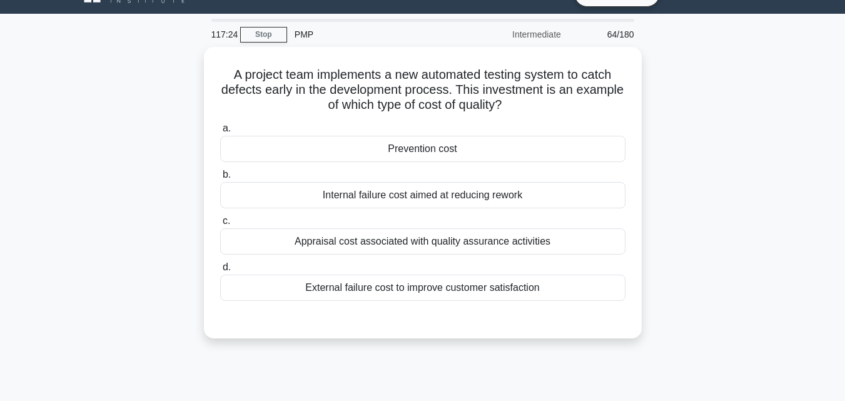
scroll to position [24, 0]
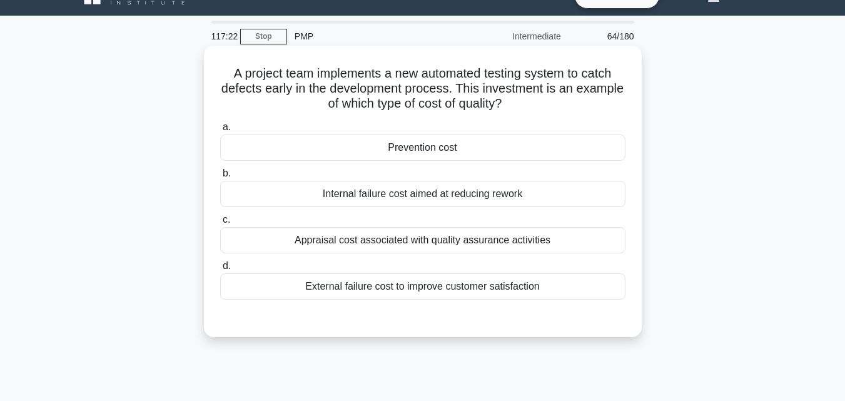
drag, startPoint x: 211, startPoint y: 71, endPoint x: 629, endPoint y: 281, distance: 467.8
click at [629, 281] on div "A project team implements a new automated testing system to catch defects early…" at bounding box center [423, 191] width 428 height 281
click at [341, 153] on div "Prevention cost" at bounding box center [422, 147] width 405 height 26
click at [220, 131] on input "a. Prevention cost" at bounding box center [220, 127] width 0 height 8
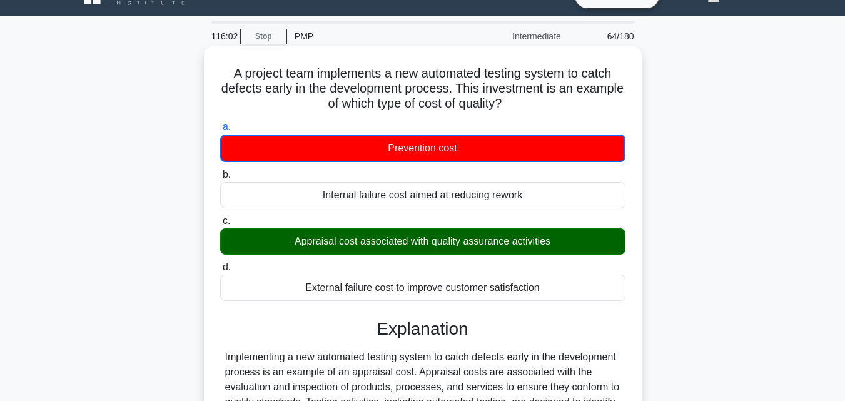
scroll to position [212, 0]
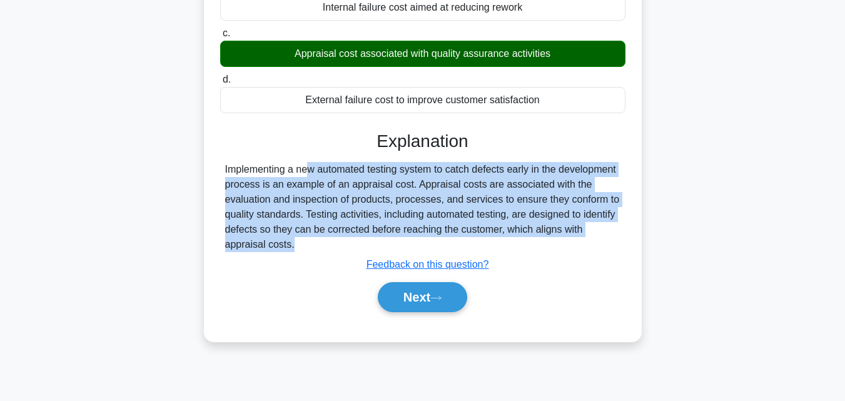
drag, startPoint x: 196, startPoint y: 168, endPoint x: 592, endPoint y: 237, distance: 401.9
click at [590, 236] on div "A project team implements a new automated testing system to catch defects early…" at bounding box center [422, 110] width 713 height 498
click at [416, 305] on button "Next" at bounding box center [422, 297] width 89 height 30
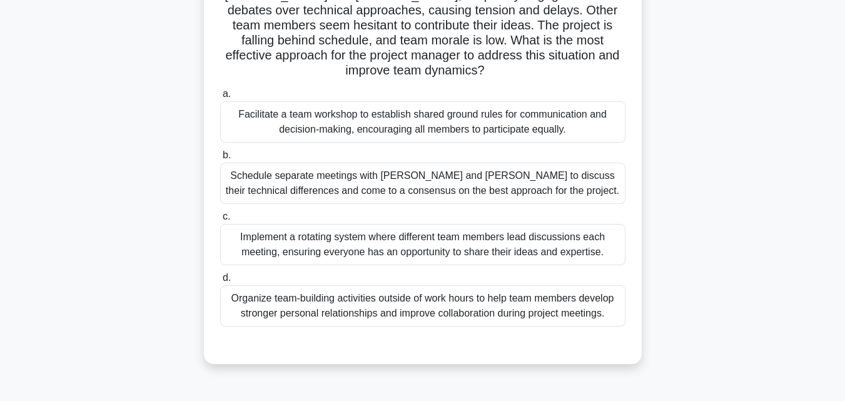
scroll to position [24, 0]
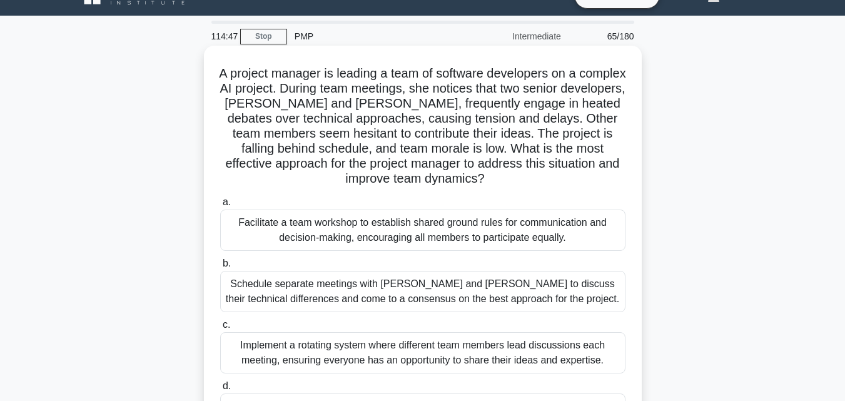
drag, startPoint x: 222, startPoint y: 68, endPoint x: 611, endPoint y: 367, distance: 490.9
click at [611, 367] on div "A project manager is leading a team of software developers on a complex AI proj…" at bounding box center [423, 259] width 428 height 416
click at [448, 228] on div "Facilitate a team workshop to establish shared ground rules for communication a…" at bounding box center [422, 229] width 405 height 41
click at [220, 206] on input "a. Facilitate a team workshop to establish shared ground rules for communicatio…" at bounding box center [220, 202] width 0 height 8
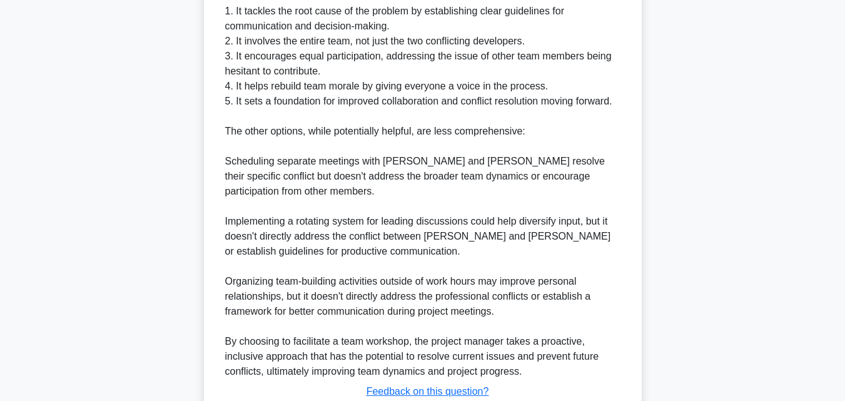
scroll to position [686, 0]
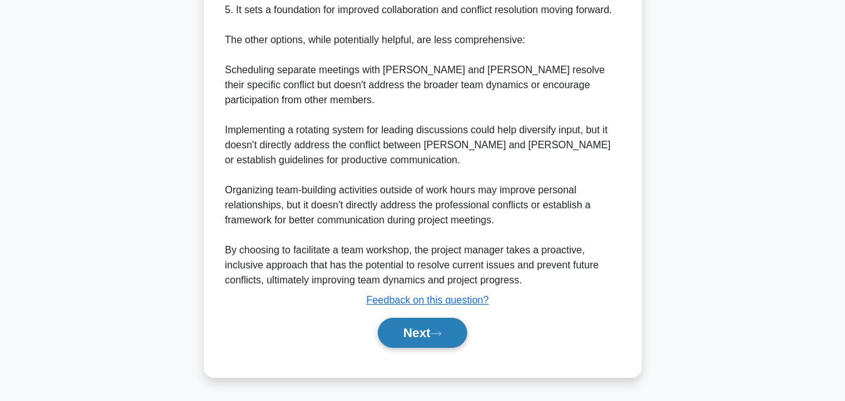
click at [441, 331] on icon at bounding box center [435, 333] width 11 height 7
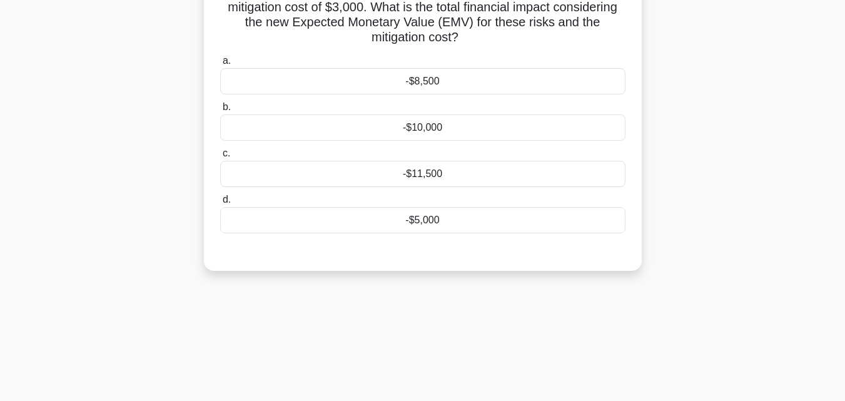
scroll to position [0, 0]
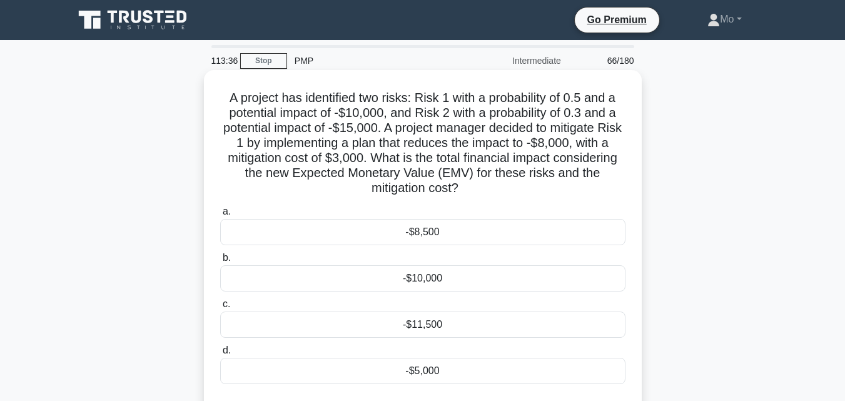
drag, startPoint x: 213, startPoint y: 99, endPoint x: 612, endPoint y: 376, distance: 485.3
click at [612, 376] on div "A project has identified two risks: Risk 1 with a probability of 0.5 and a pote…" at bounding box center [423, 245] width 428 height 341
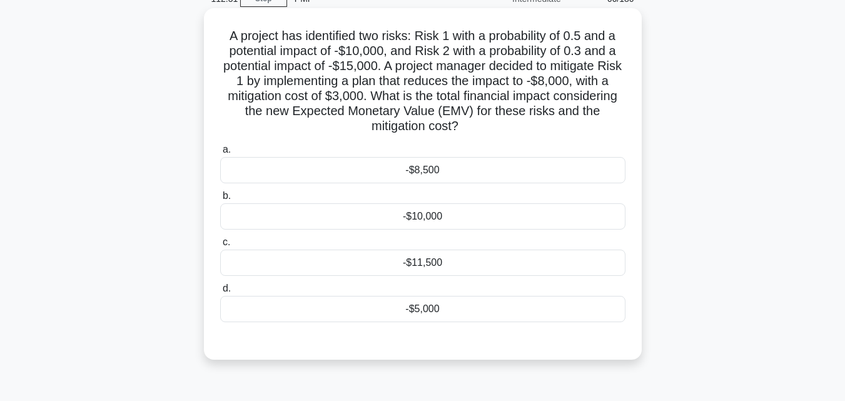
scroll to position [63, 0]
click at [389, 253] on div "-$11,500" at bounding box center [422, 262] width 405 height 26
click at [220, 246] on input "c. -$11,500" at bounding box center [220, 242] width 0 height 8
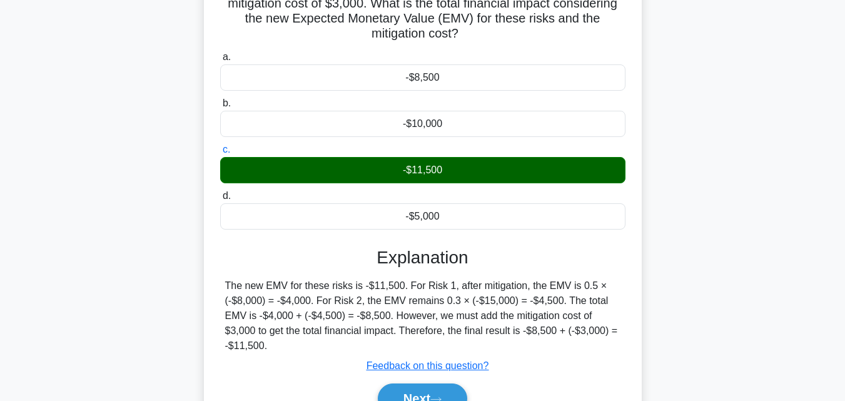
scroll to position [275, 0]
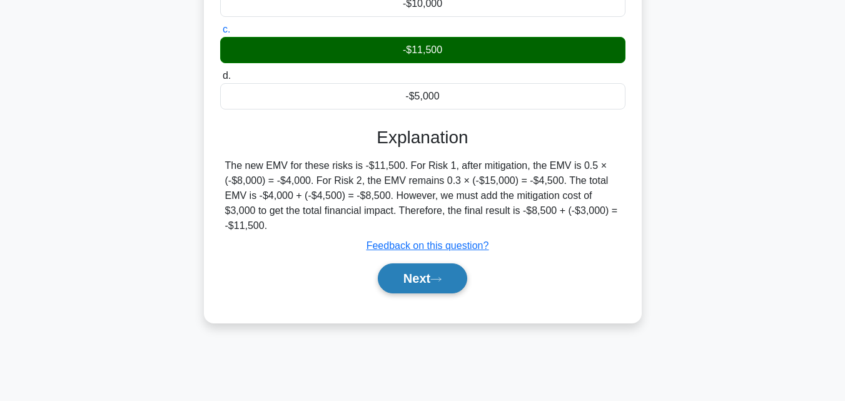
click at [420, 288] on button "Next" at bounding box center [422, 278] width 89 height 30
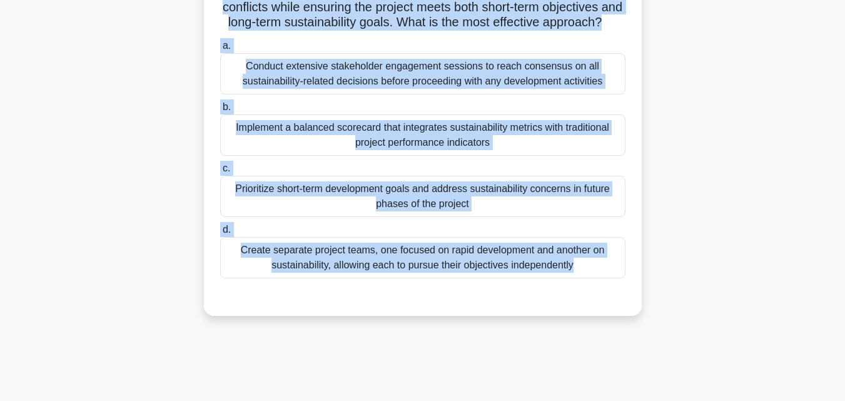
scroll to position [170, 0]
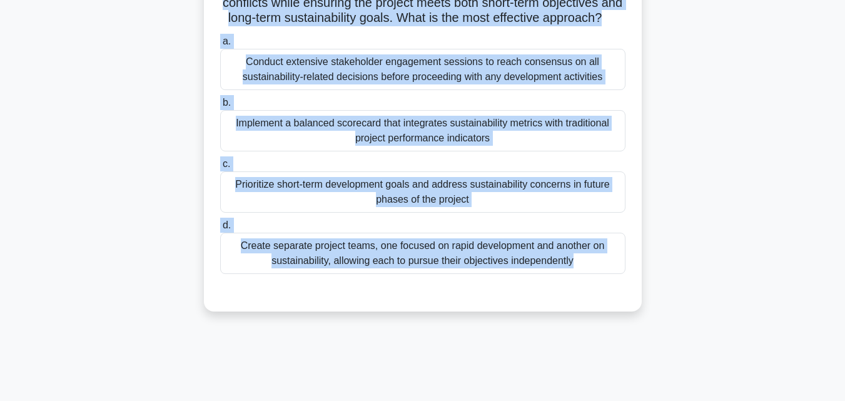
drag, startPoint x: 201, startPoint y: 60, endPoint x: 547, endPoint y: 325, distance: 435.4
click at [547, 325] on div "A project manager is leading a large-scale urban redevelopment project. The cit…" at bounding box center [422, 116] width 713 height 426
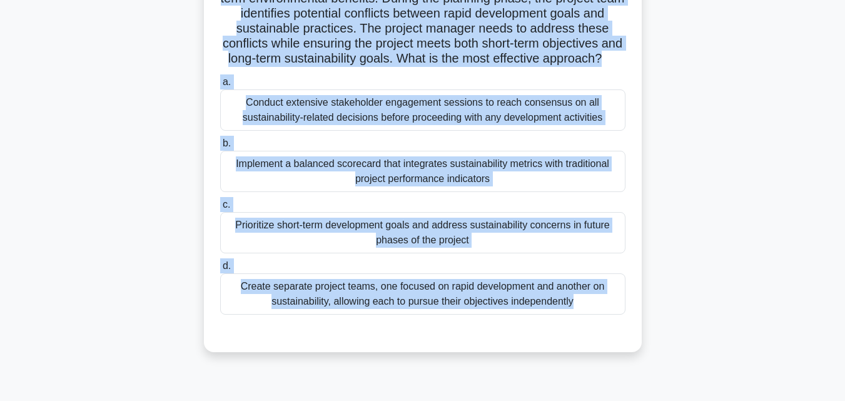
scroll to position [108, 0]
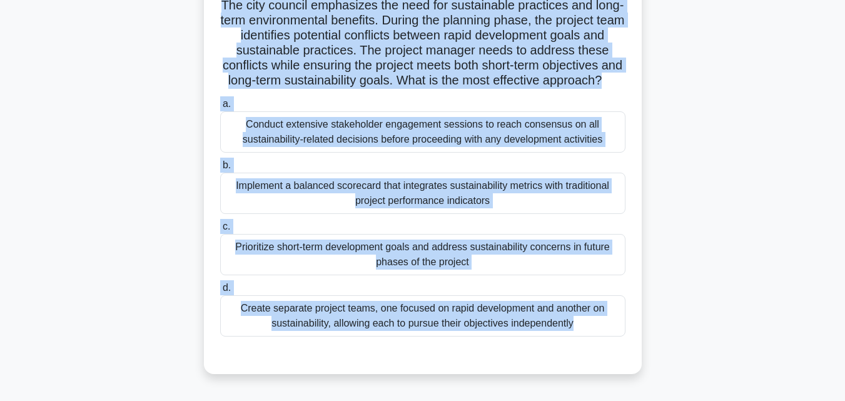
click at [348, 201] on div "Implement a balanced scorecard that integrates sustainability metrics with trad…" at bounding box center [422, 193] width 405 height 41
click at [220, 169] on input "b. Implement a balanced scorecard that integrates sustainability metrics with t…" at bounding box center [220, 165] width 0 height 8
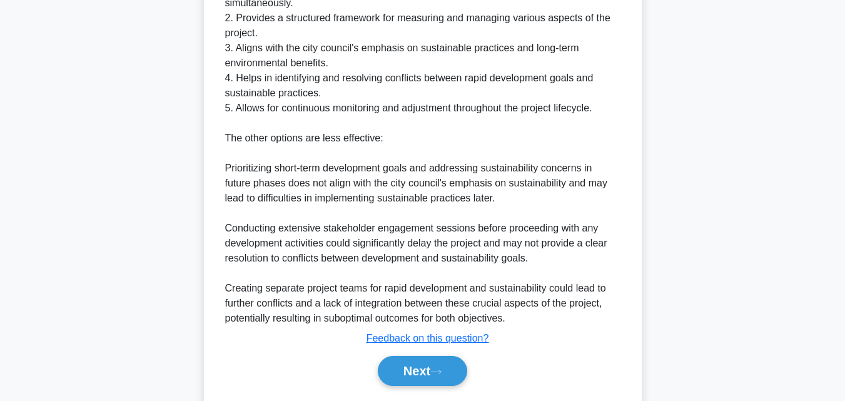
scroll to position [608, 0]
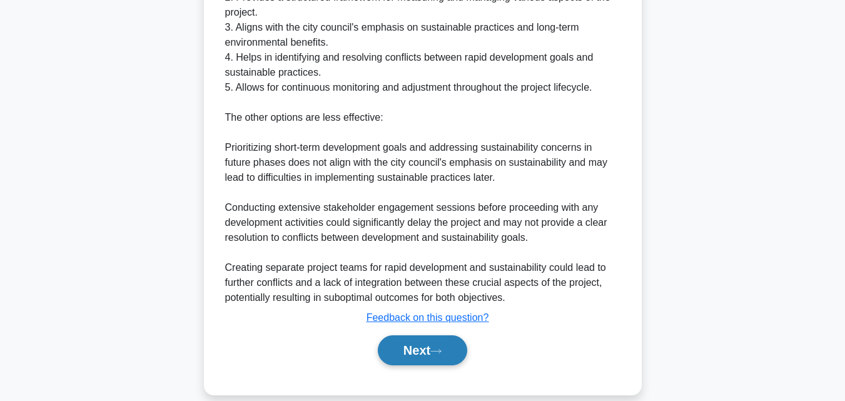
click at [419, 365] on button "Next" at bounding box center [422, 350] width 89 height 30
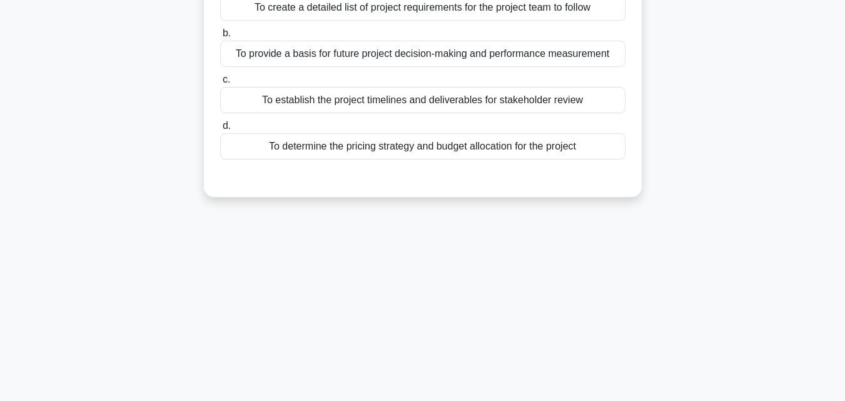
scroll to position [24, 0]
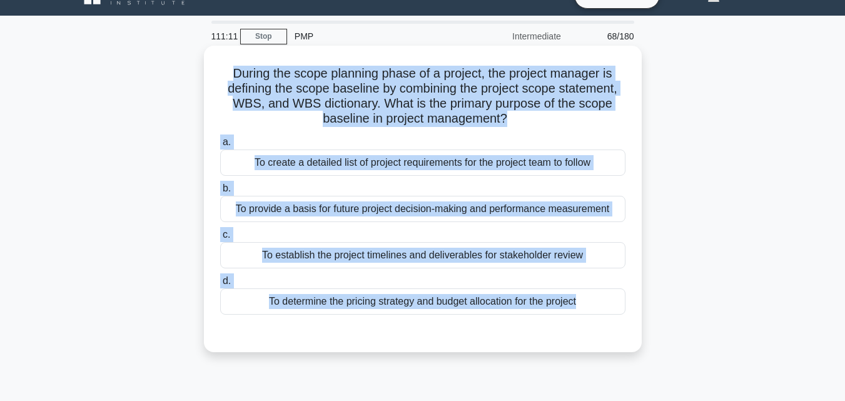
drag, startPoint x: 213, startPoint y: 71, endPoint x: 588, endPoint y: 320, distance: 449.9
click at [588, 320] on div "During the scope planning phase of a project, the project manager is defining t…" at bounding box center [423, 199] width 428 height 296
click at [386, 197] on div "To provide a basis for future project decision-making and performance measureme…" at bounding box center [422, 209] width 405 height 26
click at [220, 193] on input "b. To provide a basis for future project decision-making and performance measur…" at bounding box center [220, 188] width 0 height 8
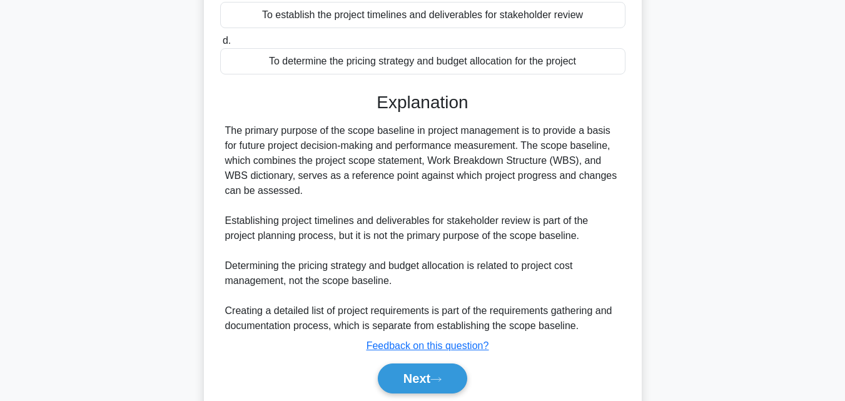
scroll to position [311, 0]
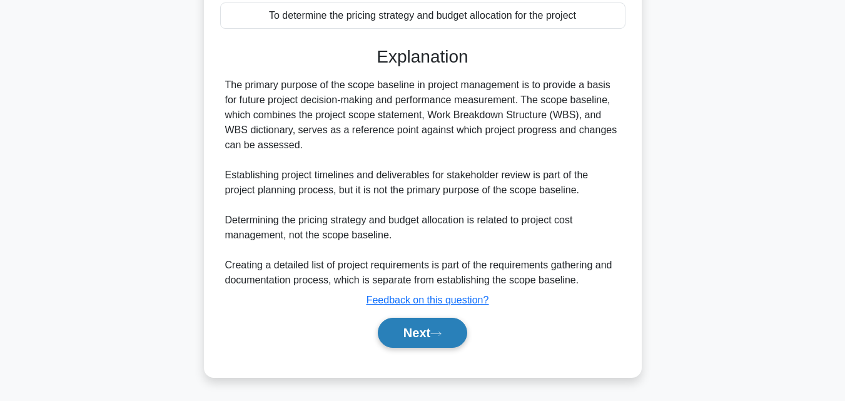
click at [451, 343] on button "Next" at bounding box center [422, 333] width 89 height 30
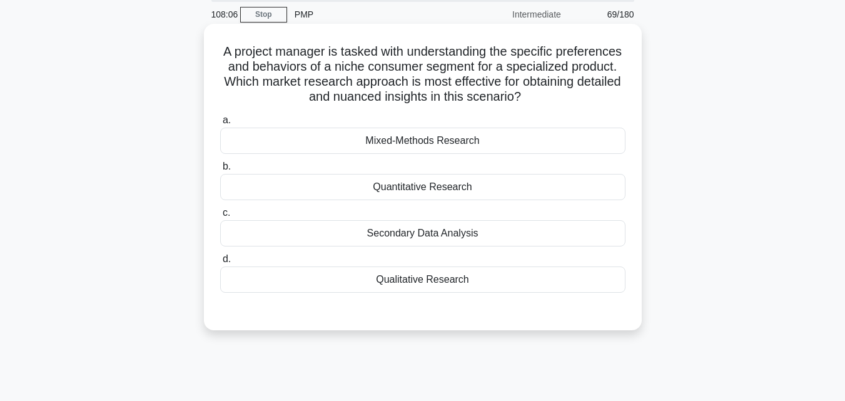
scroll to position [24, 0]
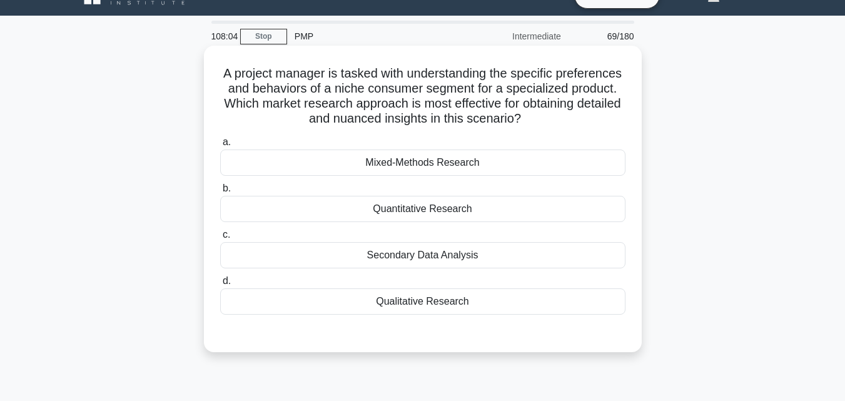
drag, startPoint x: 247, startPoint y: 78, endPoint x: 593, endPoint y: 311, distance: 418.0
click at [593, 311] on div "A project manager is tasked with understanding the specific preferences and beh…" at bounding box center [423, 199] width 428 height 296
click at [406, 296] on div "Qualitative Research" at bounding box center [422, 301] width 405 height 26
click at [220, 285] on input "d. Qualitative Research" at bounding box center [220, 281] width 0 height 8
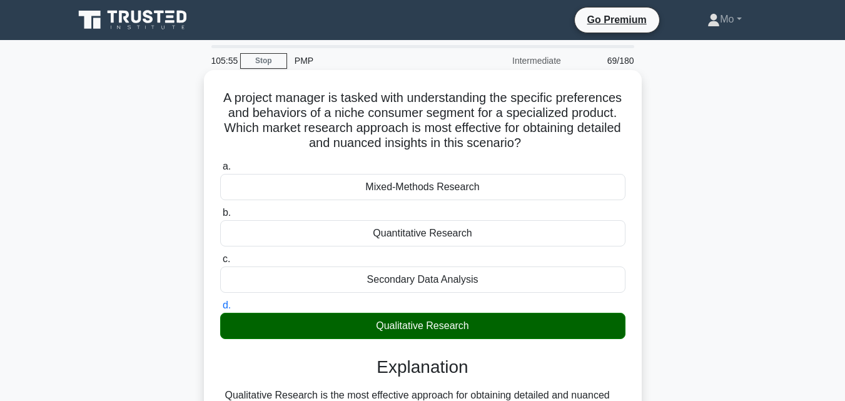
scroll to position [250, 0]
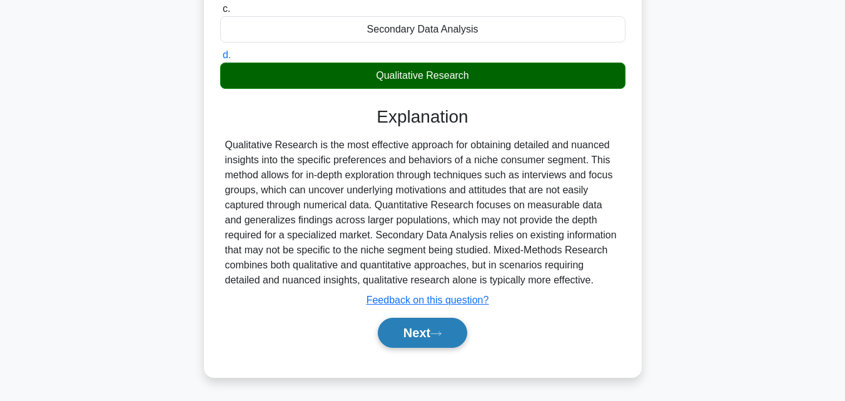
click at [421, 338] on button "Next" at bounding box center [422, 333] width 89 height 30
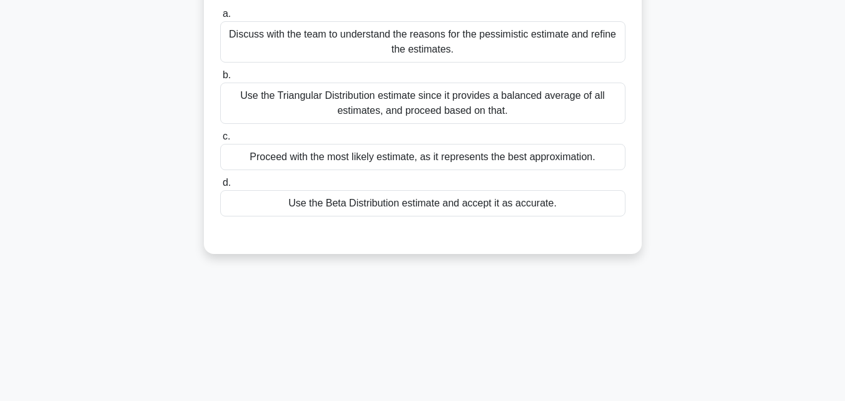
scroll to position [0, 0]
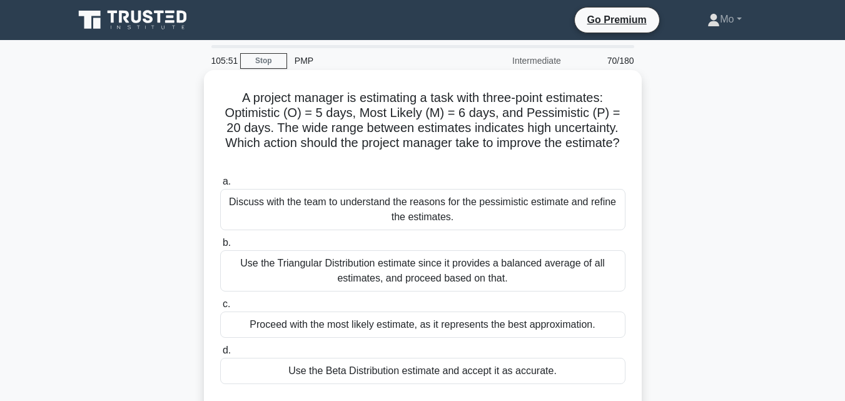
drag, startPoint x: 229, startPoint y: 94, endPoint x: 578, endPoint y: 375, distance: 448.3
click at [578, 375] on div "A project manager is estimating a task with three-point estimates: Optimistic (…" at bounding box center [423, 245] width 428 height 341
click at [335, 218] on div "Discuss with the team to understand the reasons for the pessimistic estimate an…" at bounding box center [422, 209] width 405 height 41
click at [220, 186] on input "a. Discuss with the team to understand the reasons for the pessimistic estimate…" at bounding box center [220, 182] width 0 height 8
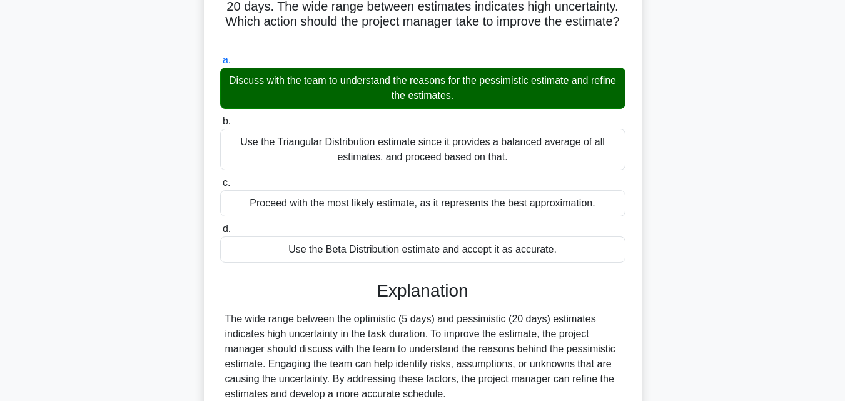
scroll to position [311, 0]
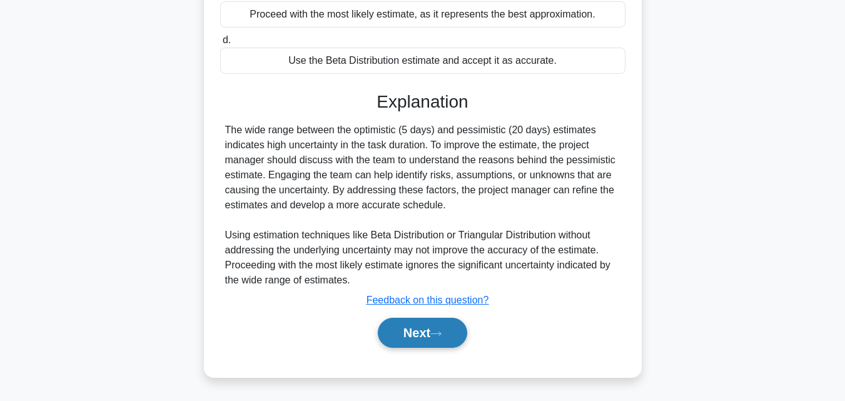
click at [398, 327] on button "Next" at bounding box center [422, 333] width 89 height 30
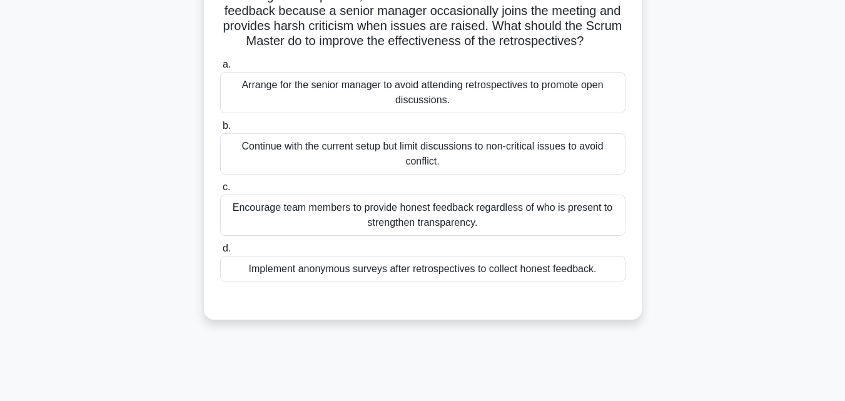
scroll to position [0, 0]
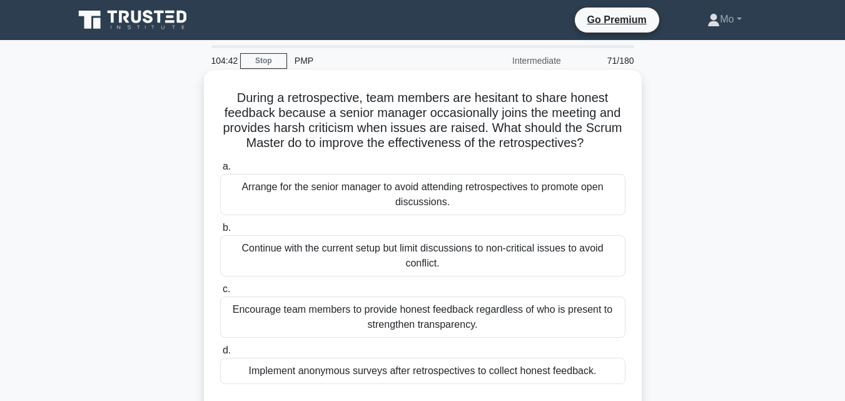
drag, startPoint x: 212, startPoint y: 100, endPoint x: 595, endPoint y: 380, distance: 473.9
click at [595, 380] on div "During a retrospective, team members are hesitant to share honest feedback beca…" at bounding box center [423, 245] width 428 height 341
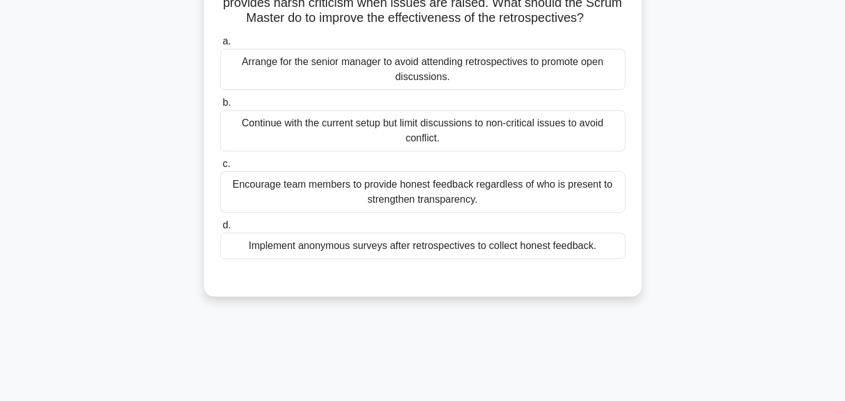
click at [393, 246] on div "Implement anonymous surveys after retrospectives to collect honest feedback." at bounding box center [422, 246] width 405 height 26
click at [220, 229] on input "d. Implement anonymous surveys after retrospectives to collect honest feedback." at bounding box center [220, 225] width 0 height 8
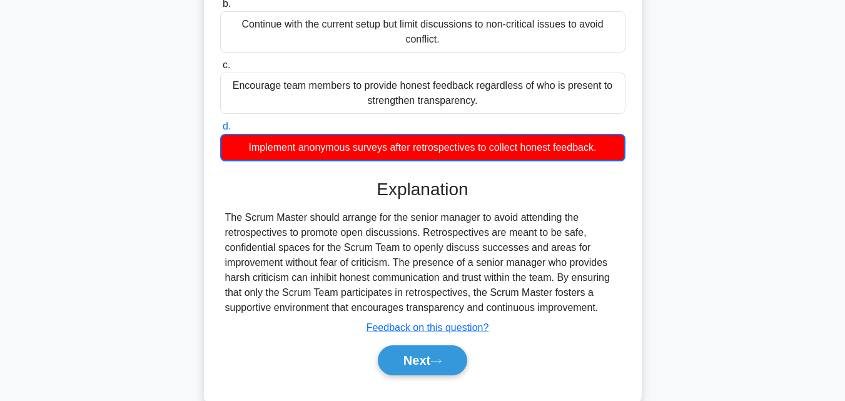
scroll to position [275, 0]
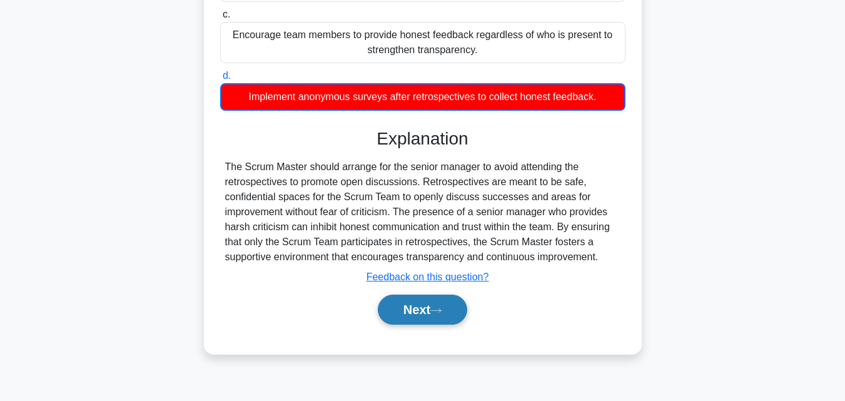
click at [421, 309] on button "Next" at bounding box center [422, 310] width 89 height 30
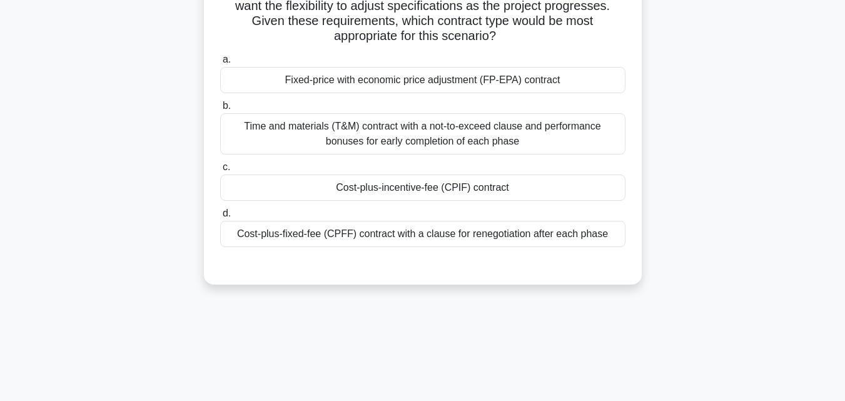
scroll to position [24, 0]
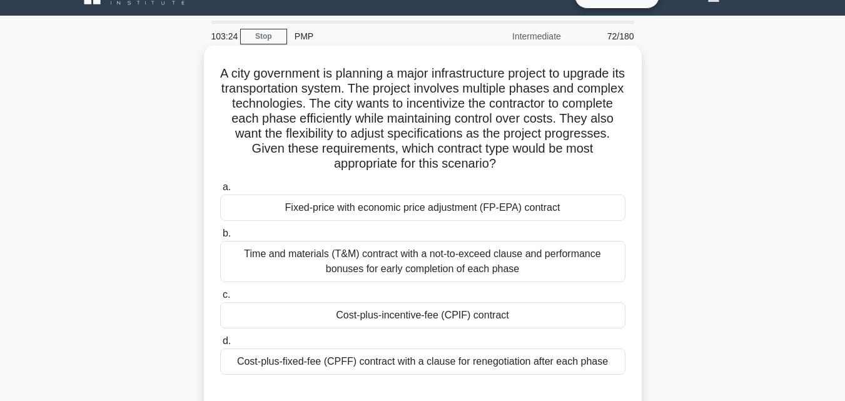
drag, startPoint x: 206, startPoint y: 77, endPoint x: 628, endPoint y: 376, distance: 518.1
click at [628, 376] on div "A city government is planning a major infrastructure project to upgrade its tra…" at bounding box center [423, 229] width 438 height 366
click at [379, 208] on div "Fixed-price with economic price adjustment (FP-EPA) contract" at bounding box center [422, 207] width 405 height 26
click at [220, 191] on input "a. Fixed-price with economic price adjustment (FP-EPA) contract" at bounding box center [220, 187] width 0 height 8
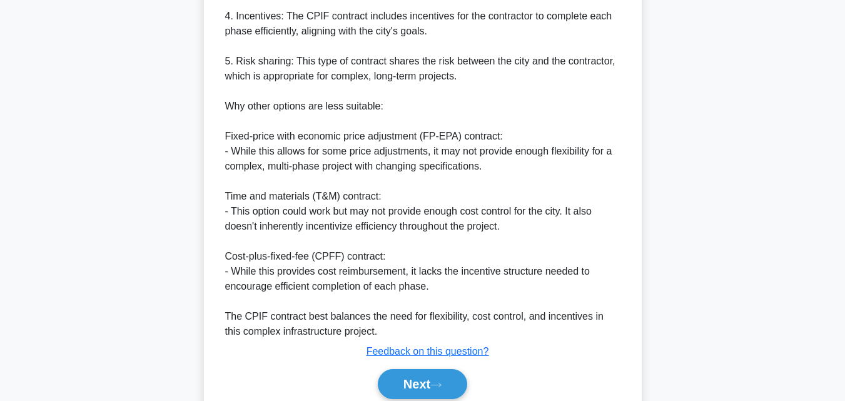
scroll to position [687, 0]
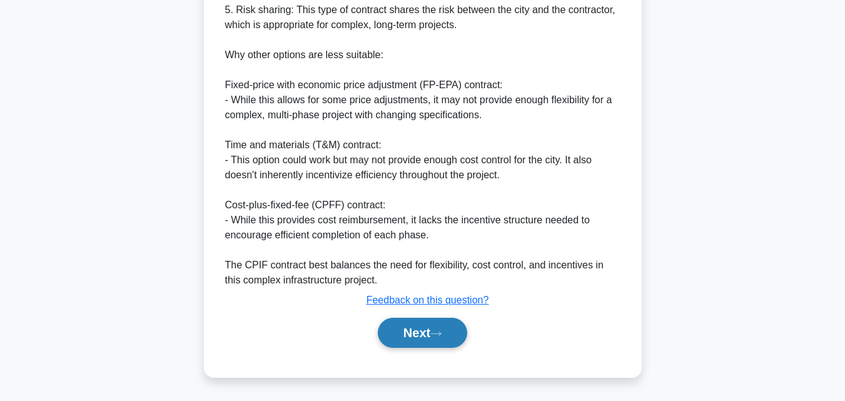
click at [418, 331] on button "Next" at bounding box center [422, 333] width 89 height 30
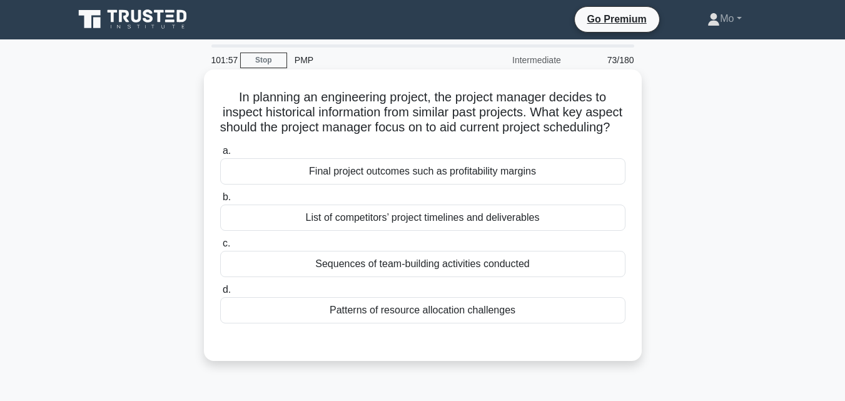
scroll to position [0, 0]
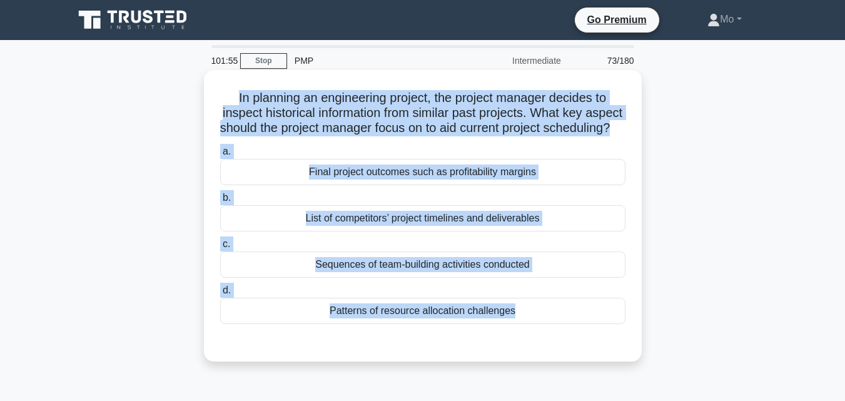
drag, startPoint x: 203, startPoint y: 89, endPoint x: 522, endPoint y: 350, distance: 412.8
click at [522, 350] on div "In planning an engineering project, the project manager decides to inspect hist…" at bounding box center [422, 226] width 713 height 306
click at [323, 227] on div "List of competitors’ project timelines and deliverables" at bounding box center [422, 218] width 405 height 26
click at [220, 202] on input "b. List of competitors’ project timelines and deliverables" at bounding box center [220, 198] width 0 height 8
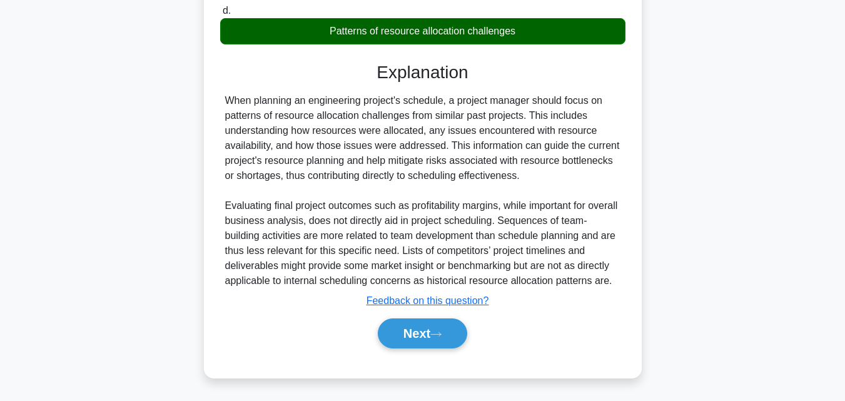
scroll to position [297, 0]
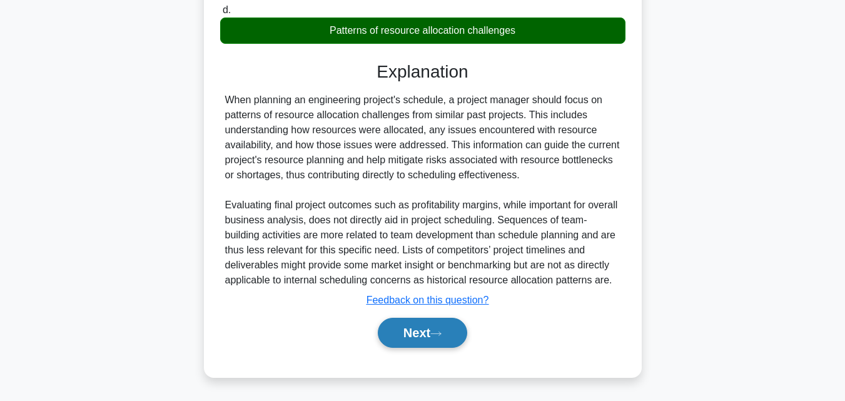
click at [427, 329] on button "Next" at bounding box center [422, 333] width 89 height 30
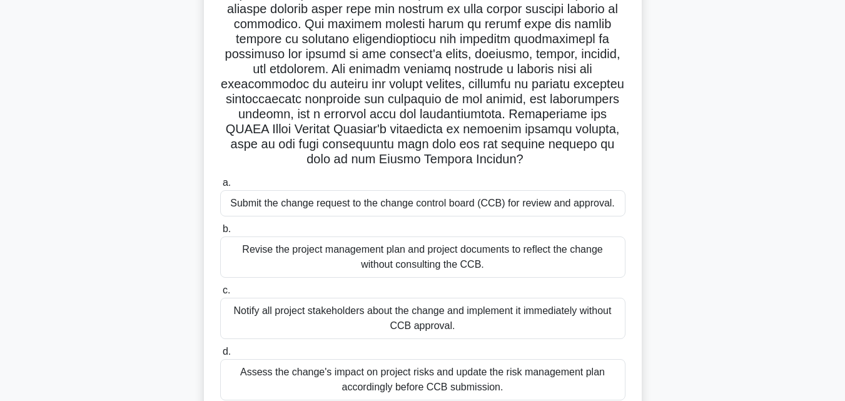
scroll to position [263, 0]
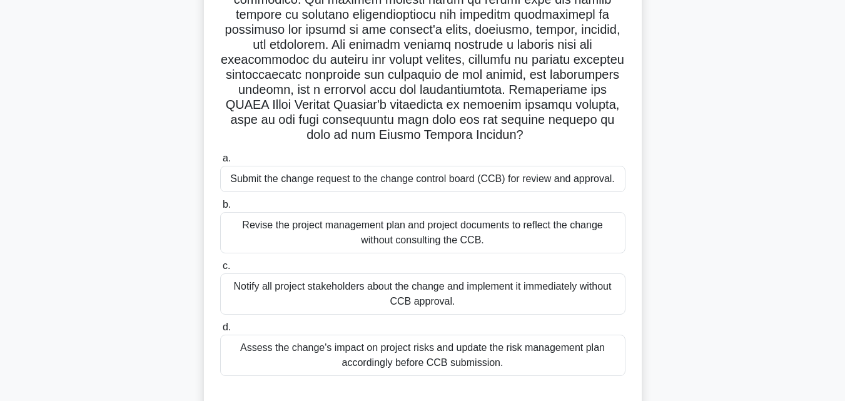
drag, startPoint x: 220, startPoint y: 91, endPoint x: 588, endPoint y: 365, distance: 459.0
click at [588, 365] on div ".spinner_0XTQ{transform-origin:center;animation:spinner_y6GP .75s linear infini…" at bounding box center [423, 110] width 428 height 597
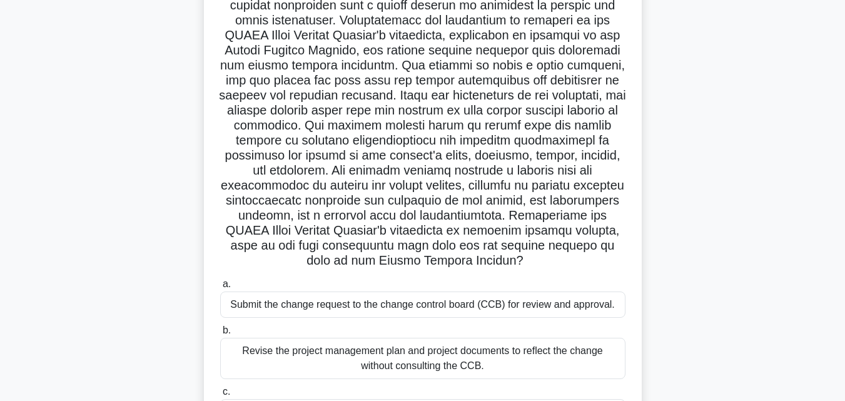
scroll to position [250, 0]
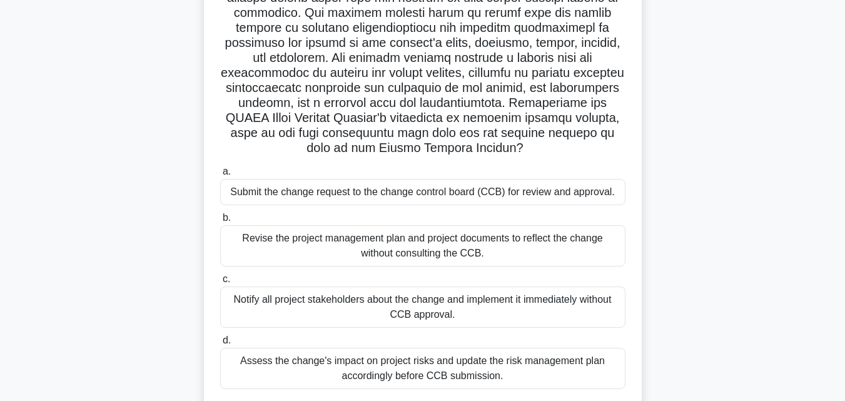
click at [337, 190] on div "Submit the change request to the change control board (CCB) for review and appr…" at bounding box center [422, 192] width 405 height 26
click at [220, 176] on input "a. Submit the change request to the change control board (CCB) for review and a…" at bounding box center [220, 172] width 0 height 8
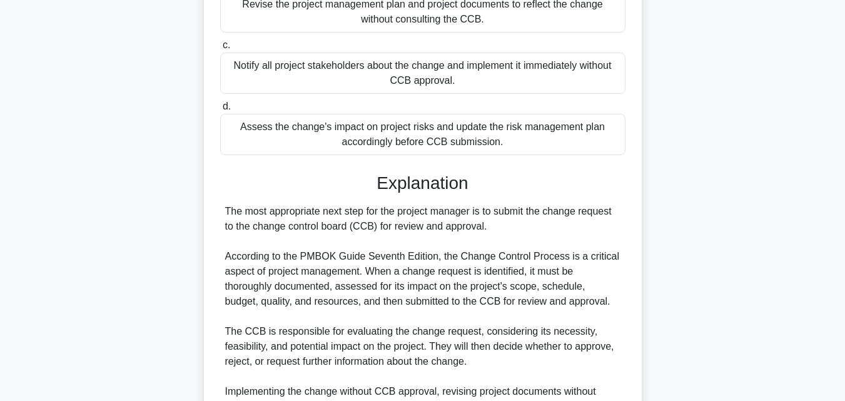
scroll to position [613, 0]
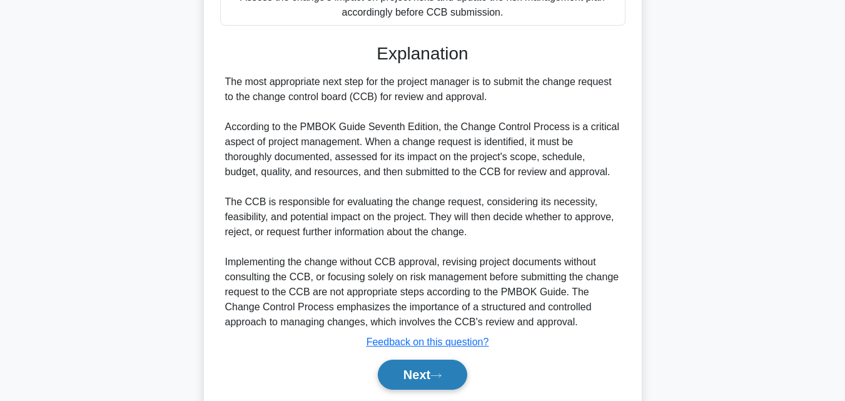
click at [428, 378] on button "Next" at bounding box center [422, 375] width 89 height 30
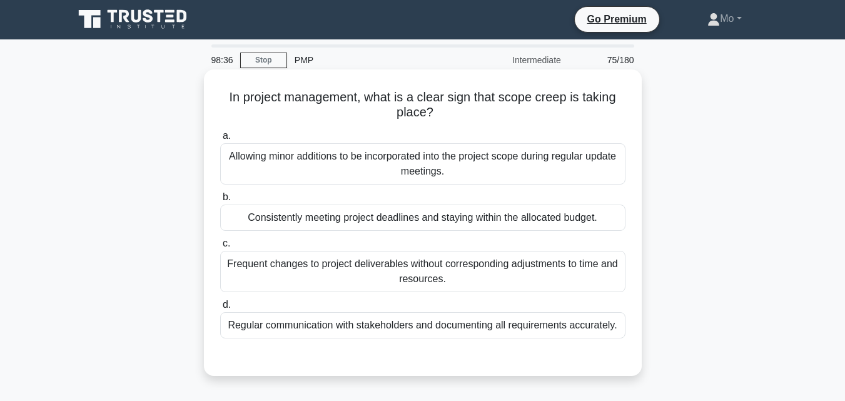
scroll to position [0, 0]
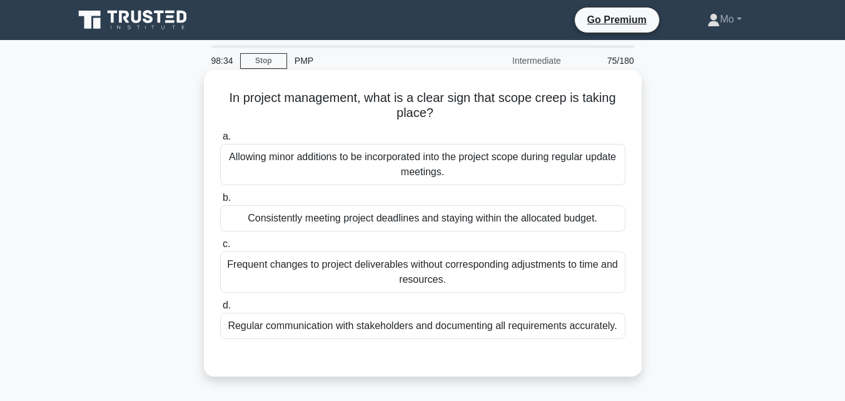
drag, startPoint x: 214, startPoint y: 106, endPoint x: 577, endPoint y: 290, distance: 407.4
click at [577, 290] on div "In project management, what is a clear sign that scope creep is taking place? .…" at bounding box center [423, 223] width 428 height 296
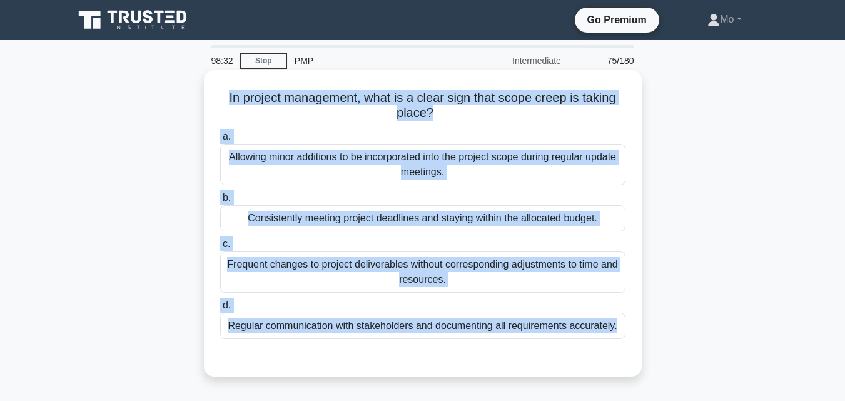
drag, startPoint x: 211, startPoint y: 92, endPoint x: 473, endPoint y: 348, distance: 366.6
click at [473, 348] on div "In project management, what is a clear sign that scope creep is taking place? .…" at bounding box center [423, 223] width 428 height 296
